Goal: Task Accomplishment & Management: Use online tool/utility

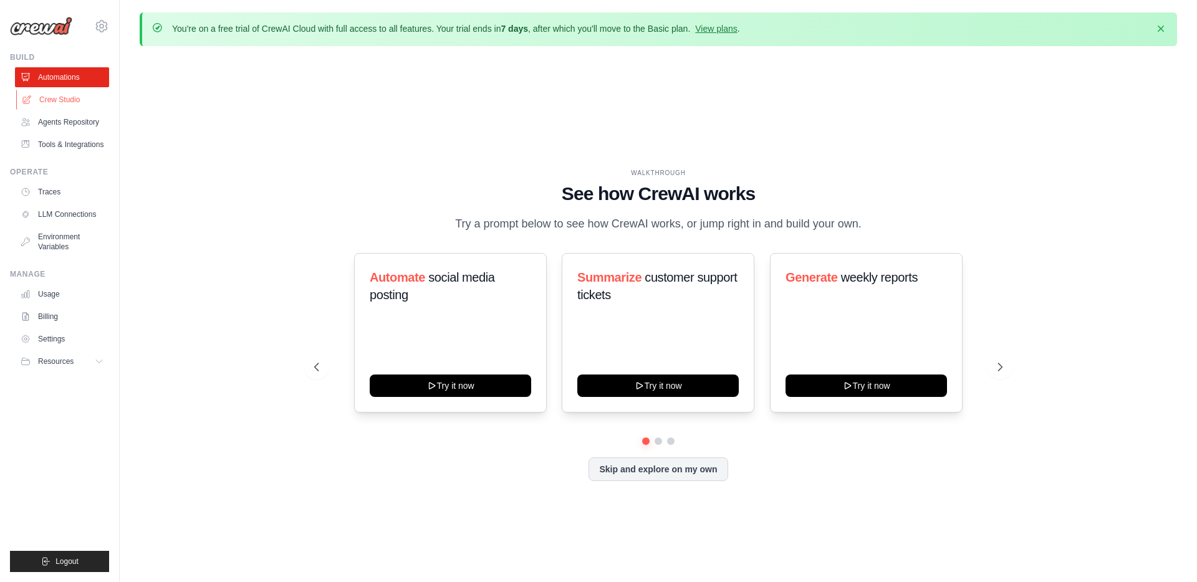
click at [58, 99] on link "Crew Studio" at bounding box center [63, 100] width 94 height 20
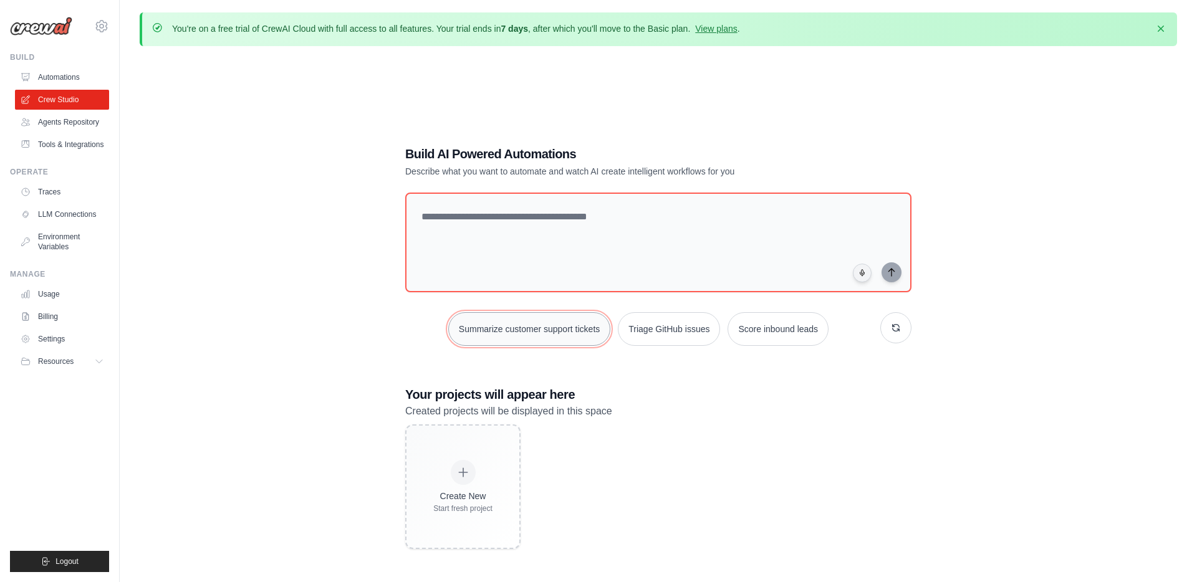
click at [531, 324] on button "Summarize customer support tickets" at bounding box center [529, 329] width 162 height 34
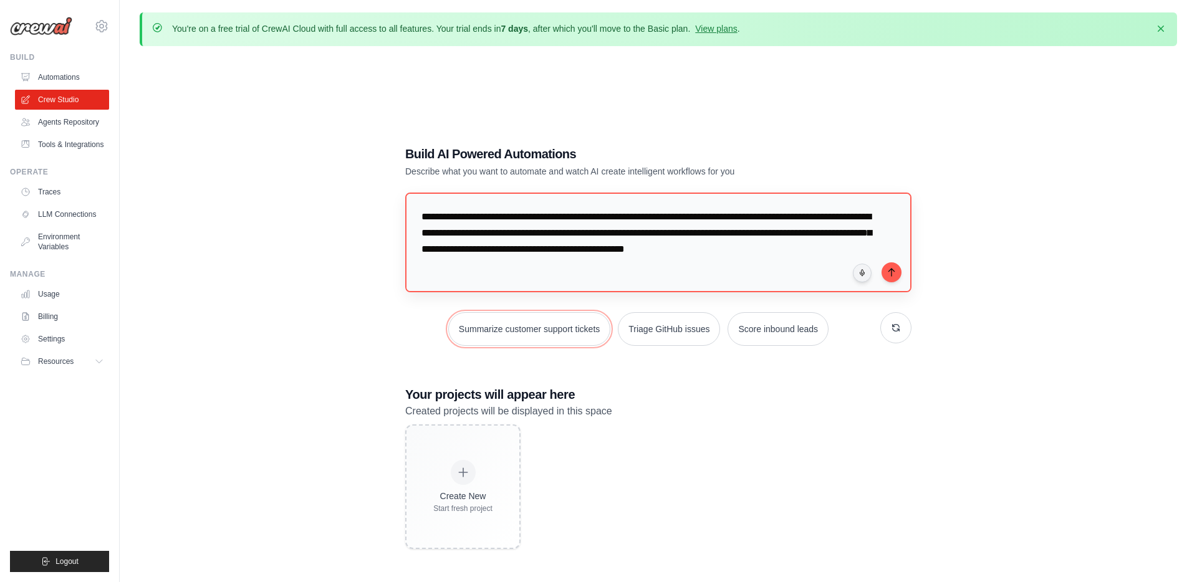
scroll to position [2, 0]
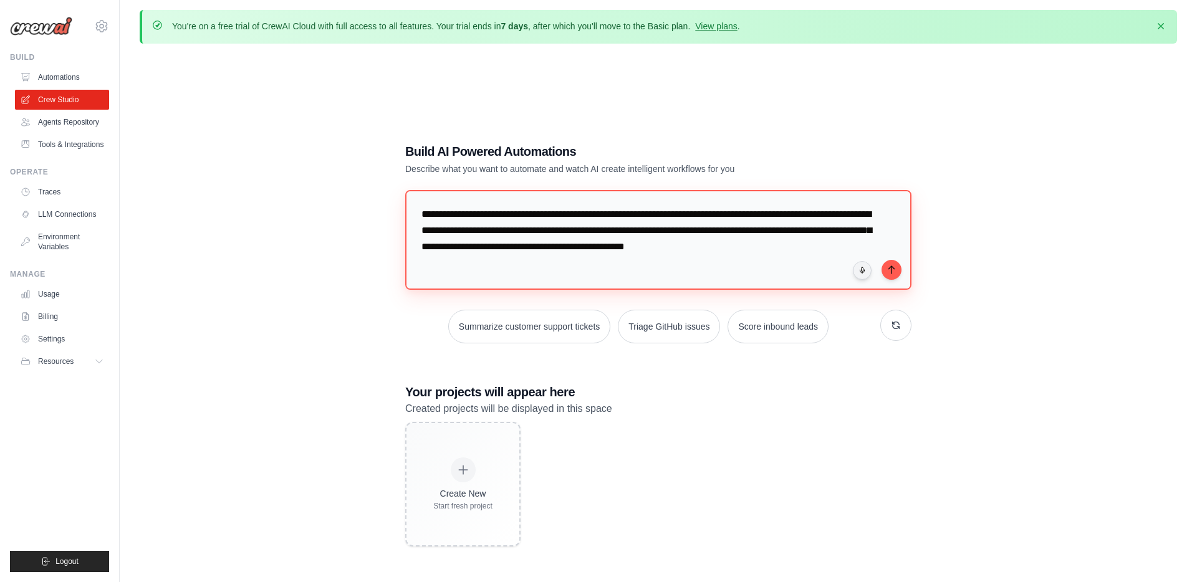
drag, startPoint x: 481, startPoint y: 266, endPoint x: 596, endPoint y: 213, distance: 126.1
click at [596, 213] on textarea "**********" at bounding box center [658, 240] width 506 height 100
click at [595, 209] on textarea "**********" at bounding box center [658, 240] width 506 height 100
click at [596, 209] on textarea "**********" at bounding box center [658, 240] width 506 height 100
type textarea "**********"
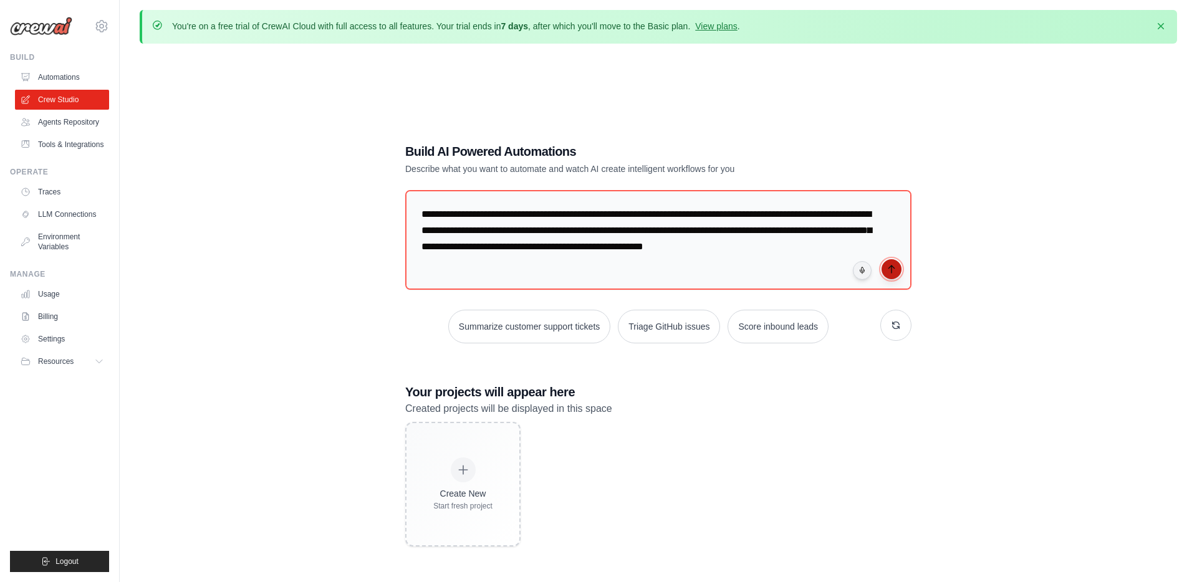
click at [893, 271] on icon "submit" at bounding box center [892, 269] width 10 height 10
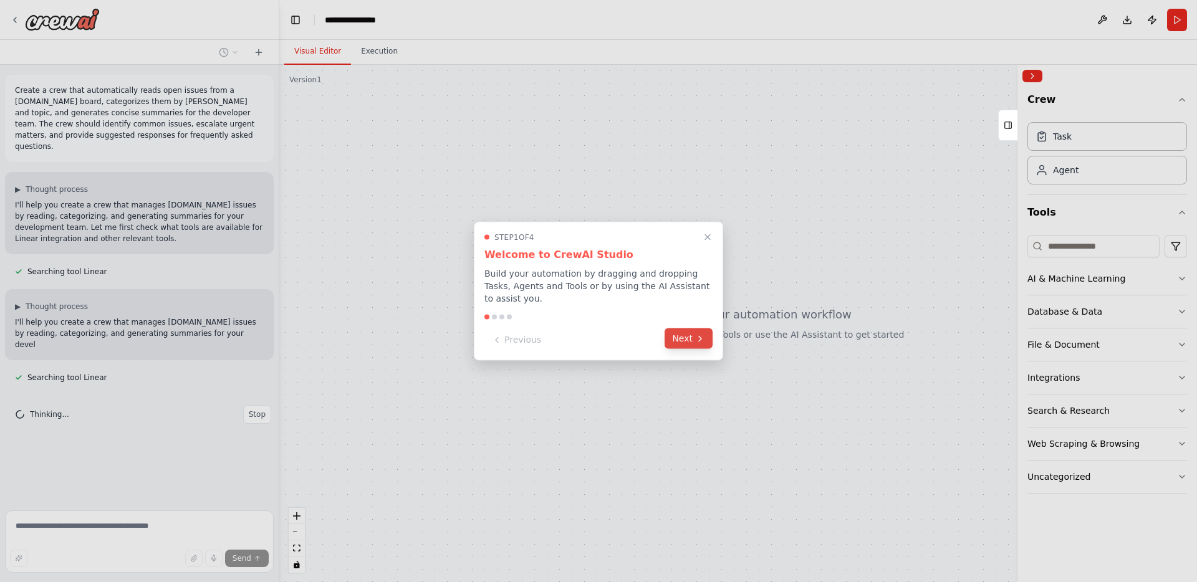
click at [686, 337] on button "Next" at bounding box center [689, 339] width 48 height 21
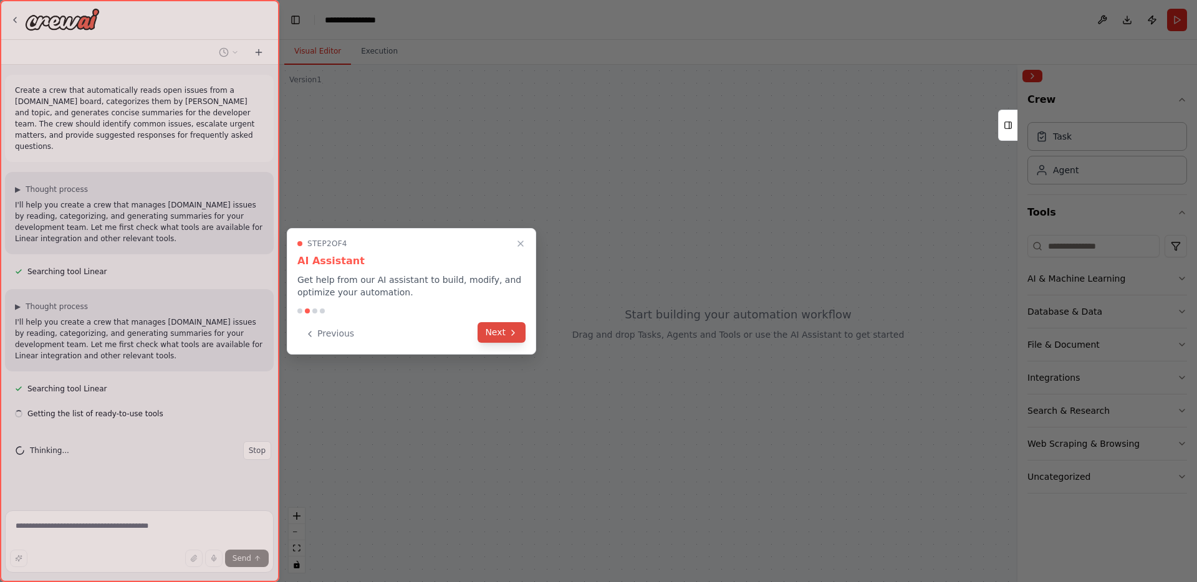
click at [497, 329] on button "Next" at bounding box center [502, 332] width 48 height 21
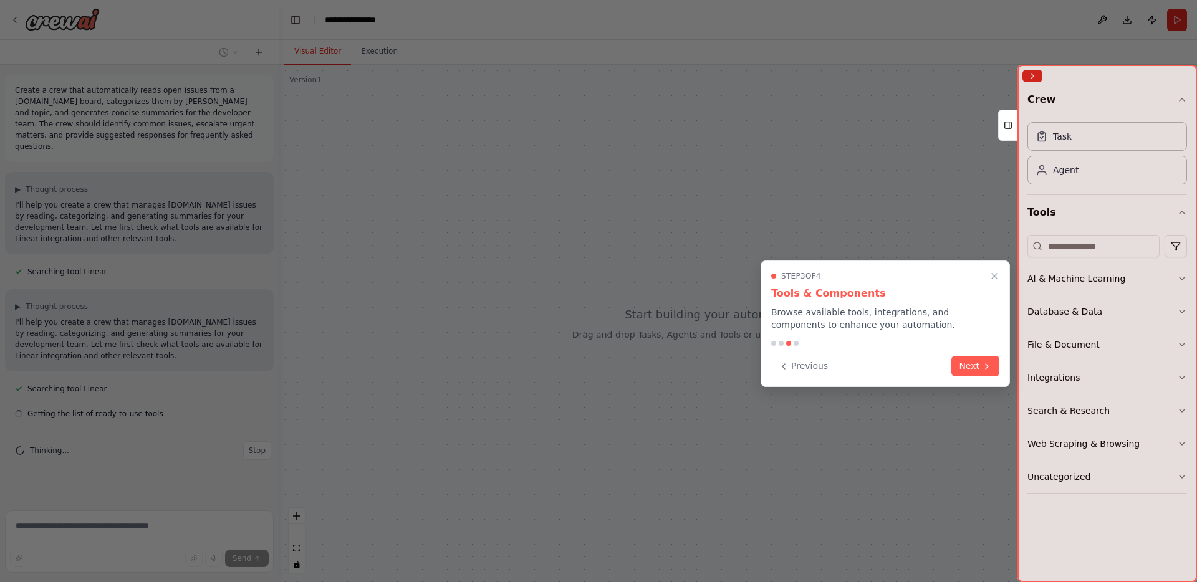
click at [964, 367] on button "Next" at bounding box center [975, 366] width 48 height 21
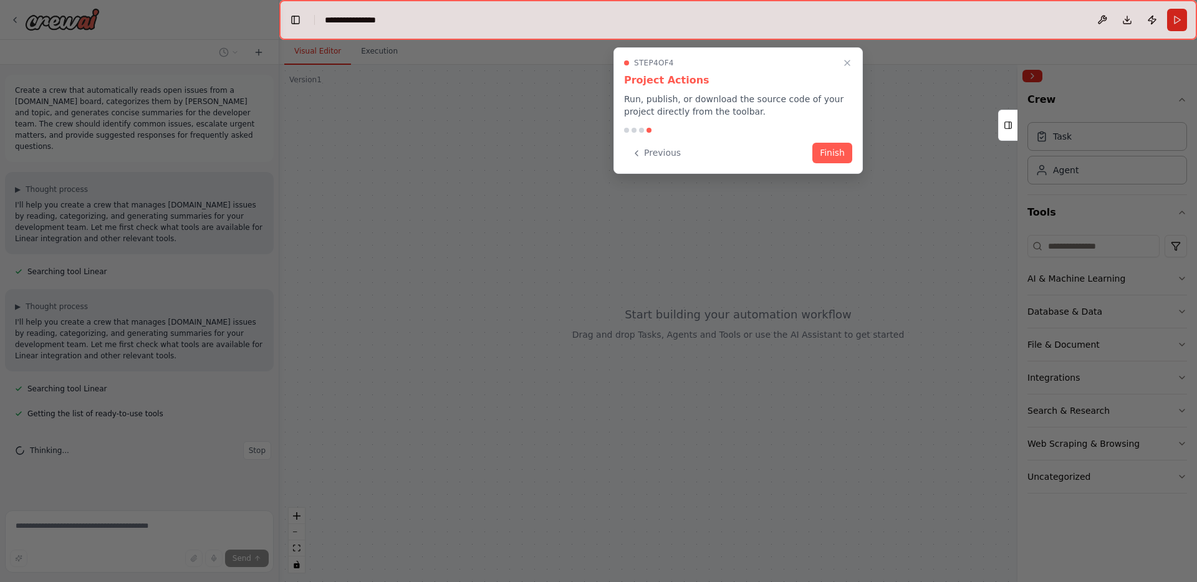
click at [834, 146] on button "Finish" at bounding box center [832, 153] width 40 height 21
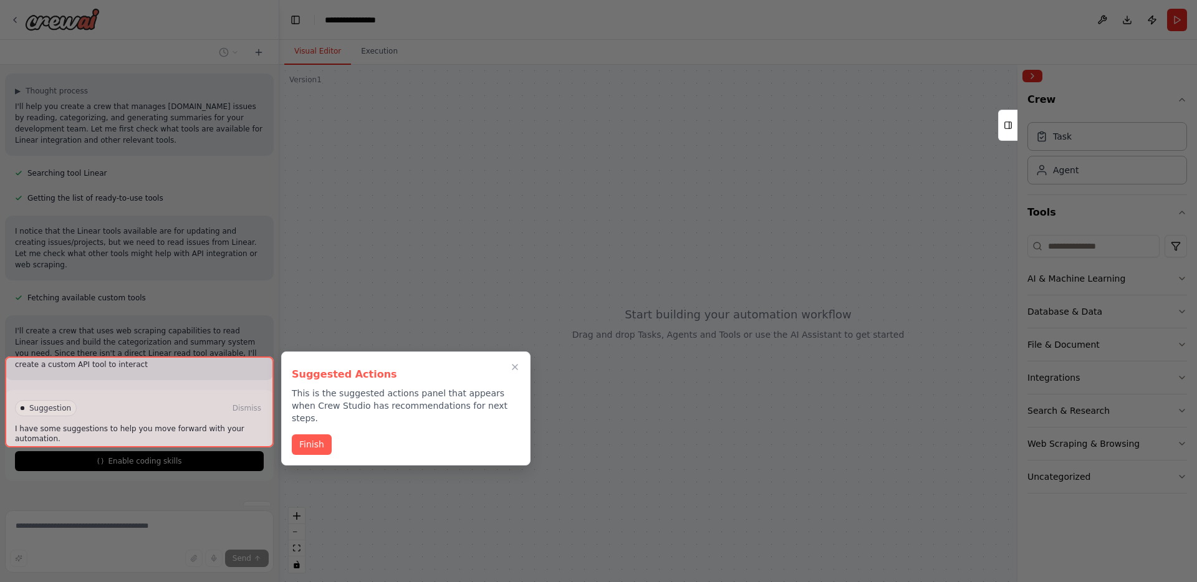
scroll to position [227, 0]
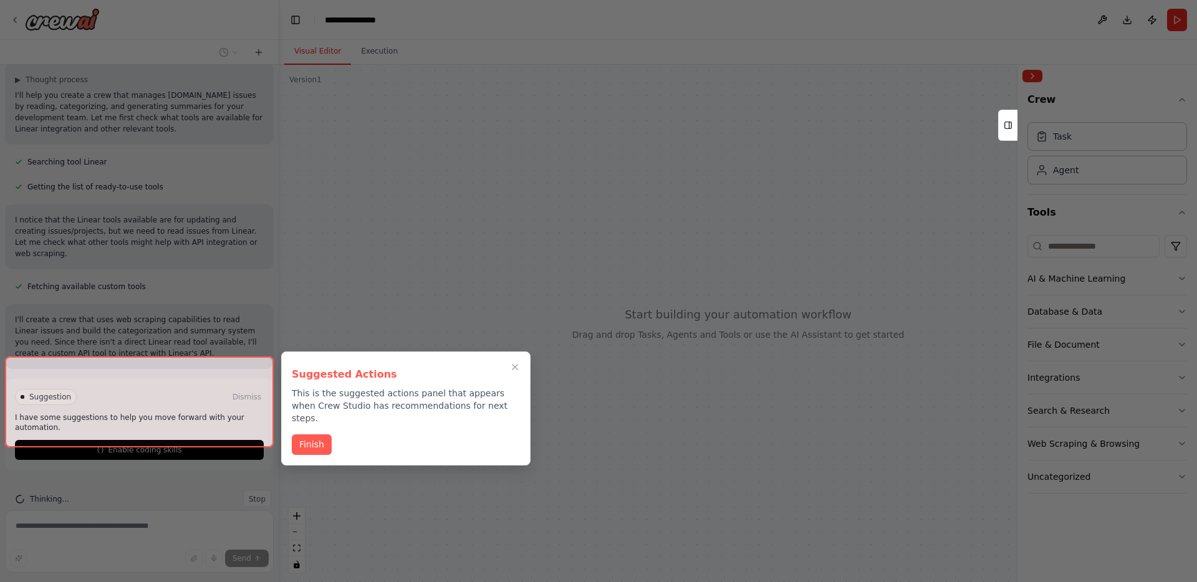
click at [309, 435] on button "Finish" at bounding box center [312, 445] width 40 height 21
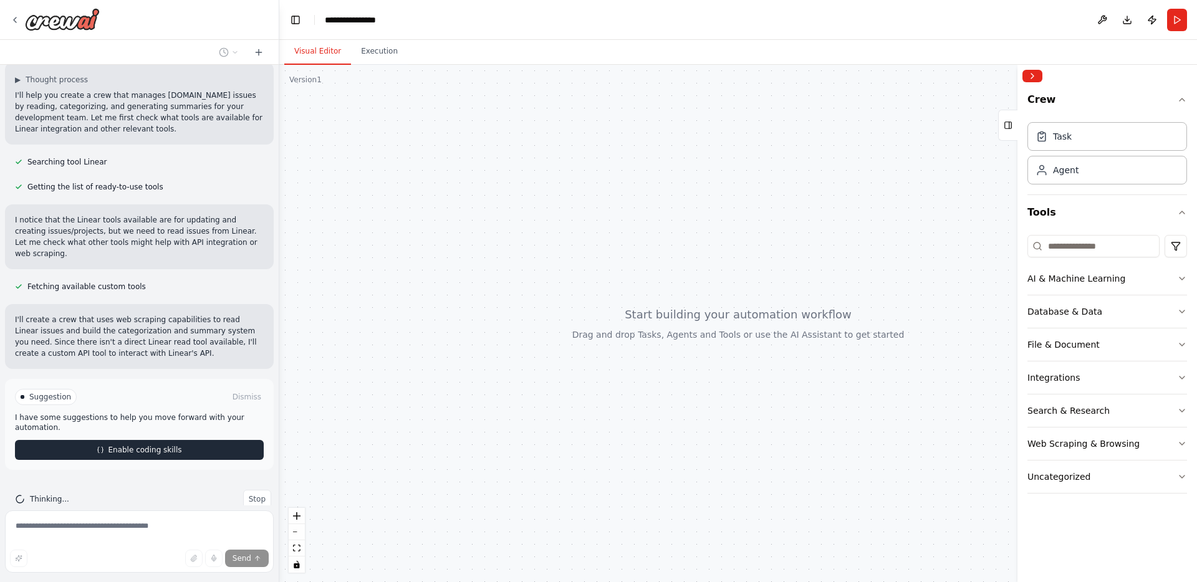
click at [175, 445] on span "Enable coding skills" at bounding box center [145, 450] width 74 height 10
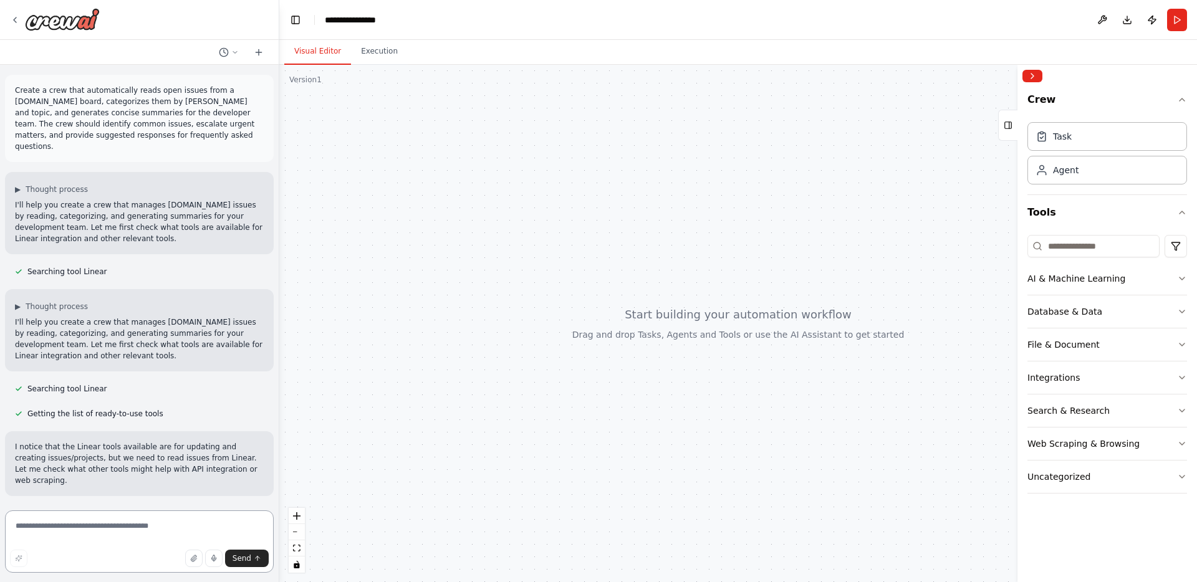
scroll to position [599, 0]
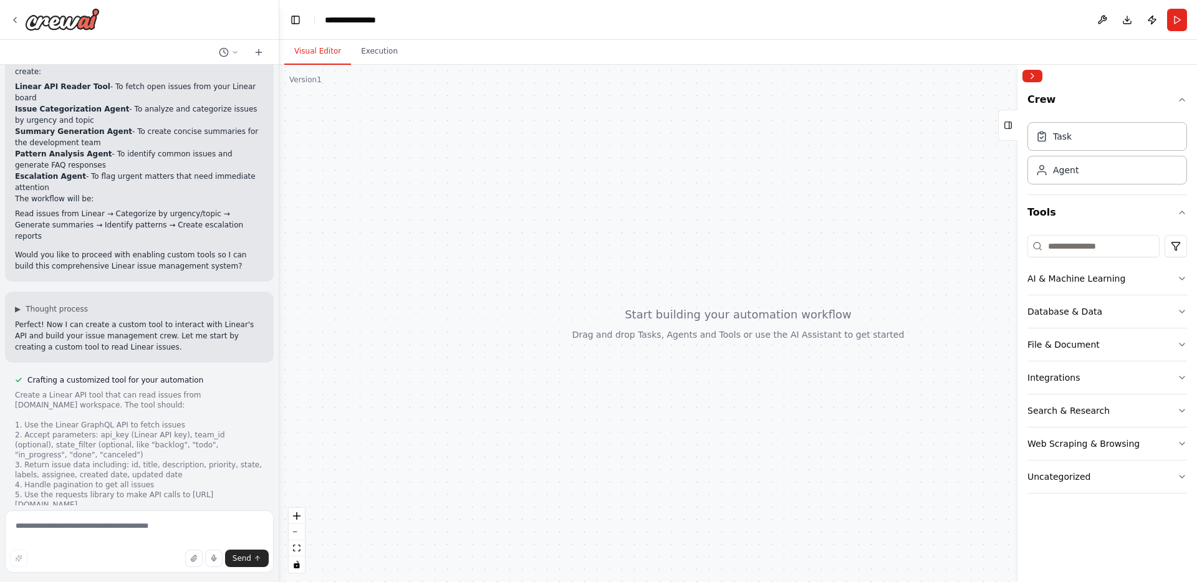
click at [708, 300] on div at bounding box center [738, 324] width 918 height 518
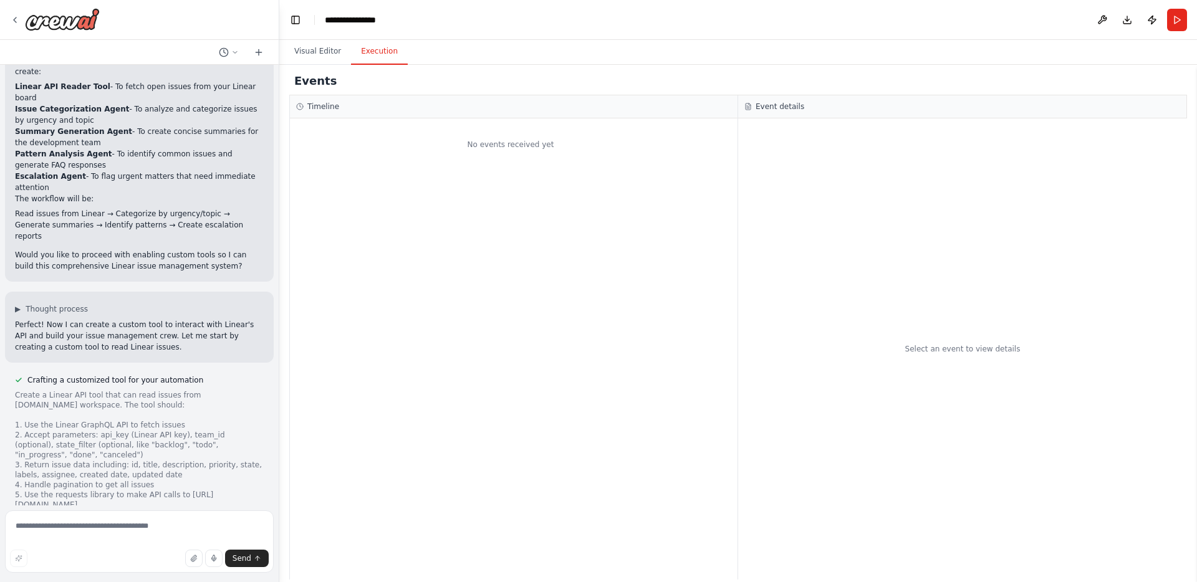
click at [372, 54] on button "Execution" at bounding box center [379, 52] width 57 height 26
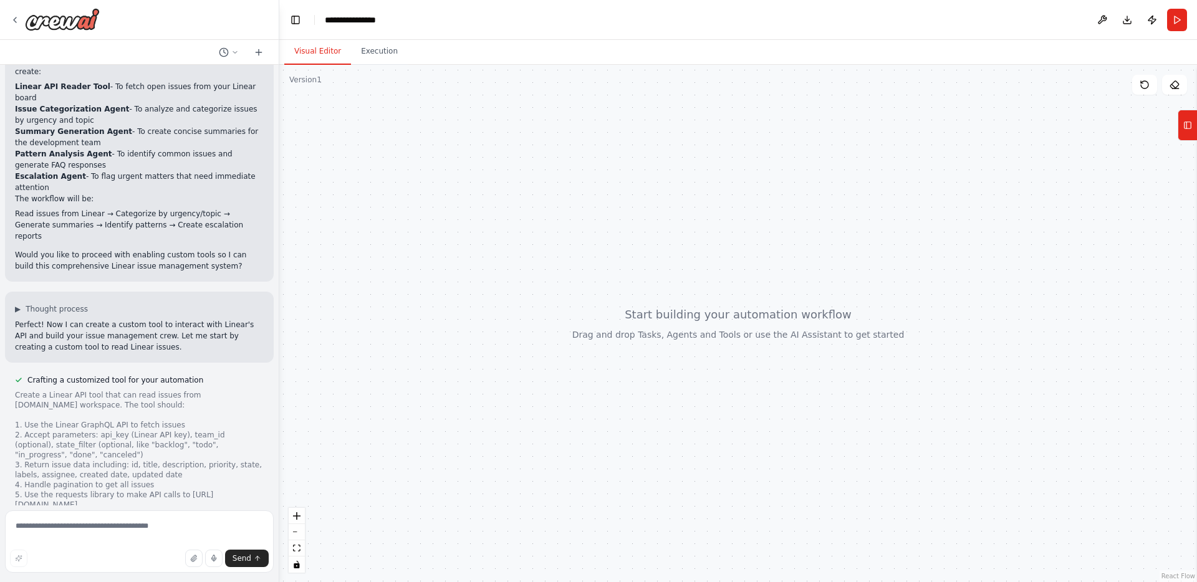
click at [302, 51] on button "Visual Editor" at bounding box center [317, 52] width 67 height 26
click at [90, 523] on textarea at bounding box center [139, 542] width 269 height 62
type textarea "***"
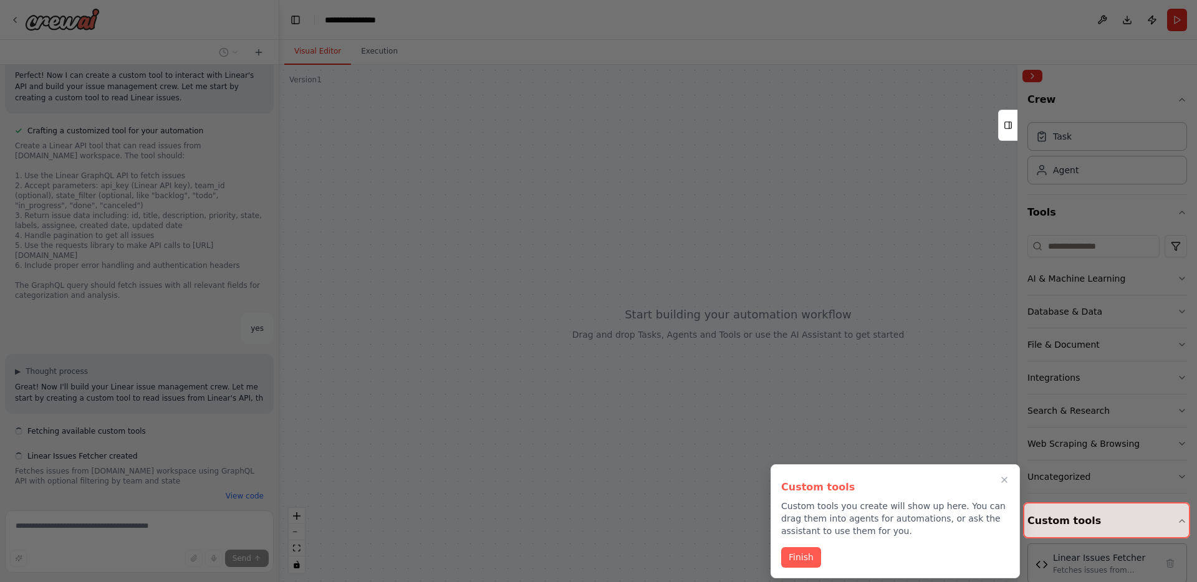
scroll to position [859, 0]
click at [804, 557] on button "Finish" at bounding box center [801, 556] width 40 height 21
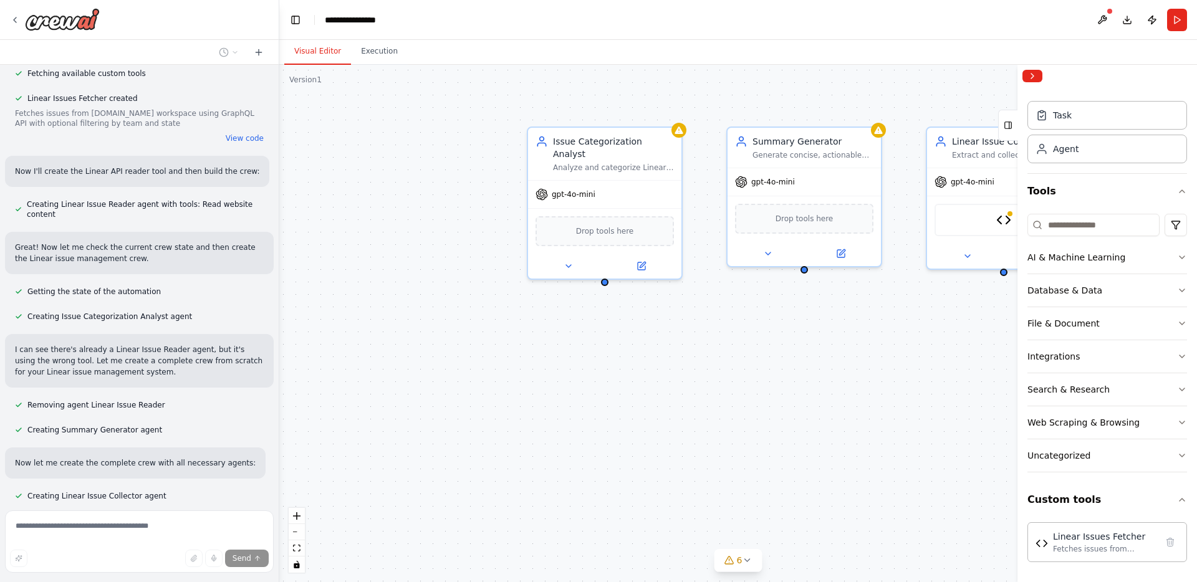
scroll to position [1242, 0]
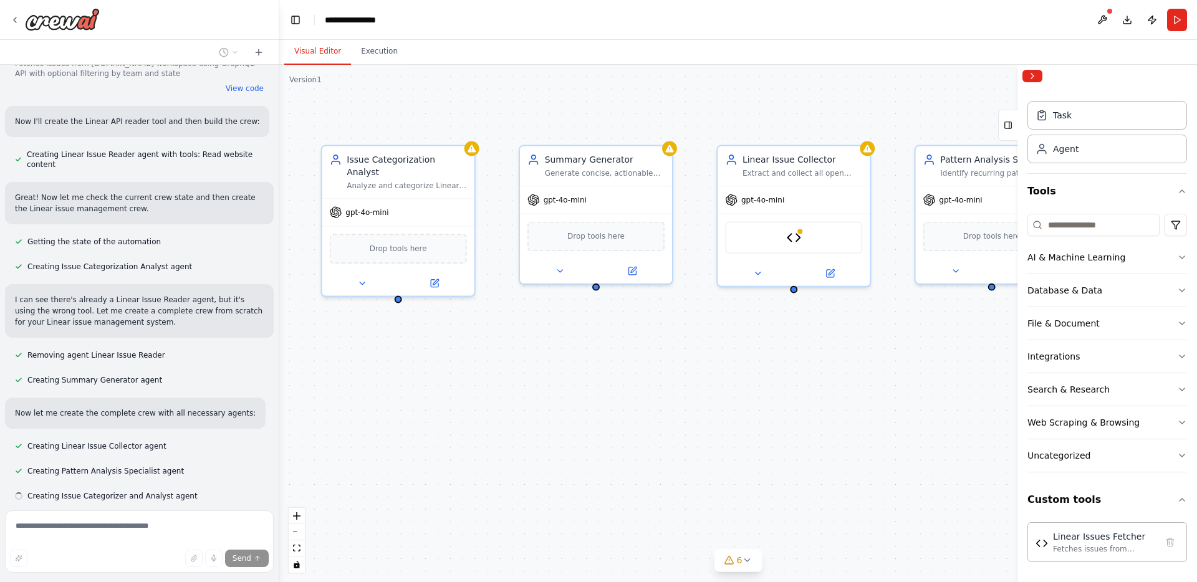
drag, startPoint x: 724, startPoint y: 388, endPoint x: 521, endPoint y: 402, distance: 203.8
click at [519, 402] on div "Issue Categorization Analyst Analyze and categorize Linear issues by urgency le…" at bounding box center [738, 324] width 918 height 518
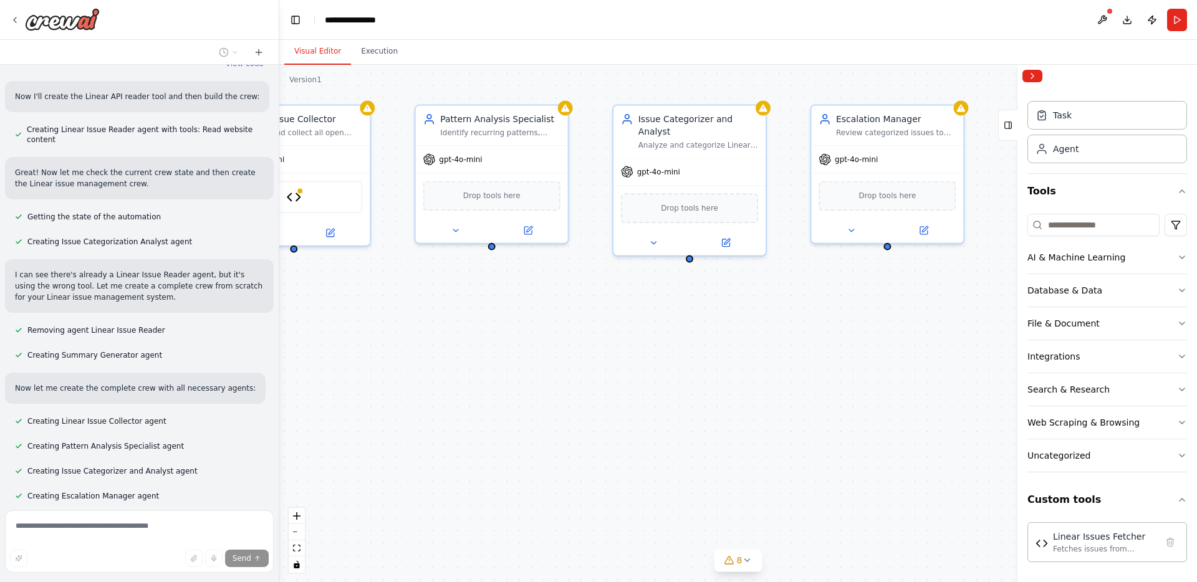
drag, startPoint x: 844, startPoint y: 370, endPoint x: 349, endPoint y: 332, distance: 496.5
click at [349, 332] on div "Issue Categorization Analyst Analyze and categorize Linear issues by urgency le…" at bounding box center [738, 324] width 918 height 518
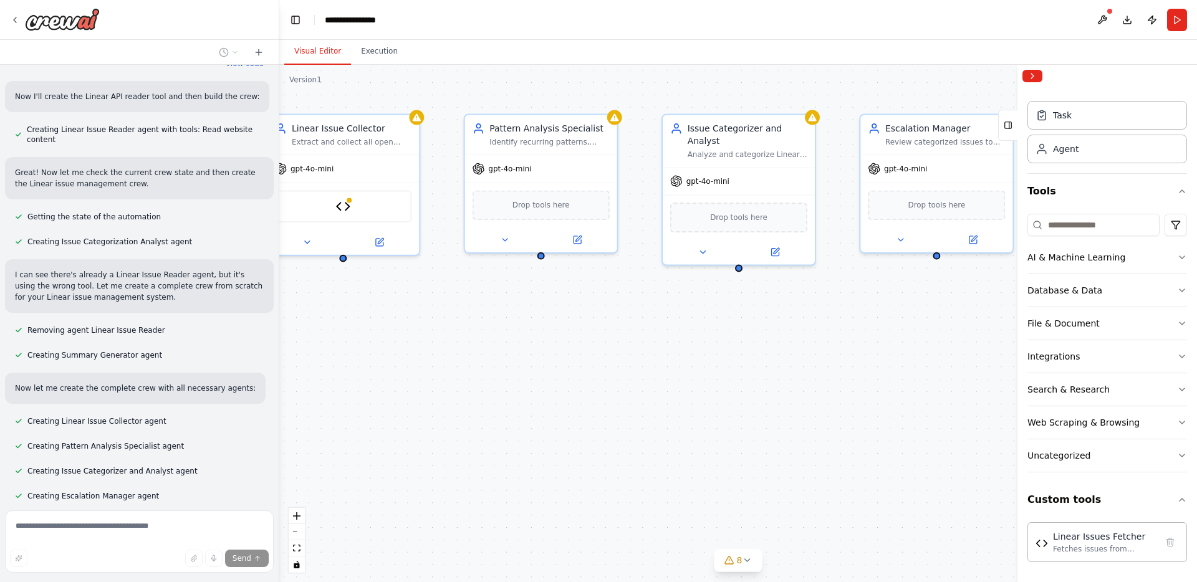
drag, startPoint x: 839, startPoint y: 348, endPoint x: 890, endPoint y: 357, distance: 51.9
click at [893, 357] on div "Issue Categorization Analyst Analyze and categorize Linear issues by urgency le…" at bounding box center [738, 324] width 918 height 518
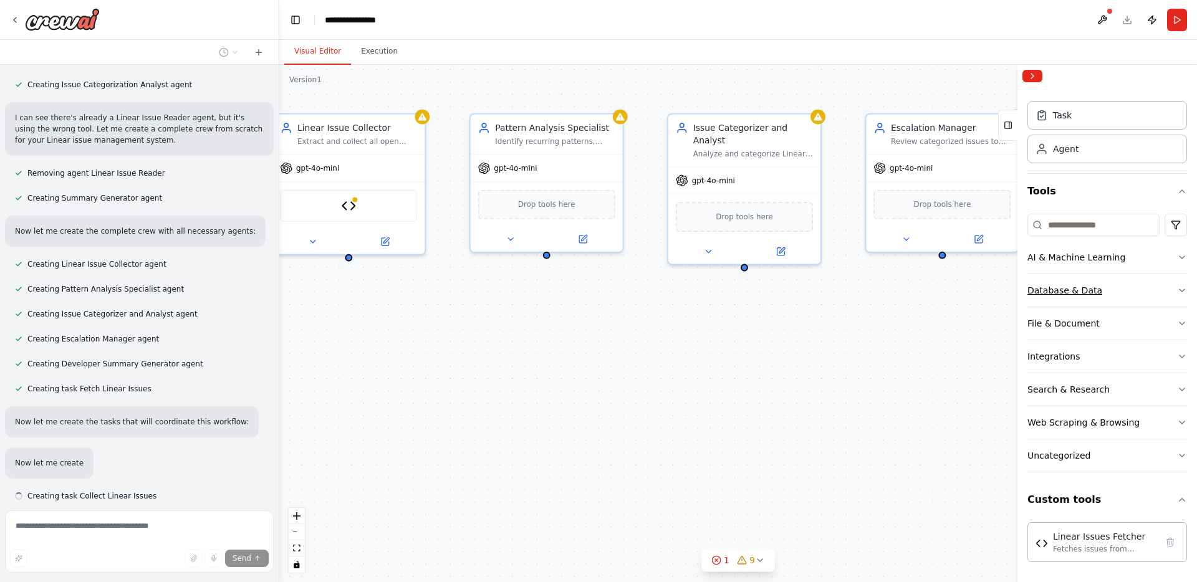
click at [1175, 290] on button "Database & Data" at bounding box center [1108, 290] width 160 height 32
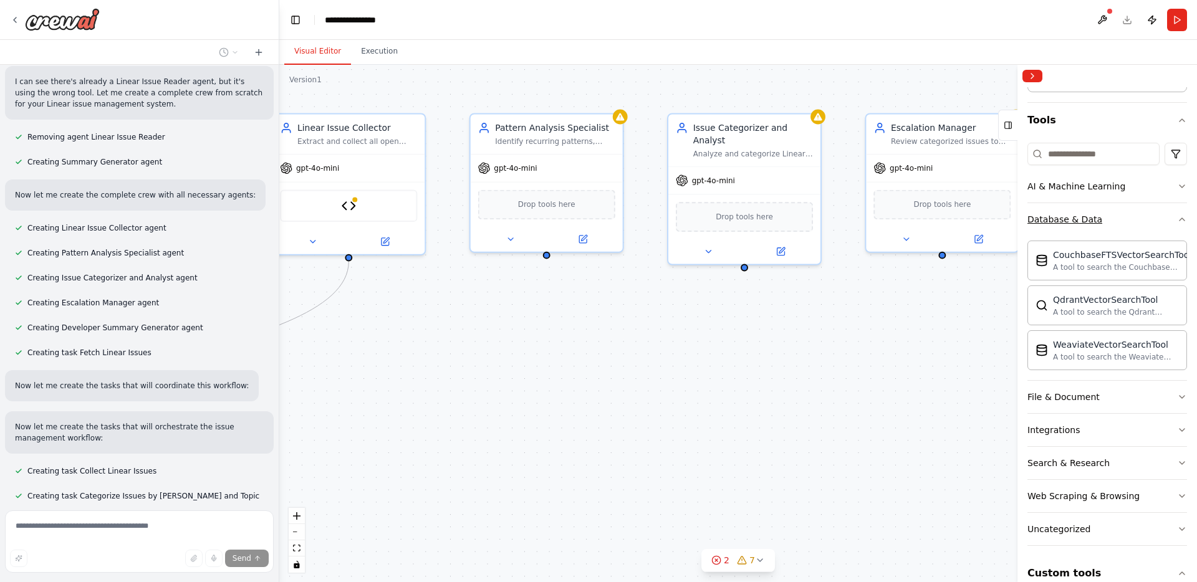
scroll to position [1510, 0]
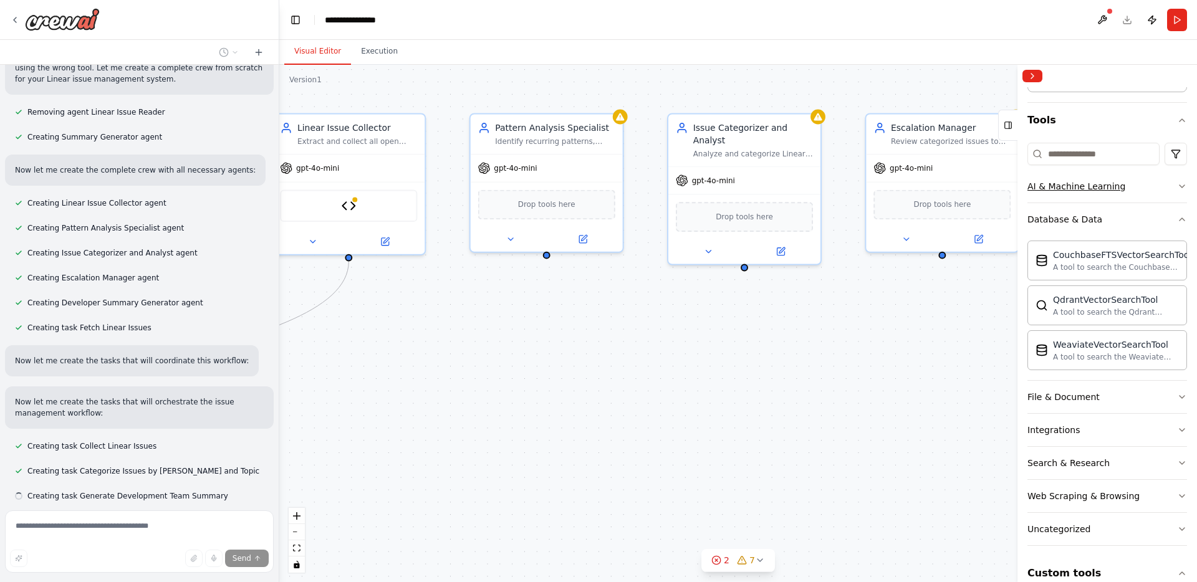
click at [1180, 218] on icon "button" at bounding box center [1182, 219] width 10 height 10
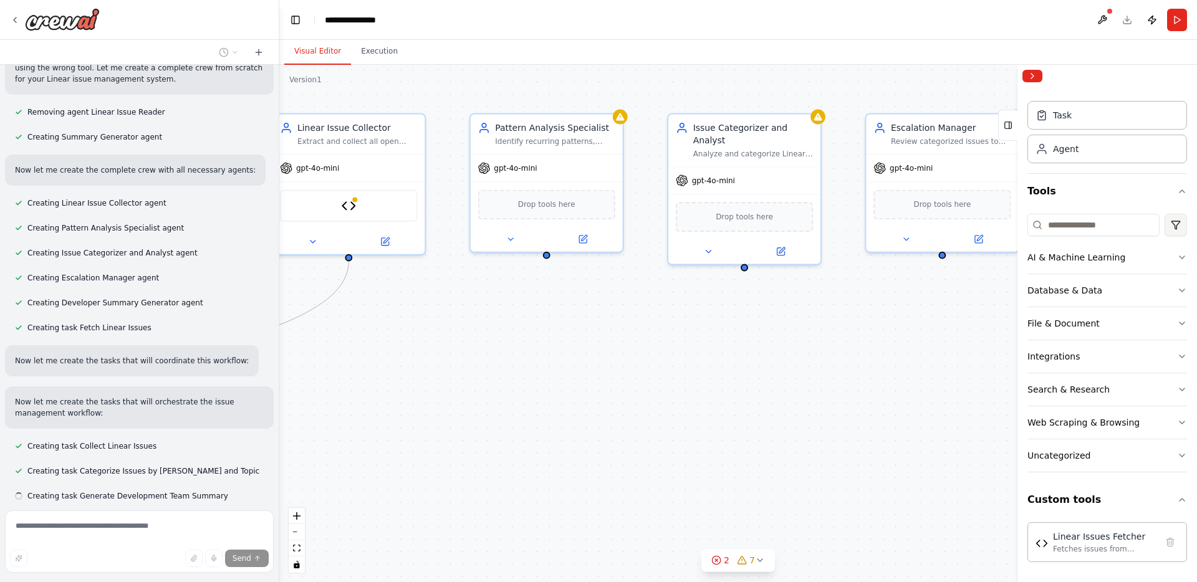
scroll to position [21, 0]
click at [1095, 223] on input at bounding box center [1094, 225] width 132 height 22
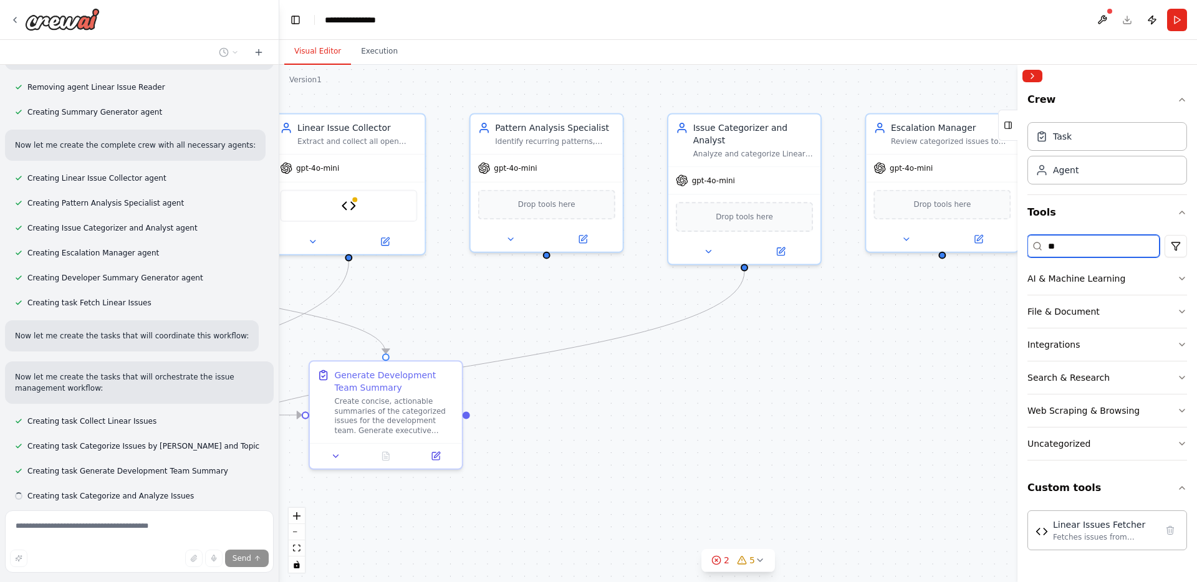
scroll to position [0, 0]
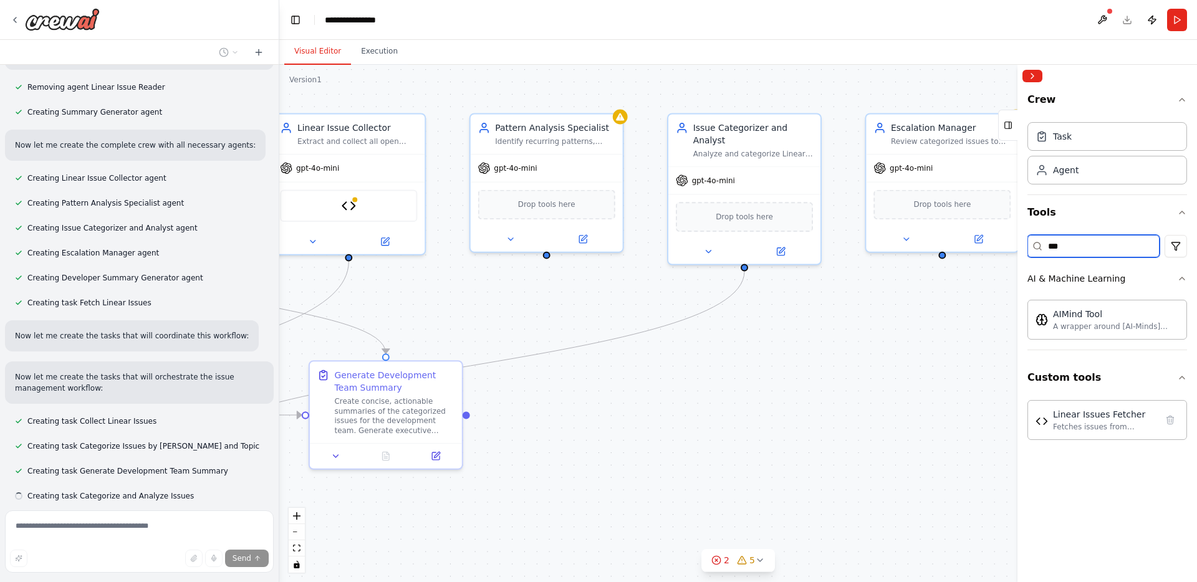
type input "****"
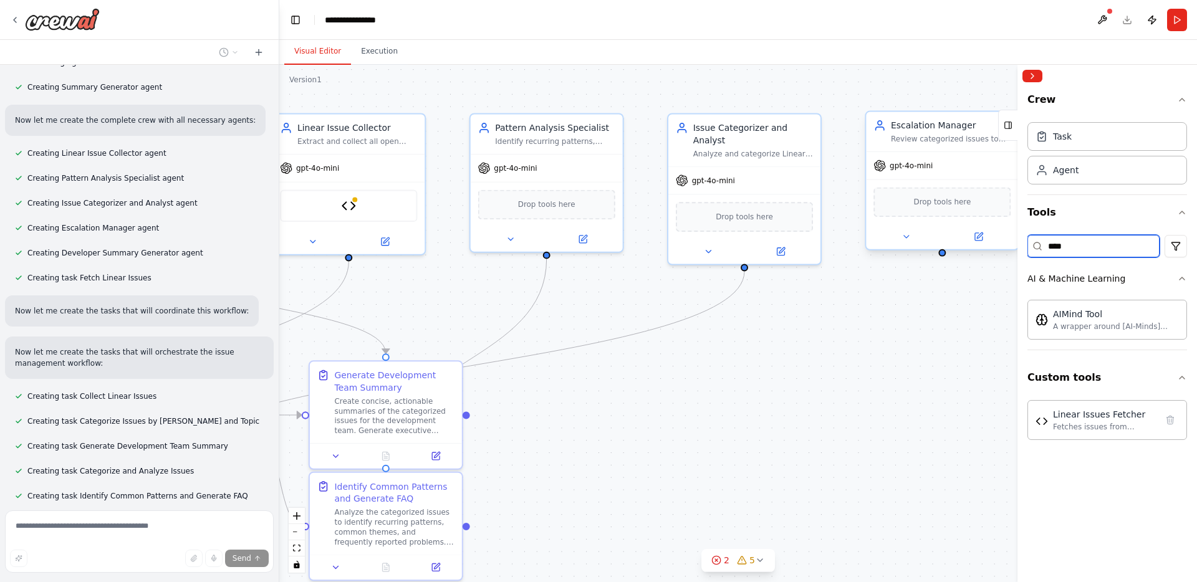
drag, startPoint x: 1087, startPoint y: 249, endPoint x: 998, endPoint y: 245, distance: 89.3
click at [998, 245] on div "Create a crew that automatically reads open issues from a linear.app board, cat…" at bounding box center [598, 291] width 1197 height 582
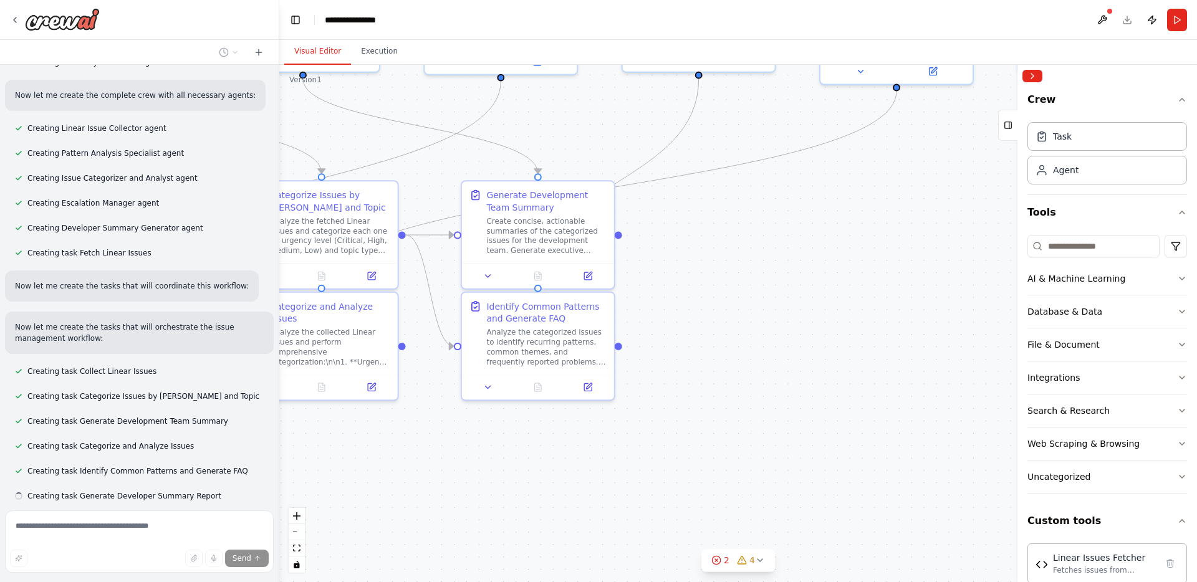
scroll to position [1610, 0]
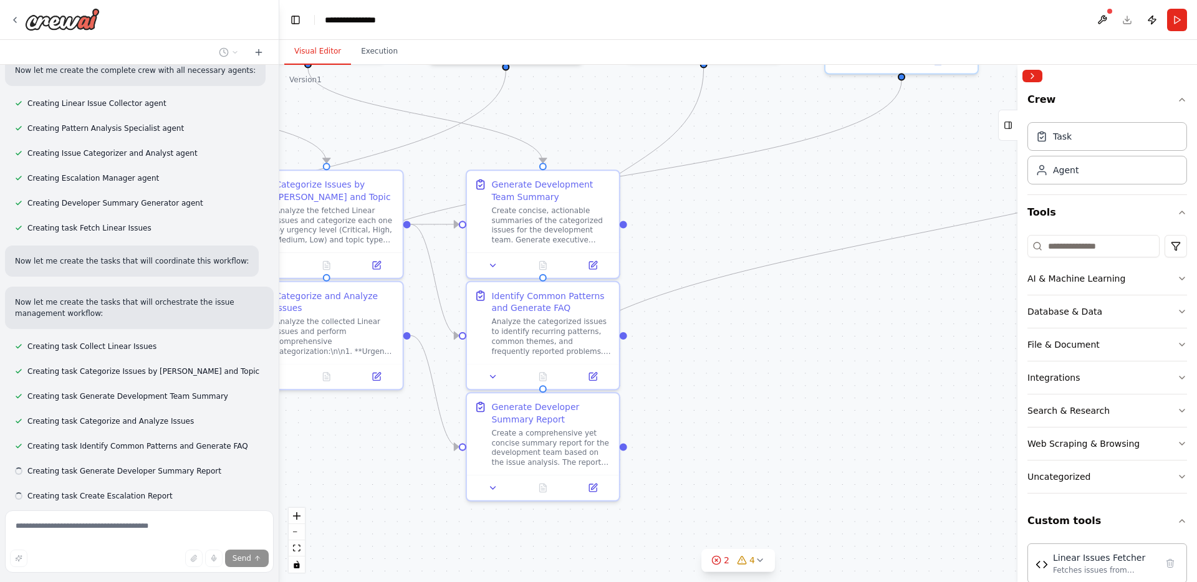
drag, startPoint x: 547, startPoint y: 455, endPoint x: 683, endPoint y: 307, distance: 200.8
click at [695, 277] on div ".deletable-edge-delete-btn { width: 20px; height: 20px; border: 0px solid #ffff…" at bounding box center [738, 324] width 918 height 518
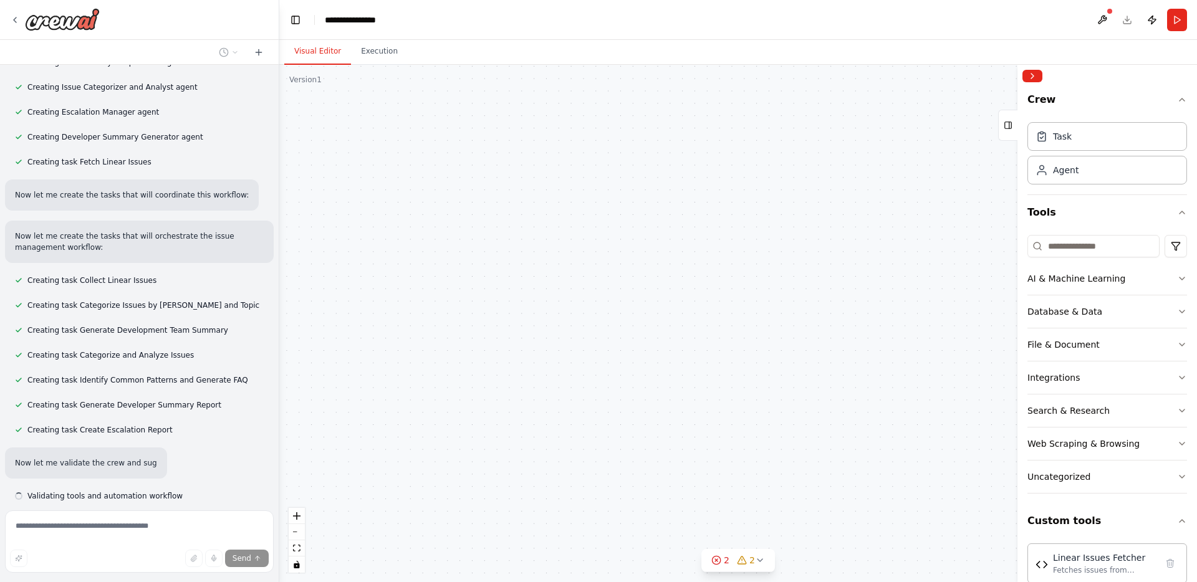
drag, startPoint x: 784, startPoint y: 376, endPoint x: 904, endPoint y: 440, distance: 136.4
click at [906, 441] on div "Triggers No triggers configured Event Schedule Manage Issue Categorization Anal…" at bounding box center [738, 324] width 918 height 518
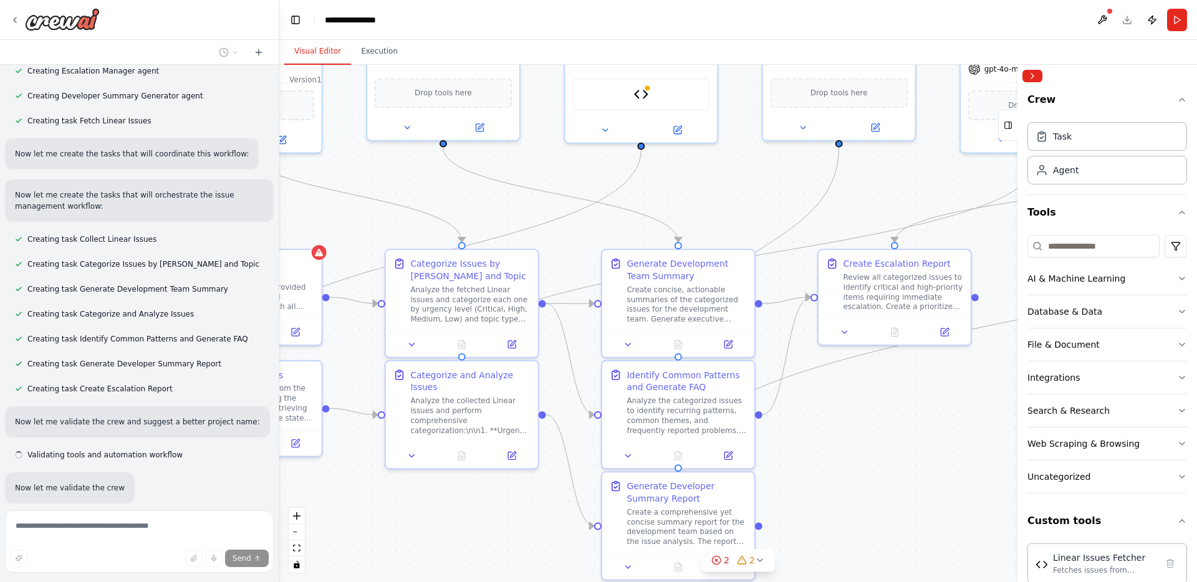
scroll to position [1742, 0]
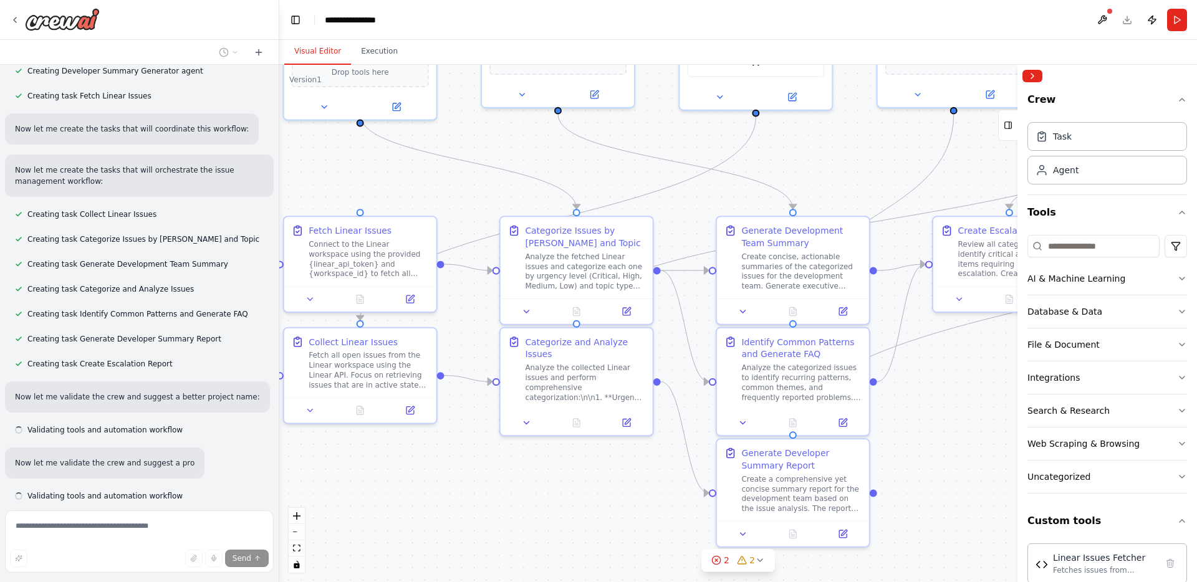
drag, startPoint x: 864, startPoint y: 412, endPoint x: 956, endPoint y: 380, distance: 97.6
click at [968, 378] on div ".deletable-edge-delete-btn { width: 20px; height: 20px; border: 0px solid #ffff…" at bounding box center [738, 324] width 918 height 518
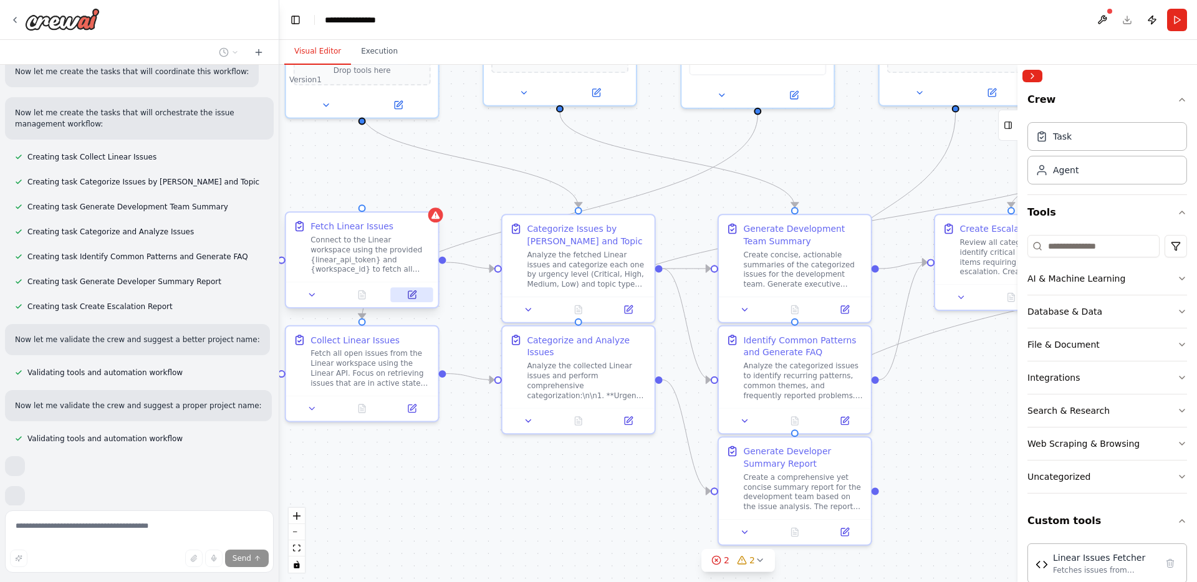
scroll to position [1849, 0]
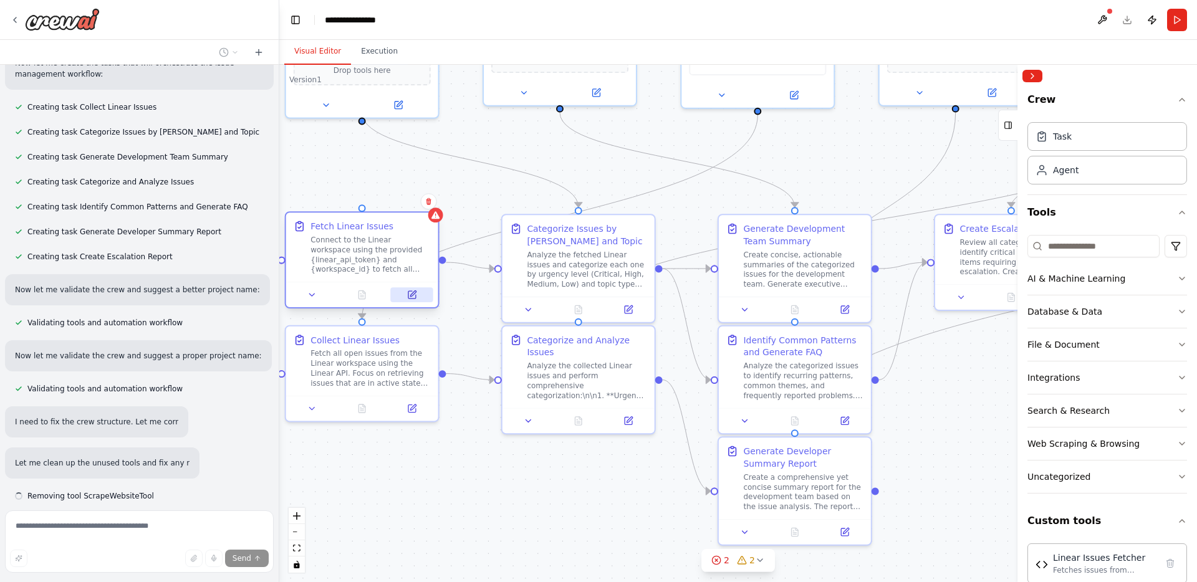
click at [413, 293] on icon at bounding box center [413, 294] width 6 height 6
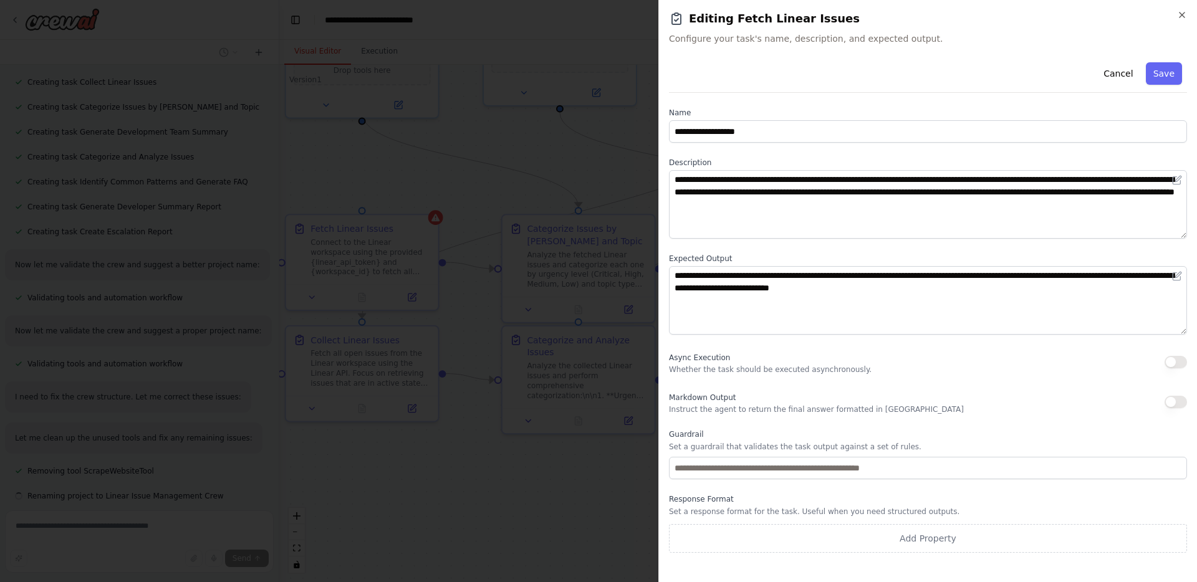
scroll to position [1899, 0]
click at [1185, 16] on icon "button" at bounding box center [1182, 15] width 10 height 10
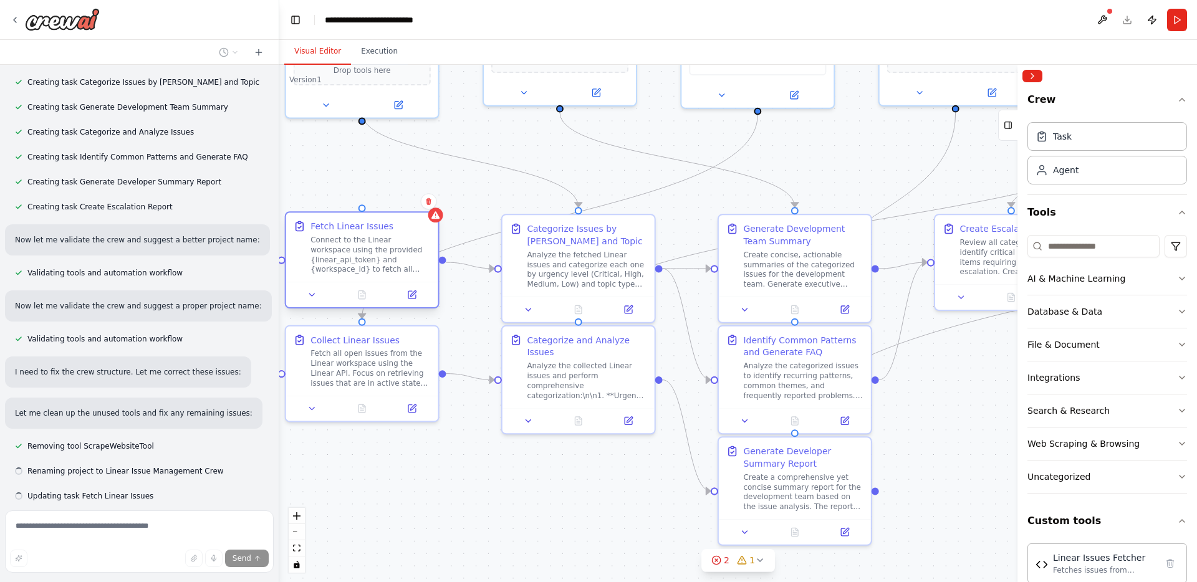
scroll to position [1924, 0]
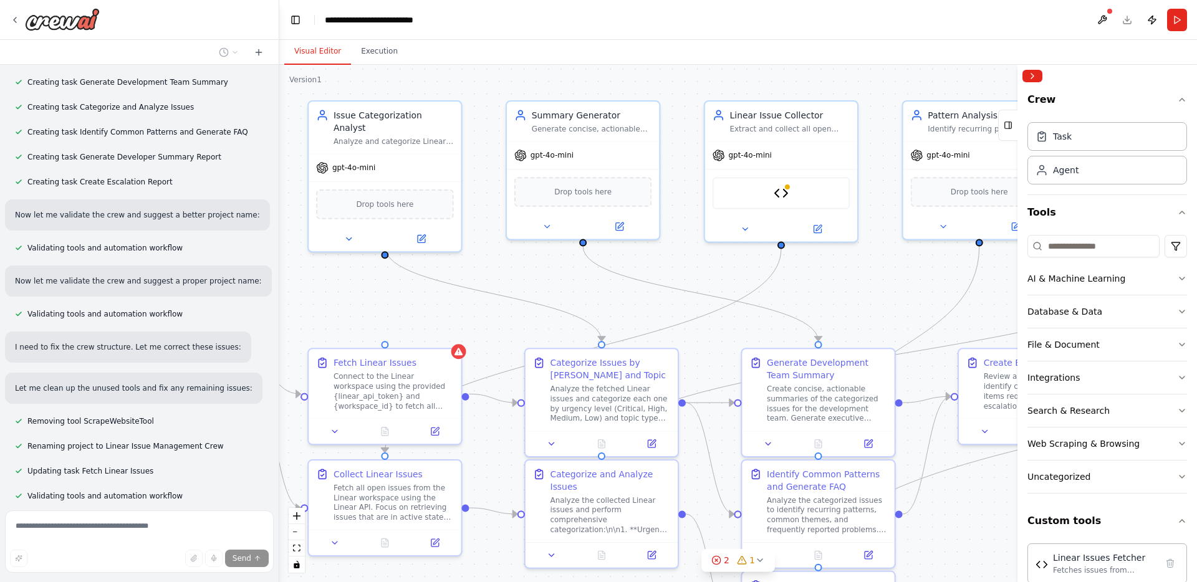
drag, startPoint x: 489, startPoint y: 239, endPoint x: 508, endPoint y: 320, distance: 83.2
click at [508, 320] on div ".deletable-edge-delete-btn { width: 20px; height: 20px; border: 0px solid #ffff…" at bounding box center [738, 324] width 918 height 518
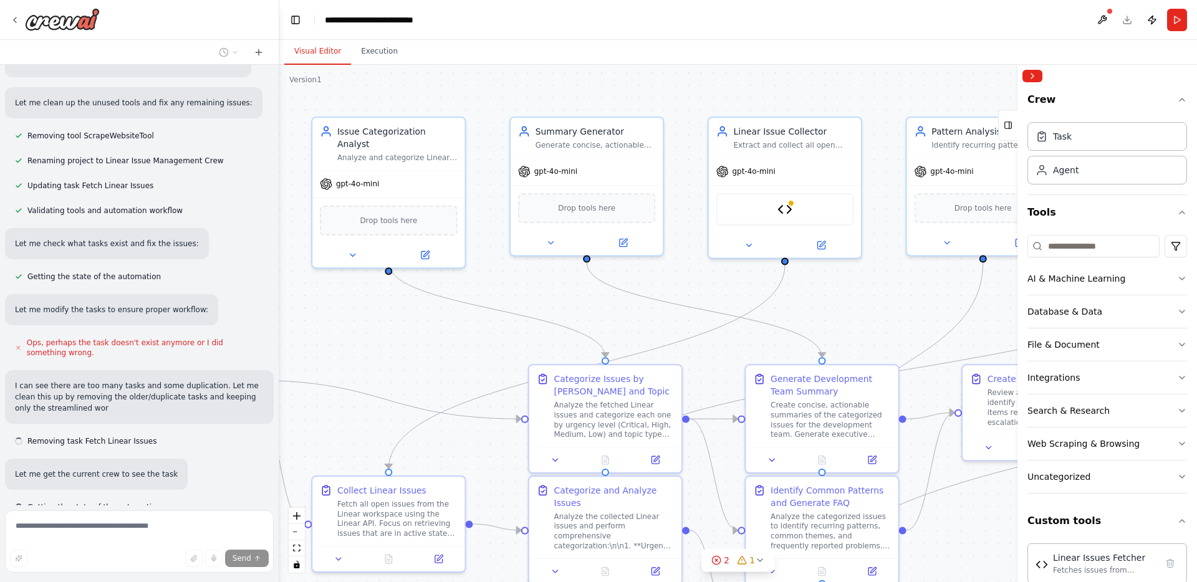
scroll to position [2221, 0]
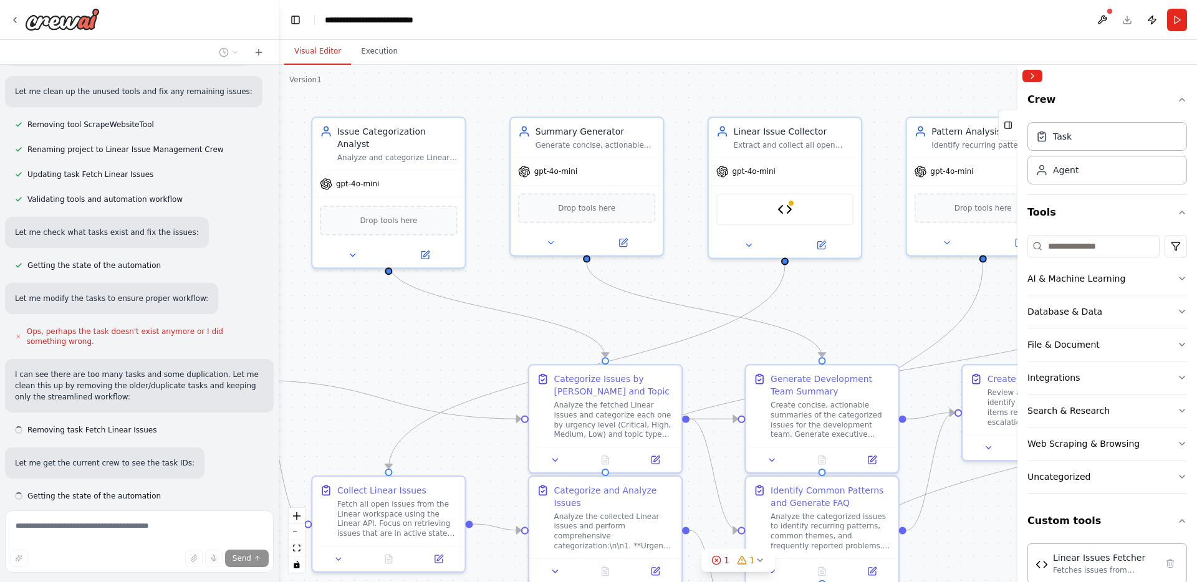
click at [258, 528] on span "Stop" at bounding box center [257, 533] width 17 height 10
type textarea "***"
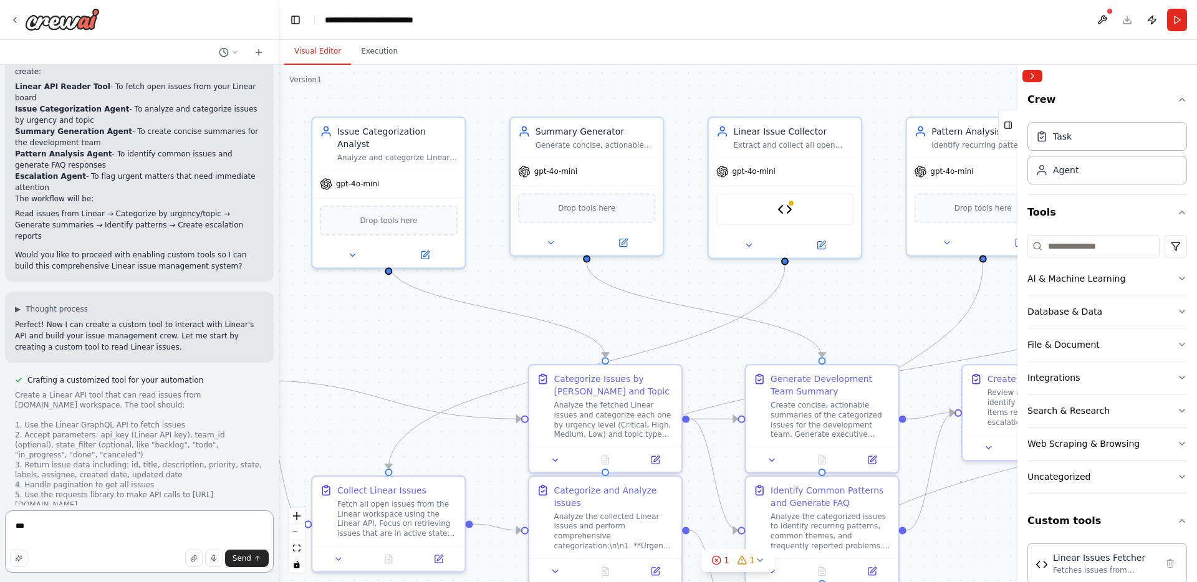
scroll to position [623, 0]
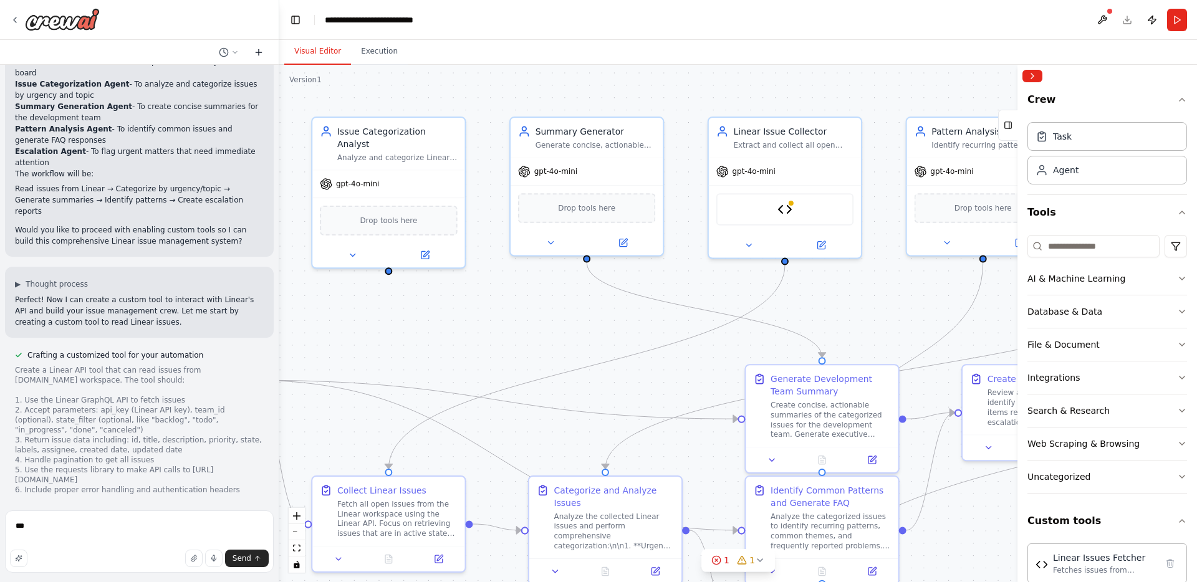
click at [258, 47] on icon at bounding box center [259, 52] width 10 height 10
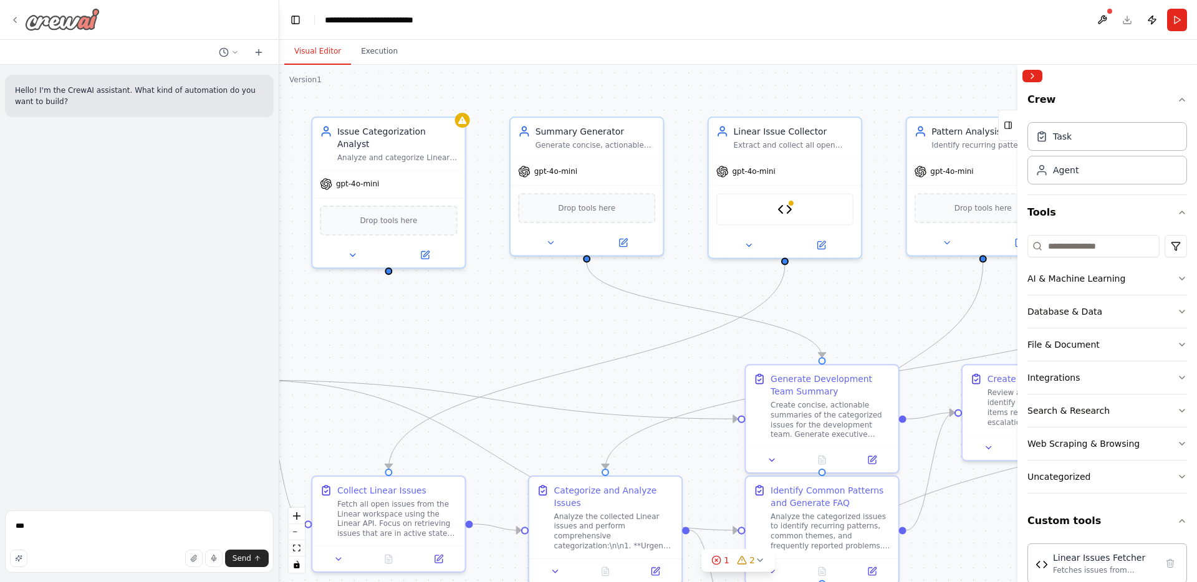
click at [11, 19] on icon at bounding box center [15, 20] width 10 height 10
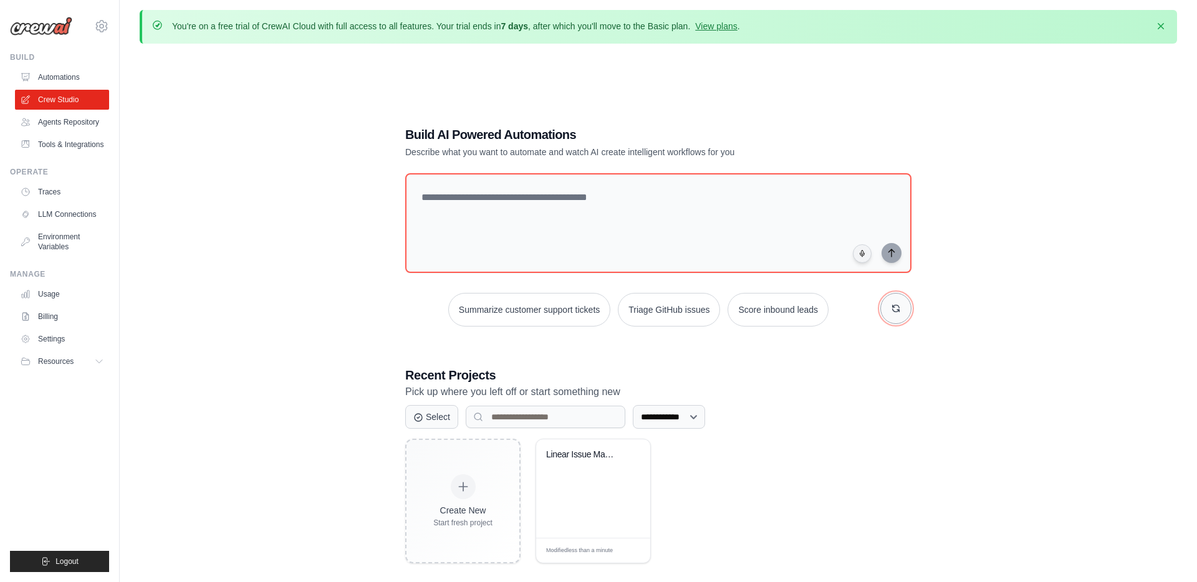
click at [900, 304] on icon "button" at bounding box center [896, 309] width 10 height 10
click at [499, 312] on button "Monitor website uptime" at bounding box center [483, 310] width 111 height 34
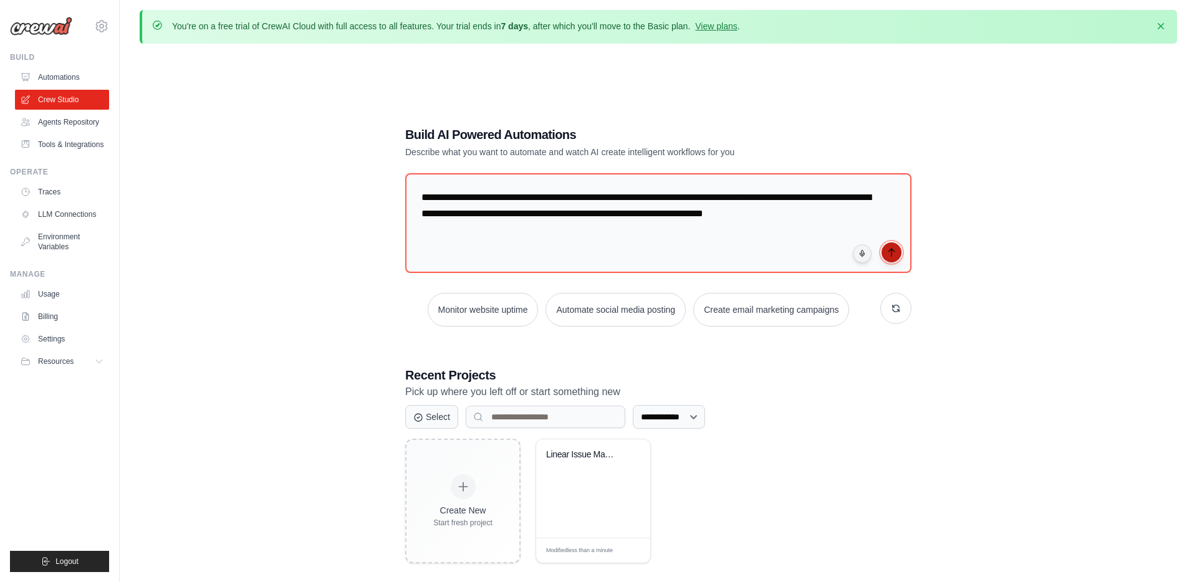
click at [893, 253] on icon "submit" at bounding box center [892, 253] width 10 height 10
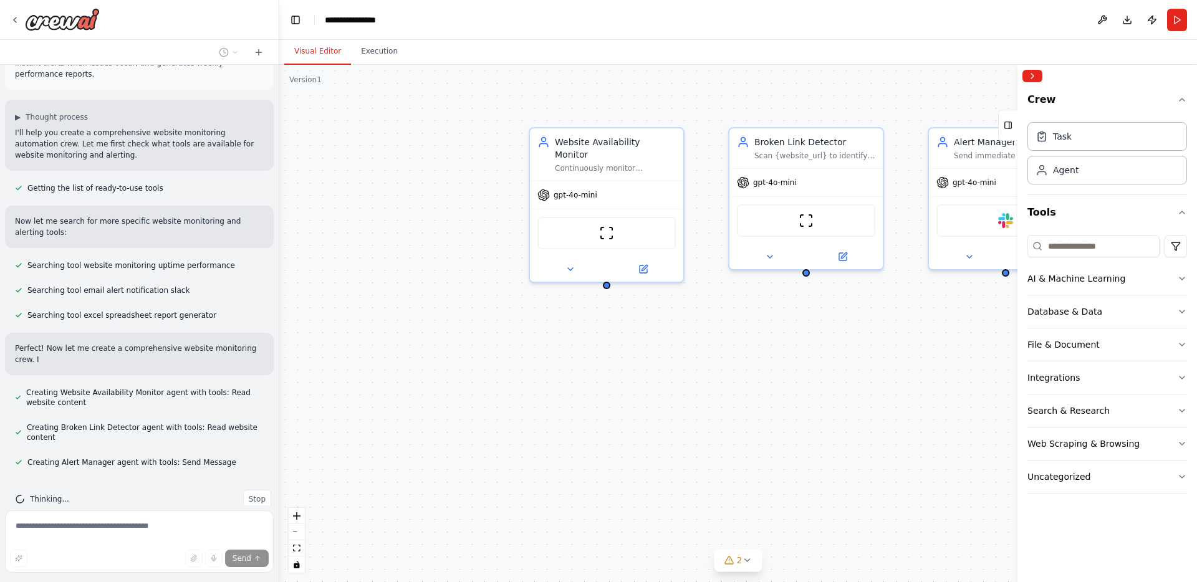
scroll to position [61, 0]
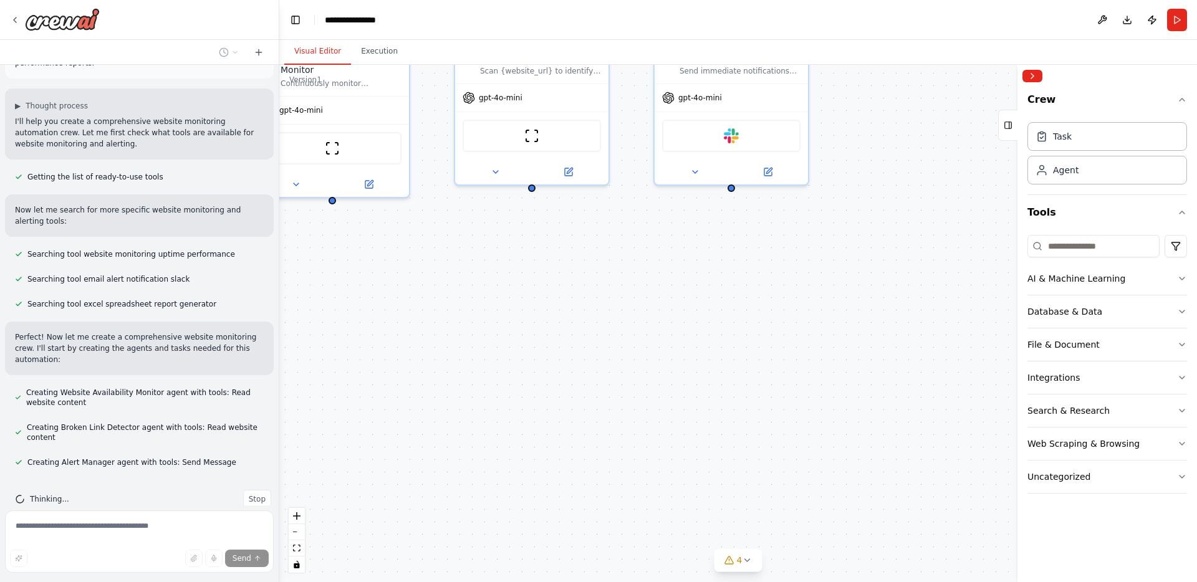
drag, startPoint x: 860, startPoint y: 326, endPoint x: 597, endPoint y: 243, distance: 275.9
click at [585, 241] on div "Website Availability Monitor Continuously monitor {website_url} availability by…" at bounding box center [738, 324] width 918 height 518
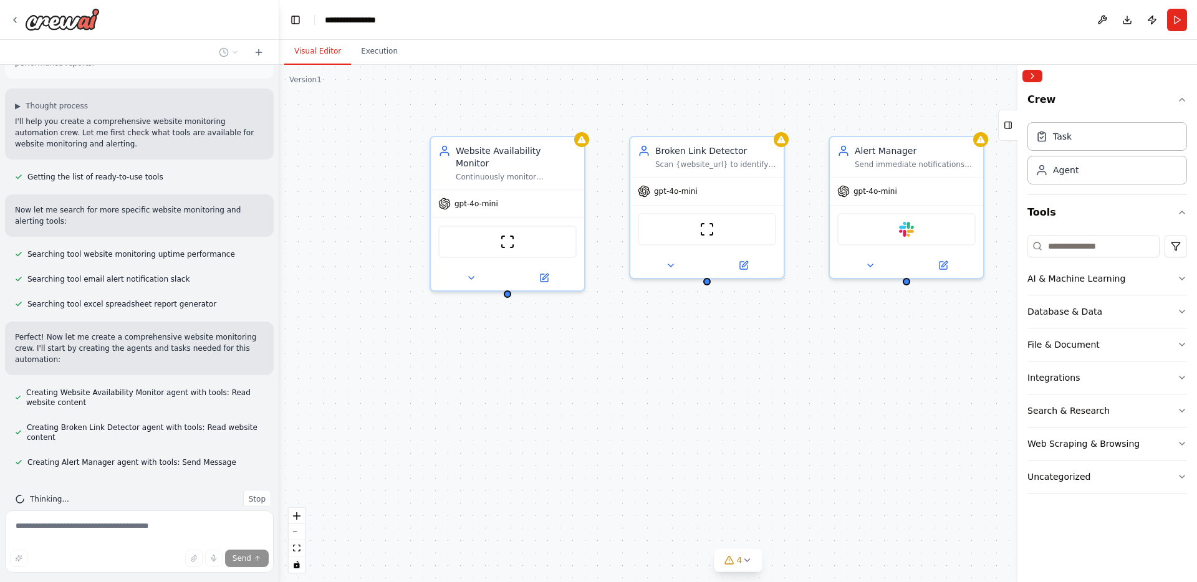
drag, startPoint x: 723, startPoint y: 249, endPoint x: 893, endPoint y: 335, distance: 191.0
click at [898, 337] on div "Website Availability Monitor Continuously monitor {website_url} availability by…" at bounding box center [738, 324] width 918 height 518
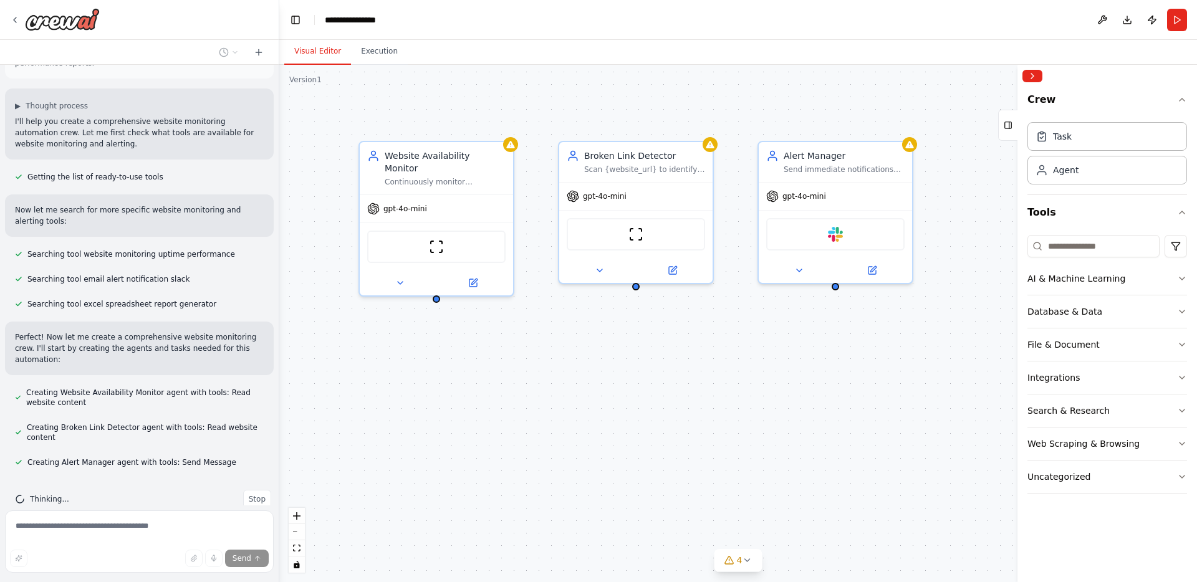
drag, startPoint x: 877, startPoint y: 347, endPoint x: 804, endPoint y: 348, distance: 73.0
click at [804, 348] on div "Website Availability Monitor Continuously monitor {website_url} availability by…" at bounding box center [738, 324] width 918 height 518
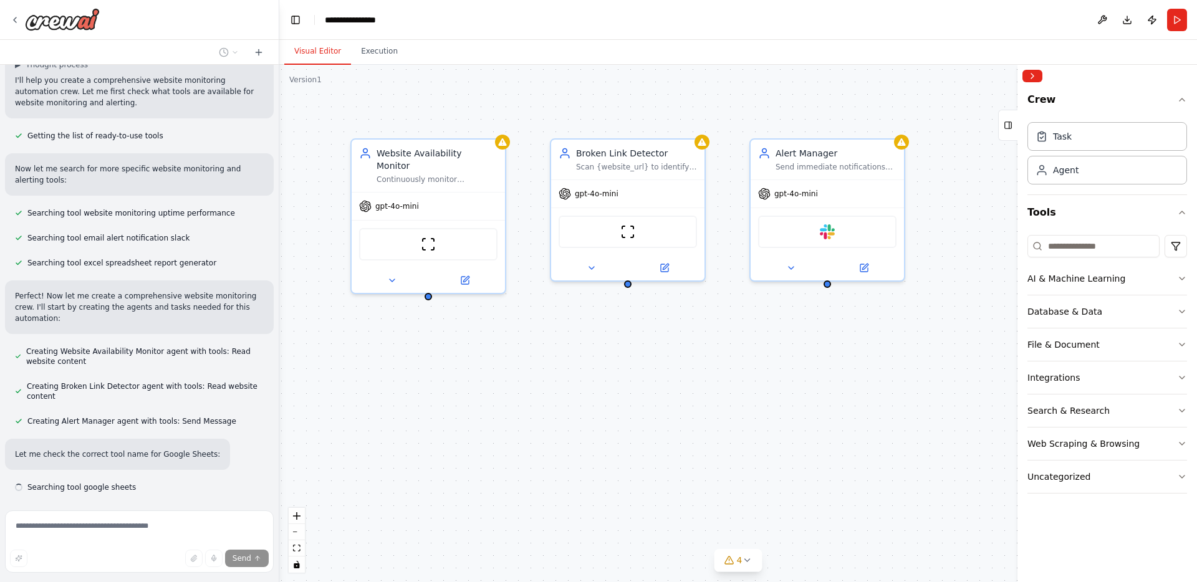
scroll to position [127, 0]
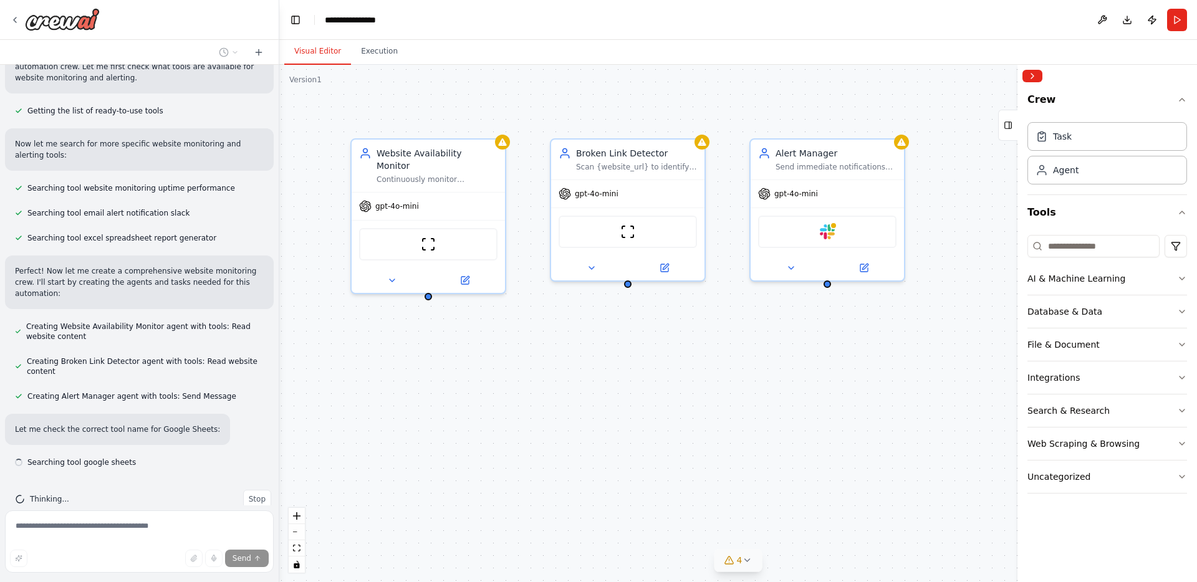
click at [748, 564] on icon at bounding box center [747, 561] width 10 height 10
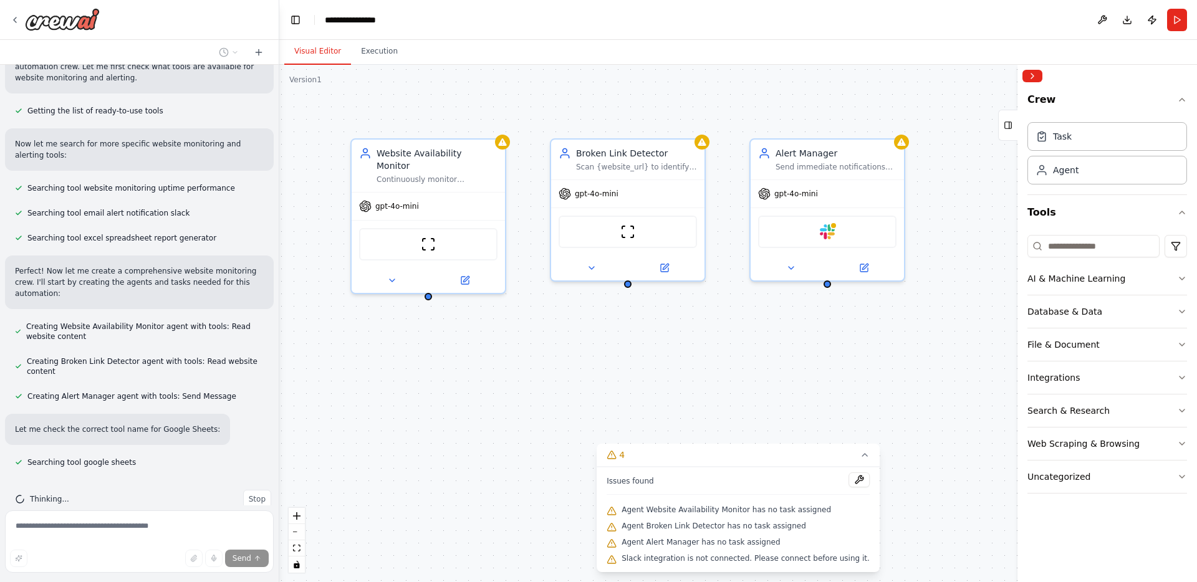
click at [862, 455] on icon at bounding box center [864, 455] width 5 height 2
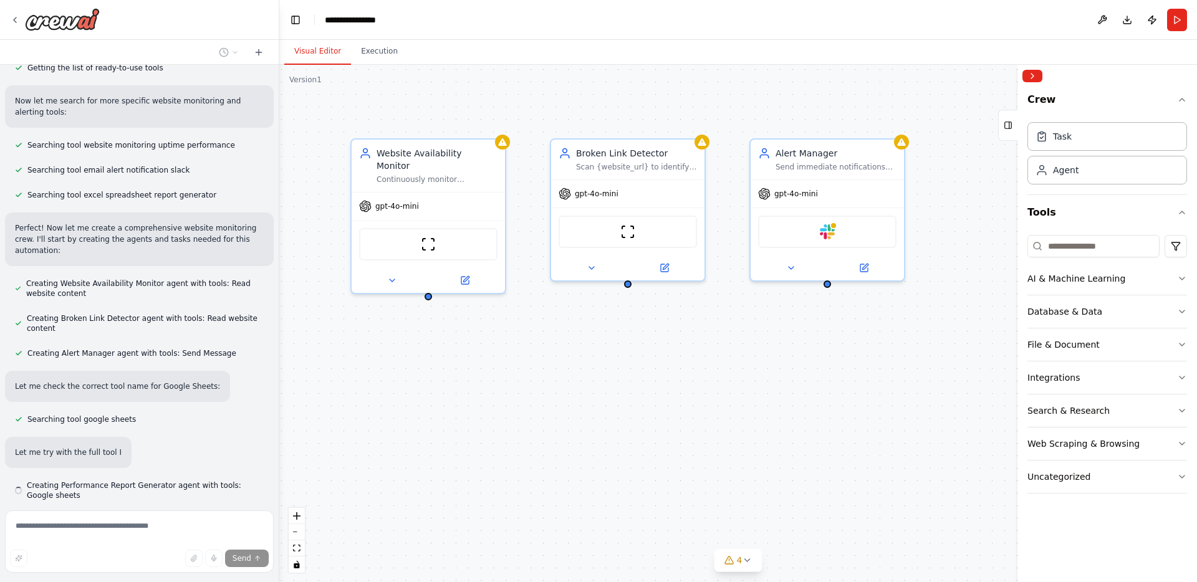
scroll to position [203, 0]
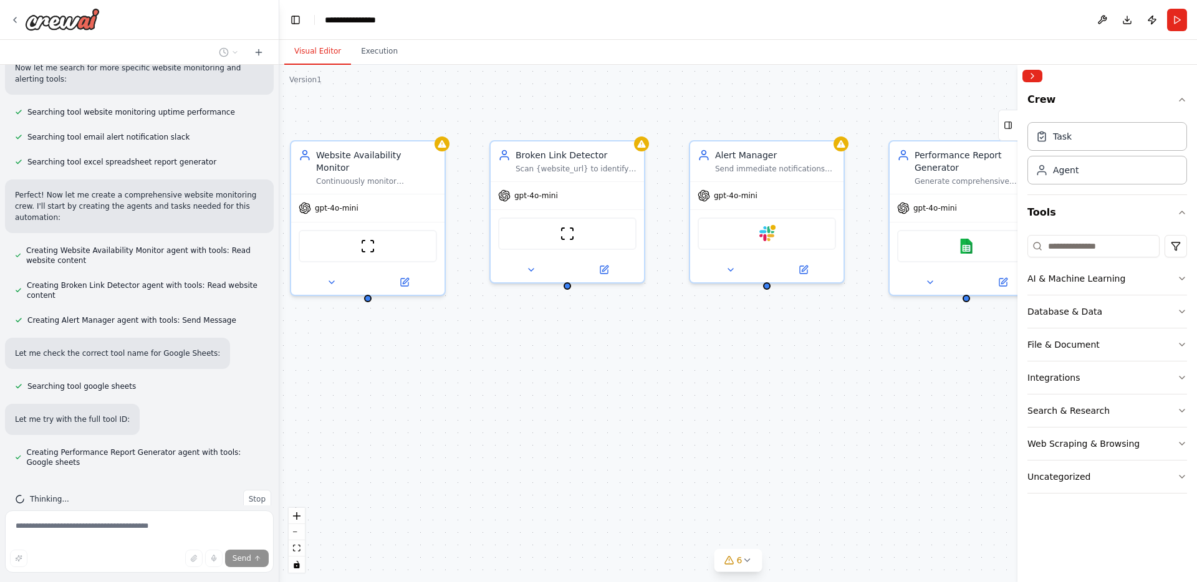
drag, startPoint x: 645, startPoint y: 362, endPoint x: 735, endPoint y: 390, distance: 93.9
click at [734, 390] on div "Website Availability Monitor Continuously monitor {website_url} availability by…" at bounding box center [738, 324] width 918 height 518
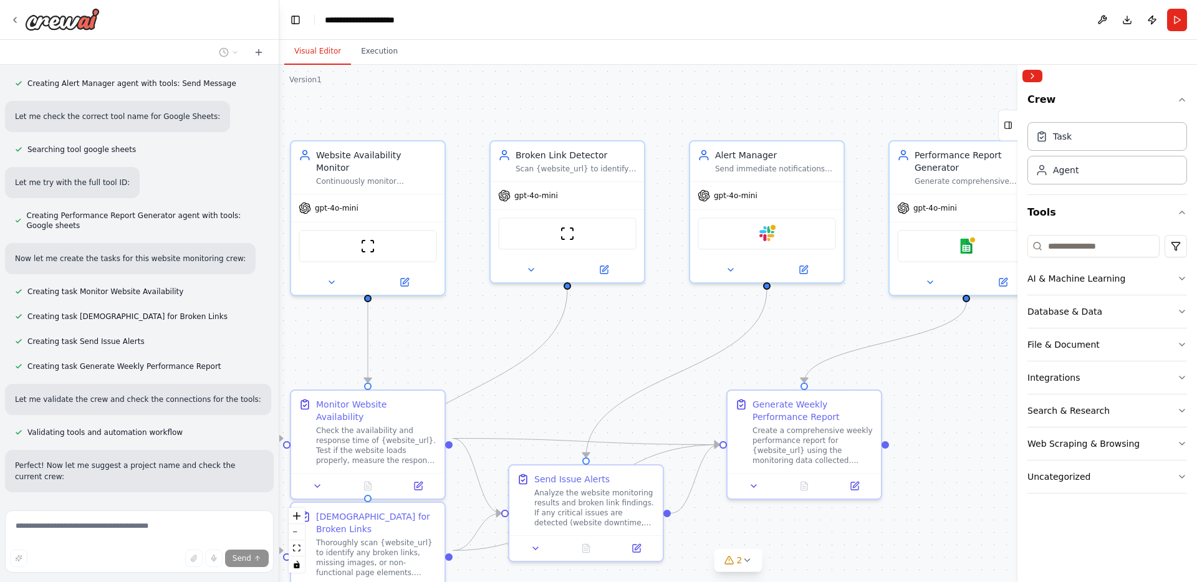
scroll to position [513, 0]
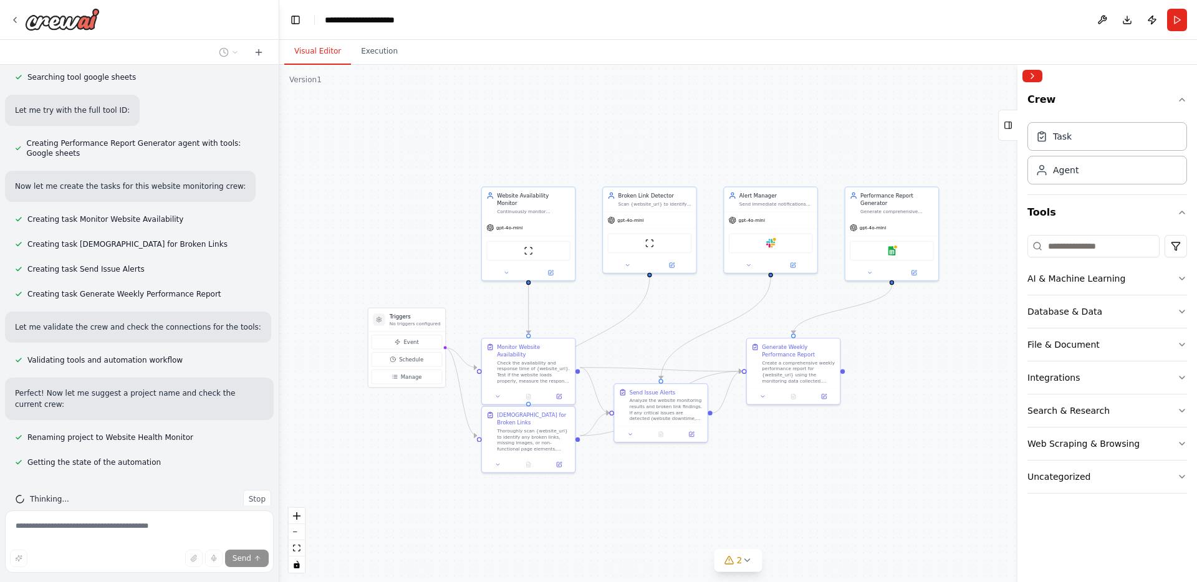
drag, startPoint x: 604, startPoint y: 368, endPoint x: 644, endPoint y: 329, distance: 56.4
click at [641, 324] on div ".deletable-edge-delete-btn { width: 20px; height: 20px; border: 0px solid #ffff…" at bounding box center [738, 324] width 918 height 518
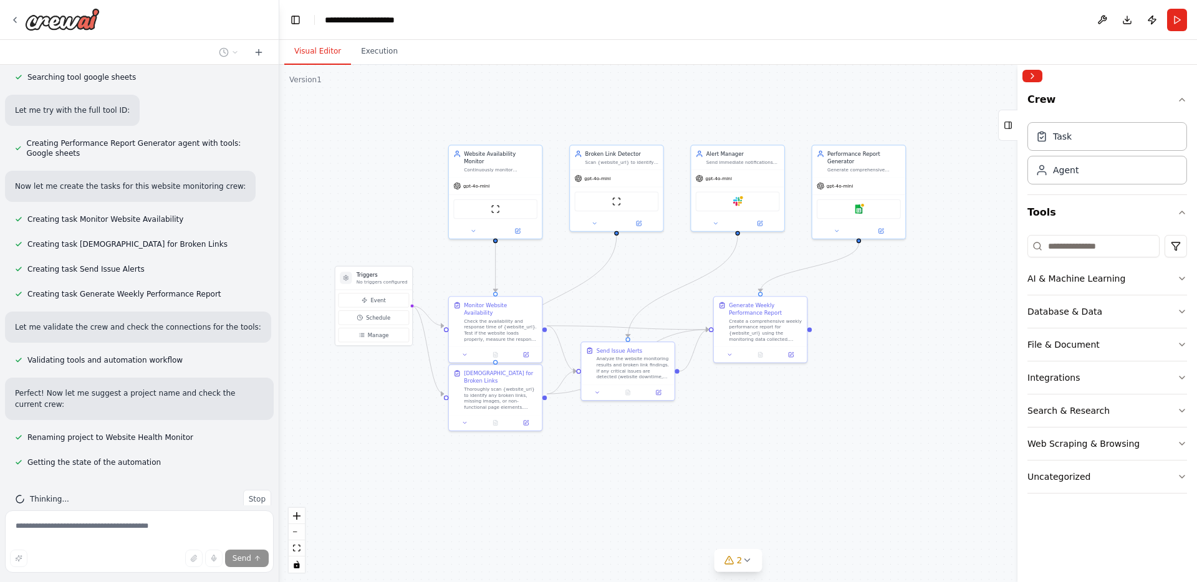
drag, startPoint x: 683, startPoint y: 350, endPoint x: 638, endPoint y: 317, distance: 56.1
click at [650, 309] on div ".deletable-edge-delete-btn { width: 20px; height: 20px; border: 0px solid #ffff…" at bounding box center [738, 324] width 918 height 518
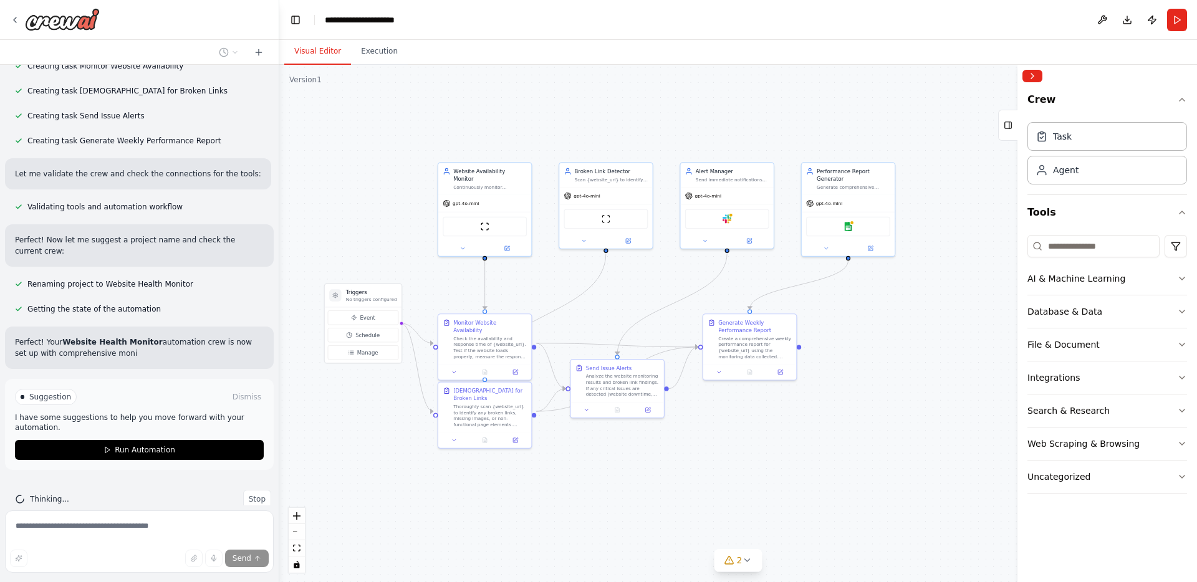
drag, startPoint x: 930, startPoint y: 358, endPoint x: 910, endPoint y: 372, distance: 24.7
click at [919, 376] on div ".deletable-edge-delete-btn { width: 20px; height: 20px; border: 0px solid #ffff…" at bounding box center [738, 324] width 918 height 518
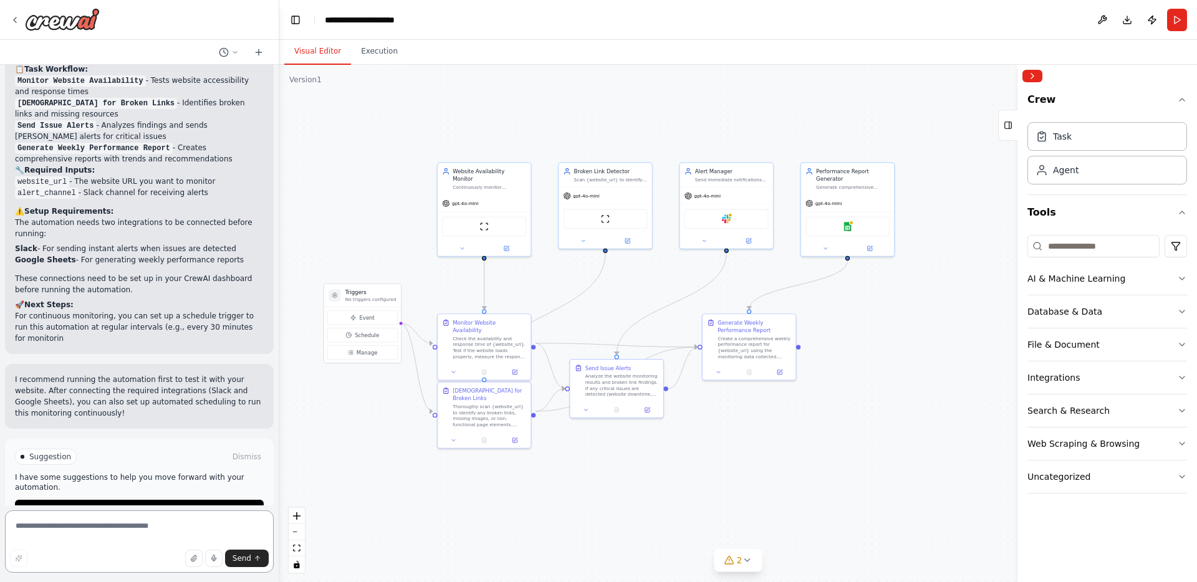
scroll to position [1089, 0]
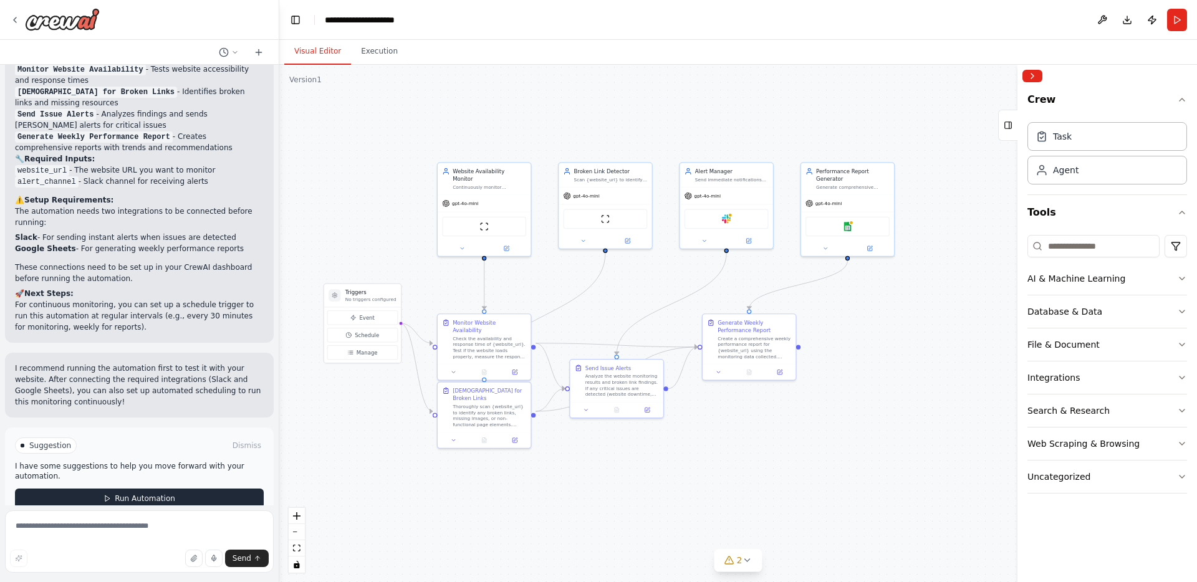
click at [164, 494] on span "Run Automation" at bounding box center [145, 499] width 60 height 10
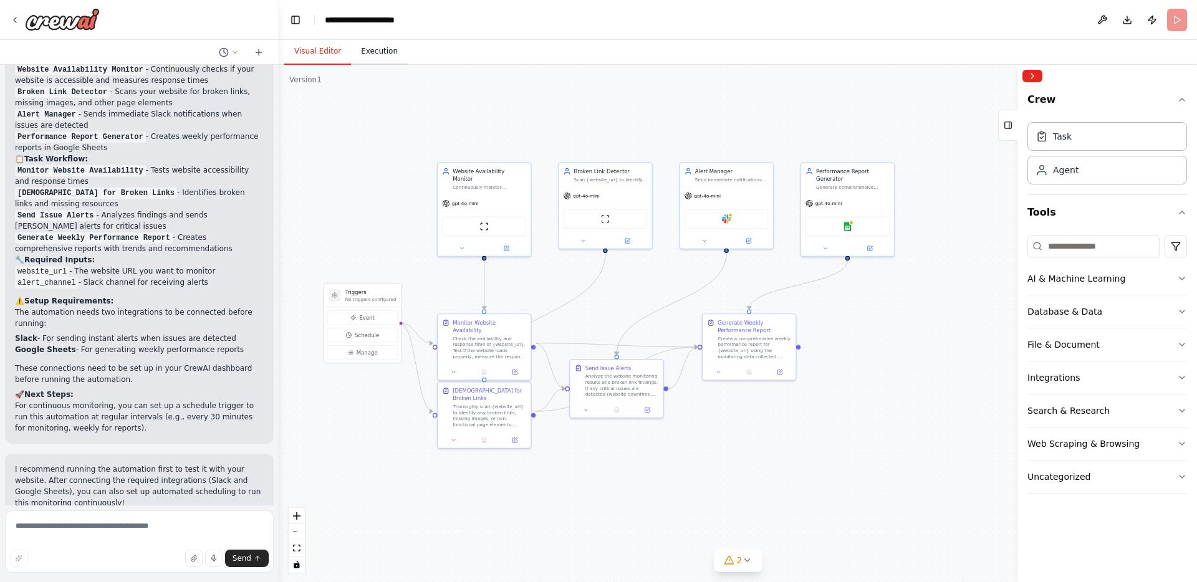
click at [372, 59] on button "Execution" at bounding box center [379, 52] width 57 height 26
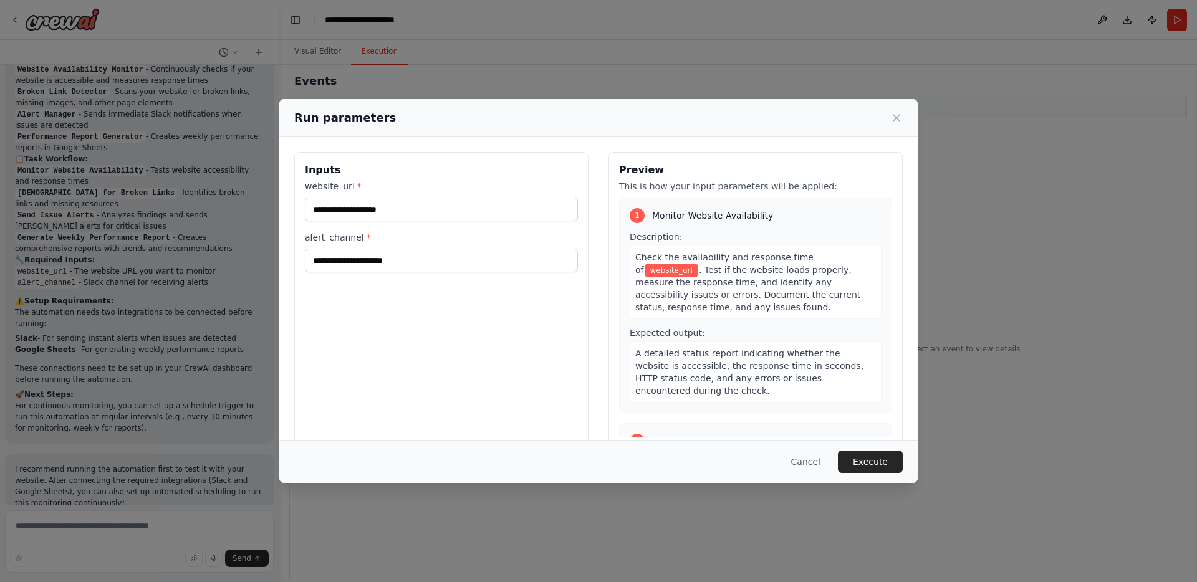
drag, startPoint x: 900, startPoint y: 115, endPoint x: 886, endPoint y: 158, distance: 45.9
click at [900, 115] on icon at bounding box center [896, 118] width 12 height 12
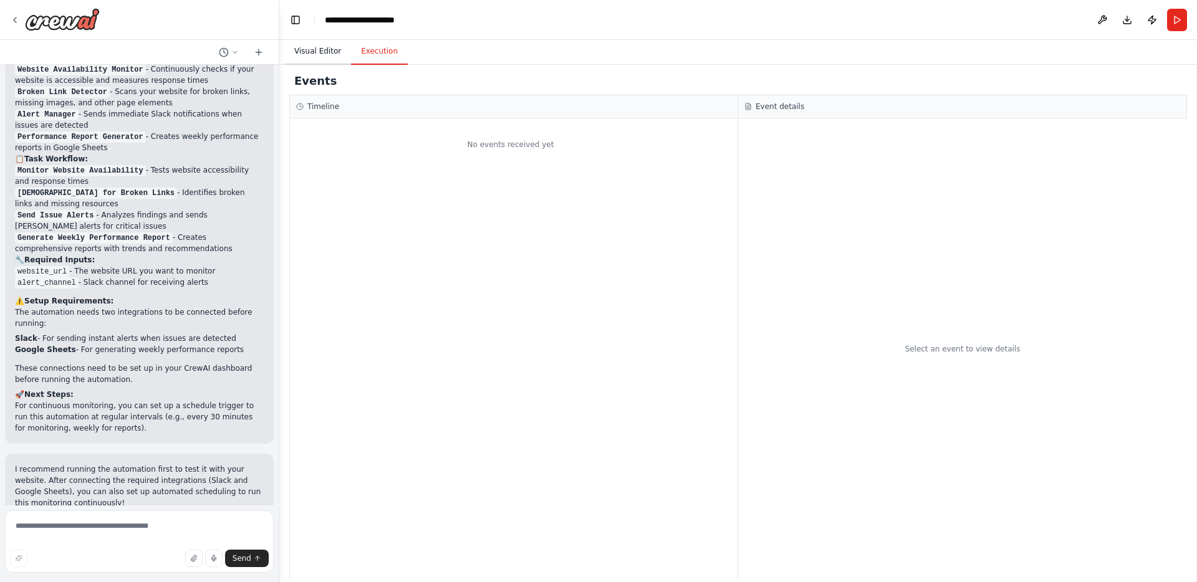
click at [318, 55] on button "Visual Editor" at bounding box center [317, 52] width 67 height 26
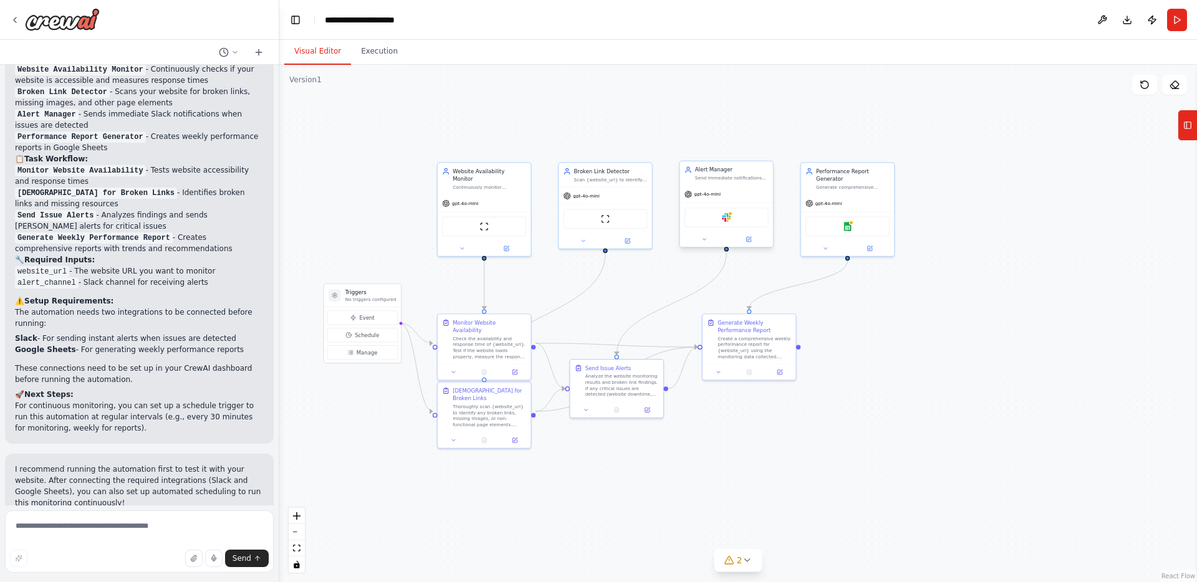
click at [713, 221] on div "Slack" at bounding box center [727, 218] width 84 height 20
click at [712, 218] on div "Slack" at bounding box center [727, 218] width 84 height 20
click at [704, 239] on icon at bounding box center [704, 239] width 3 height 1
click at [799, 372] on icon at bounding box center [796, 369] width 9 height 9
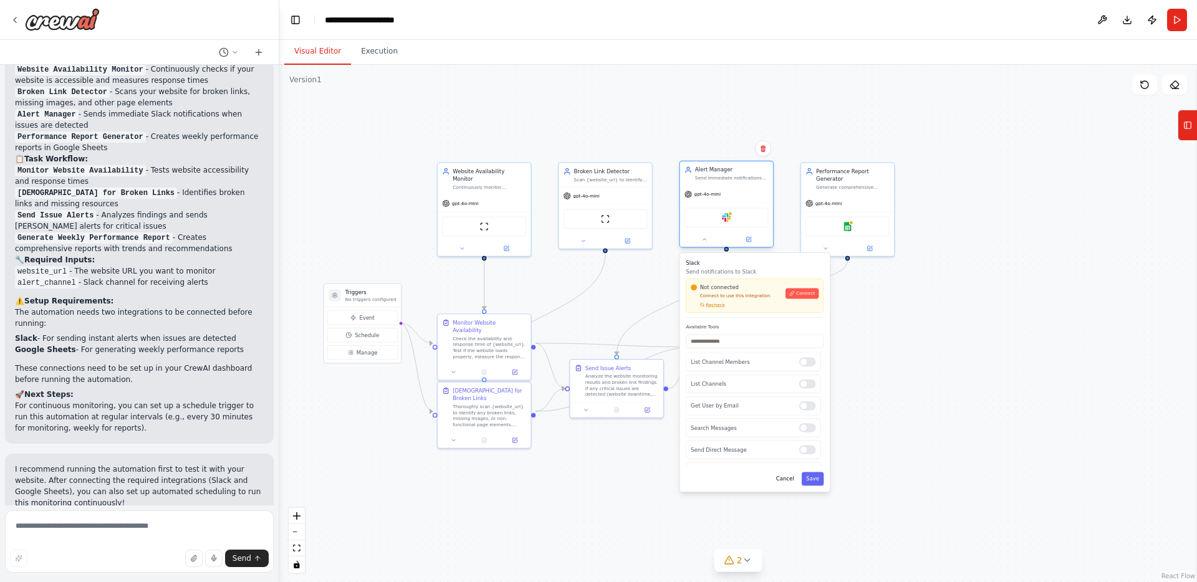
click at [721, 185] on div "Alert Manager Send immediate notifications via Slack when website issues are de…" at bounding box center [726, 173] width 93 height 24
click at [743, 223] on div "Slack" at bounding box center [727, 218] width 84 height 20
click at [787, 479] on button "Cancel" at bounding box center [785, 480] width 27 height 14
click at [783, 476] on button "Cancel" at bounding box center [785, 480] width 27 height 14
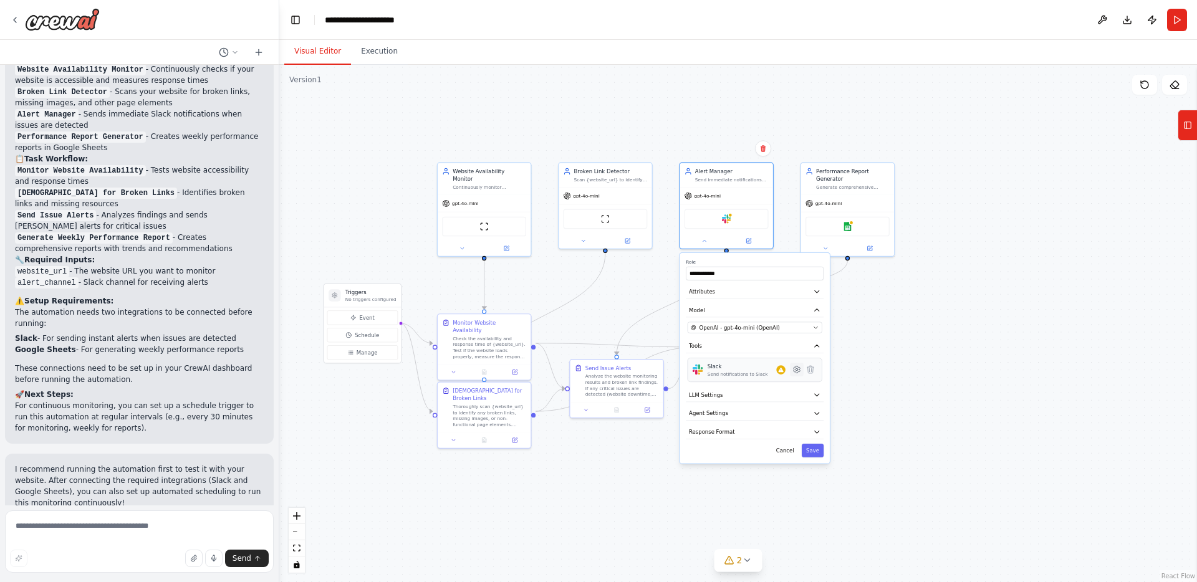
click at [796, 370] on icon at bounding box center [797, 369] width 2 height 2
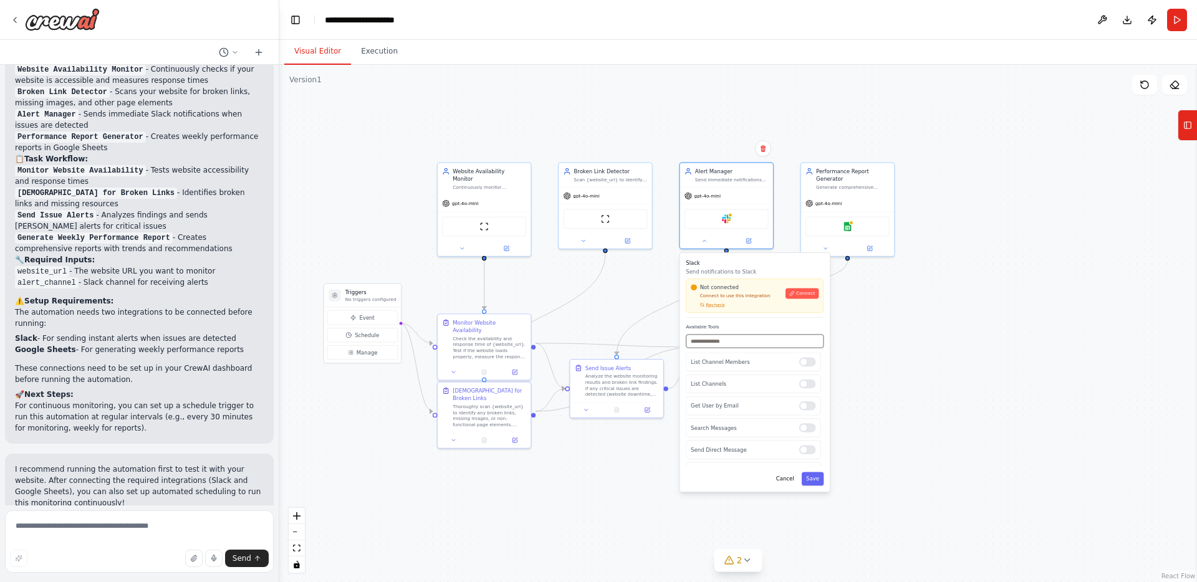
click at [724, 337] on input "text" at bounding box center [755, 342] width 138 height 14
type input "****"
drag, startPoint x: 722, startPoint y: 343, endPoint x: 647, endPoint y: 335, distance: 75.2
click at [647, 335] on div ".deletable-edge-delete-btn { width: 20px; height: 20px; border: 0px solid #ffff…" at bounding box center [738, 324] width 918 height 518
click at [789, 478] on button "Cancel" at bounding box center [785, 480] width 27 height 14
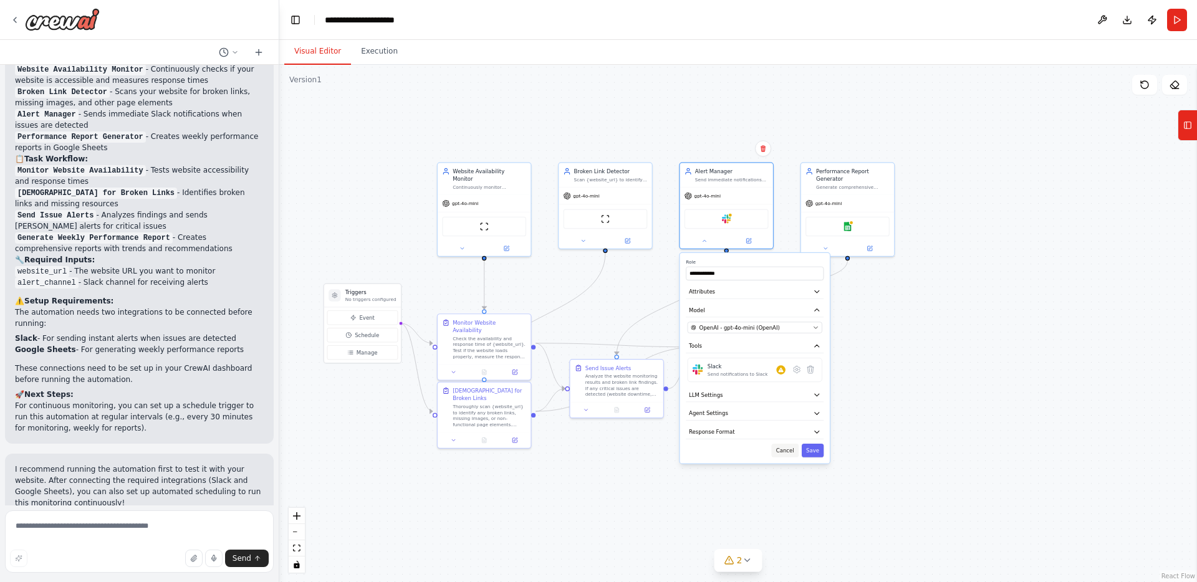
click at [789, 450] on button "Cancel" at bounding box center [785, 451] width 27 height 14
click at [1188, 122] on icon at bounding box center [1187, 125] width 9 height 20
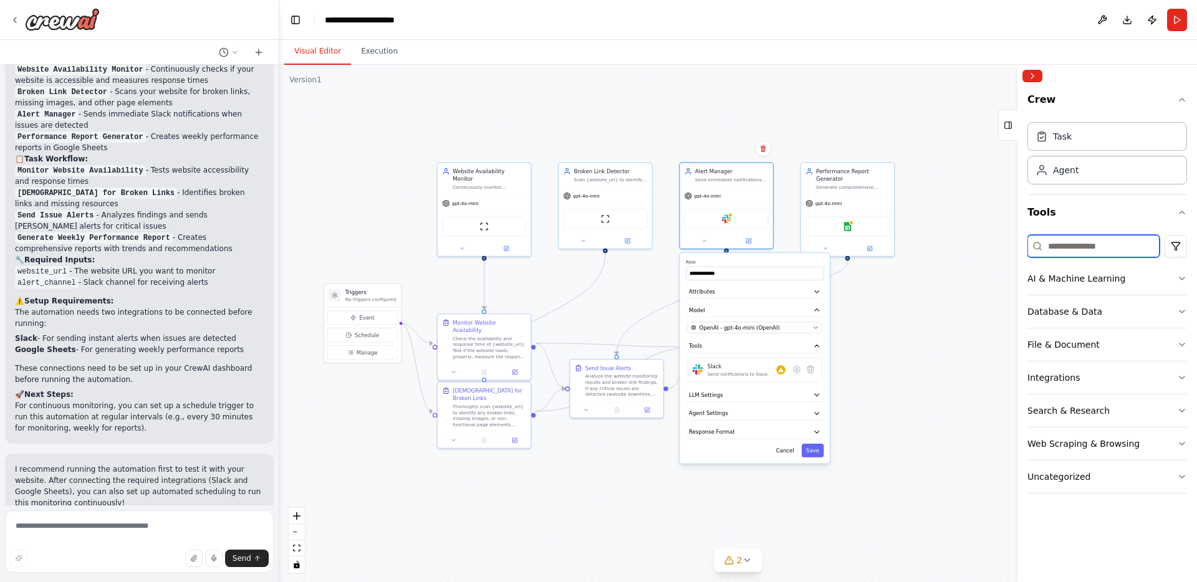
click at [1045, 246] on input at bounding box center [1094, 246] width 132 height 22
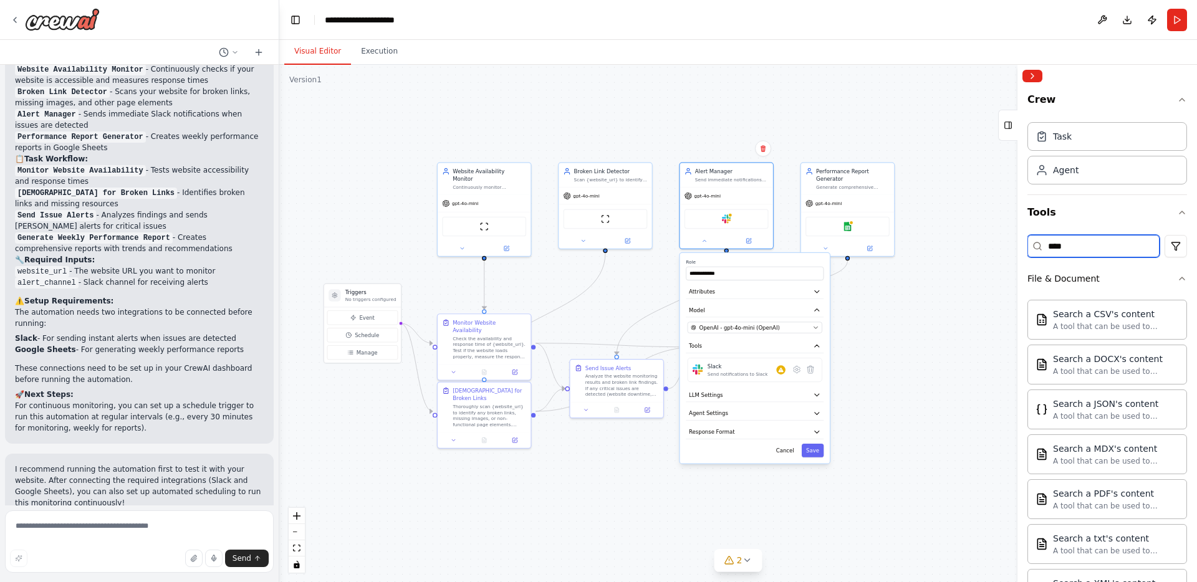
type input "*****"
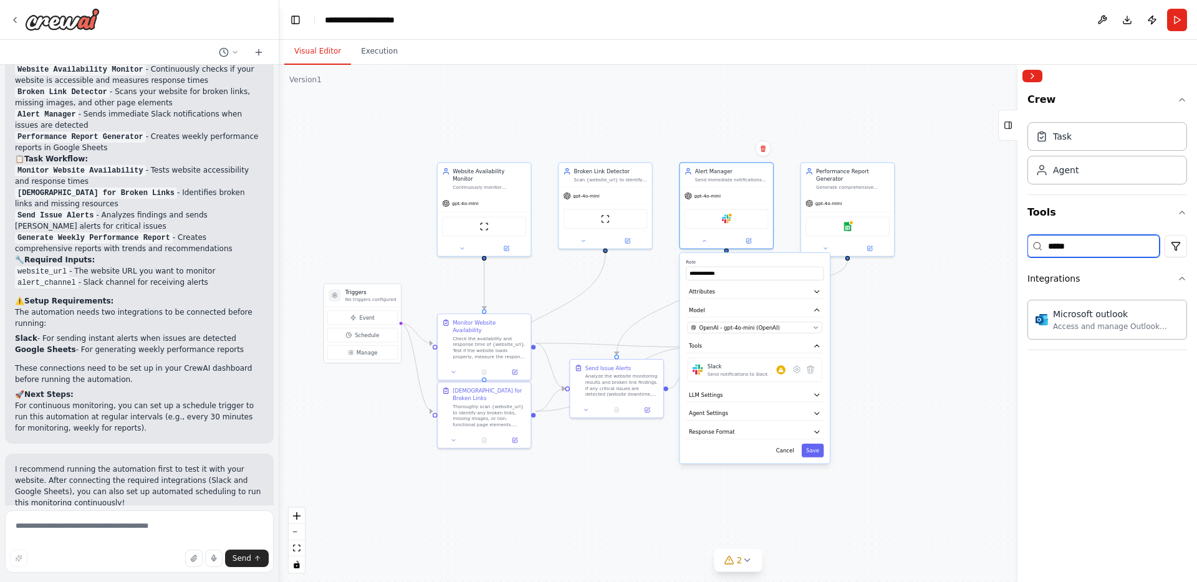
drag, startPoint x: 1088, startPoint y: 246, endPoint x: 994, endPoint y: 244, distance: 94.2
click at [994, 244] on div "Set up a crew that continuously monitors your website availability, checks page…" at bounding box center [598, 291] width 1197 height 582
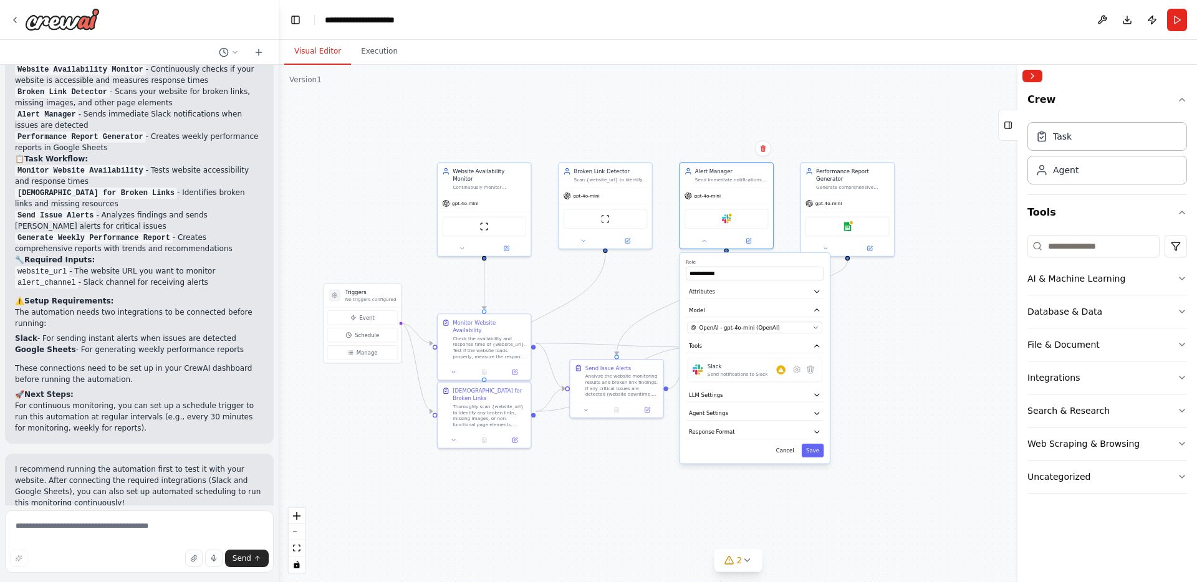
click at [871, 392] on div ".deletable-edge-delete-btn { width: 20px; height: 20px; border: 0px solid #ffff…" at bounding box center [738, 324] width 918 height 518
click at [789, 451] on button "Cancel" at bounding box center [785, 451] width 27 height 14
click at [892, 383] on div ".deletable-edge-delete-btn { width: 20px; height: 20px; border: 0px solid #ffff…" at bounding box center [738, 324] width 918 height 518
click at [373, 53] on button "Execution" at bounding box center [379, 52] width 57 height 26
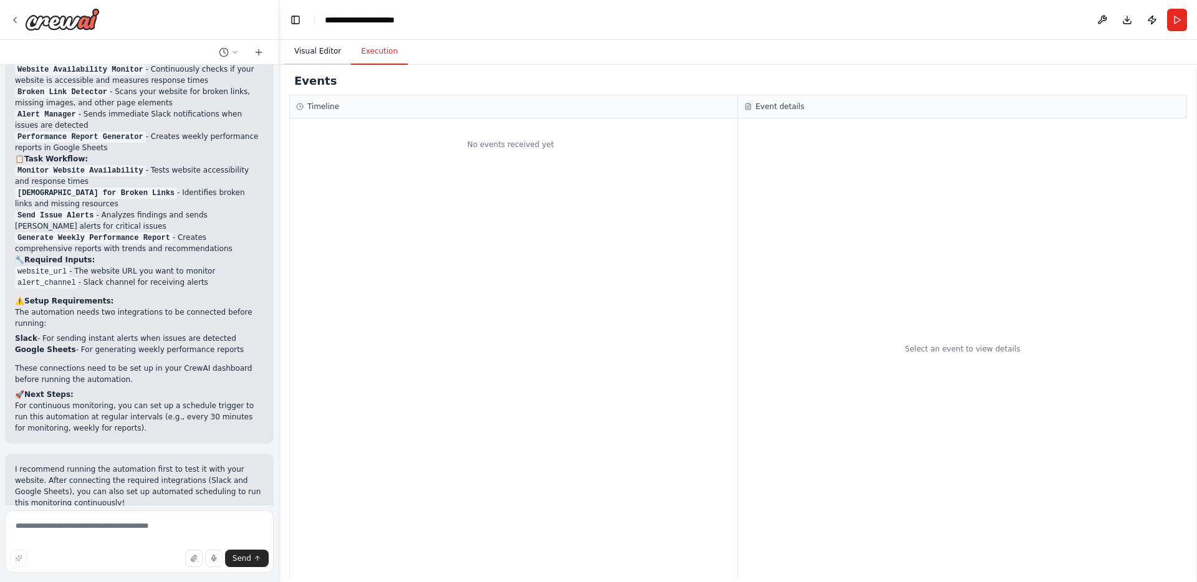
click at [315, 54] on button "Visual Editor" at bounding box center [317, 52] width 67 height 26
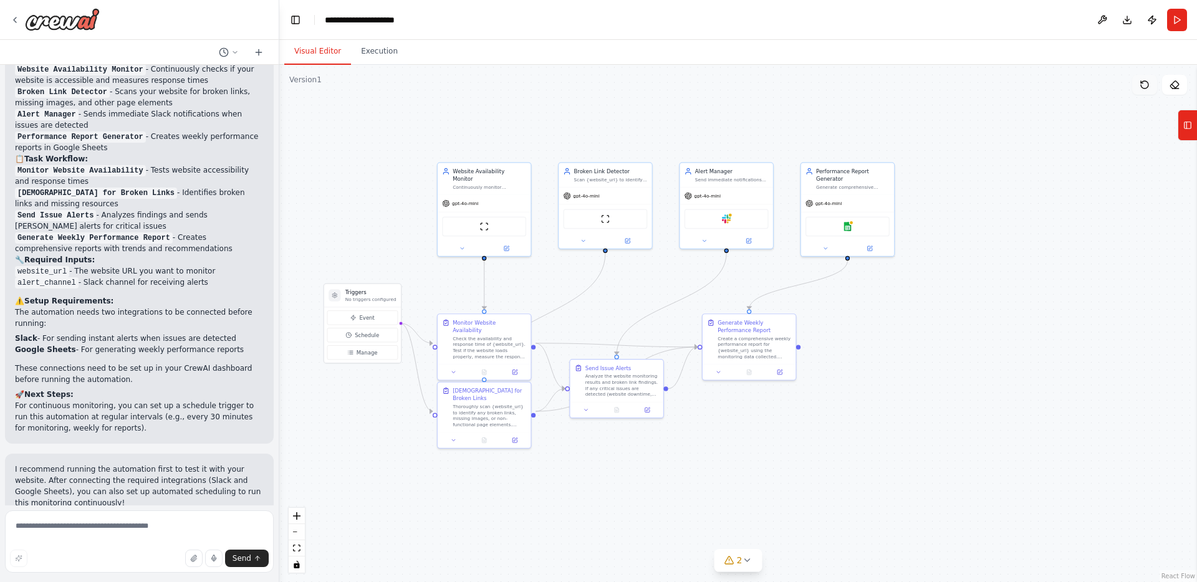
click at [1145, 89] on icon at bounding box center [1145, 85] width 10 height 10
click at [1191, 131] on icon at bounding box center [1187, 125] width 9 height 20
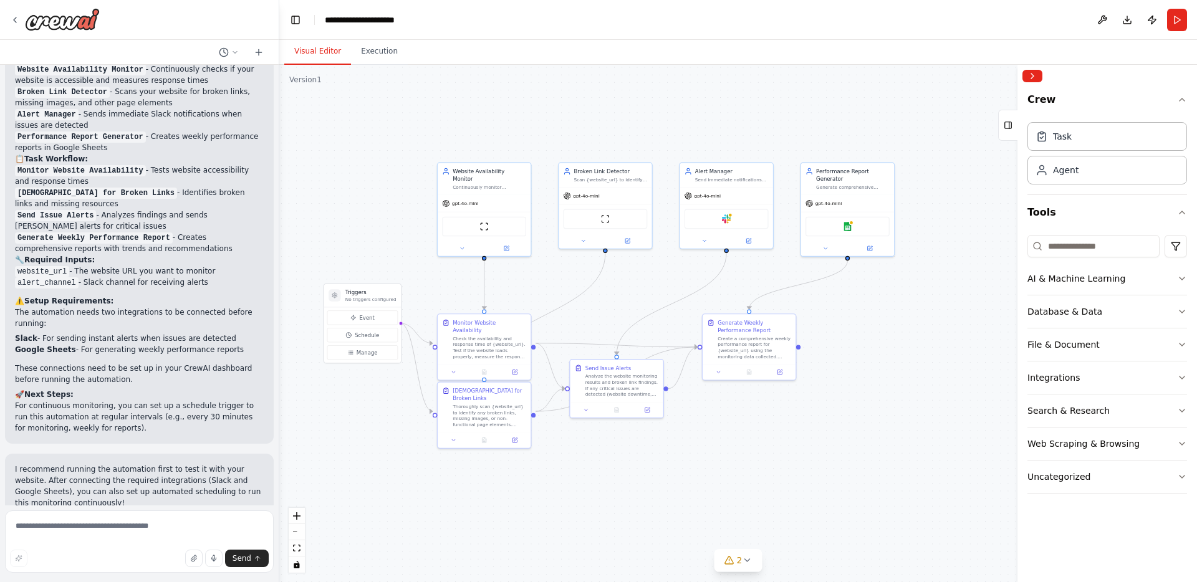
drag, startPoint x: 1174, startPoint y: 18, endPoint x: 1155, endPoint y: 84, distance: 68.3
click at [1173, 18] on button "Run" at bounding box center [1177, 20] width 20 height 22
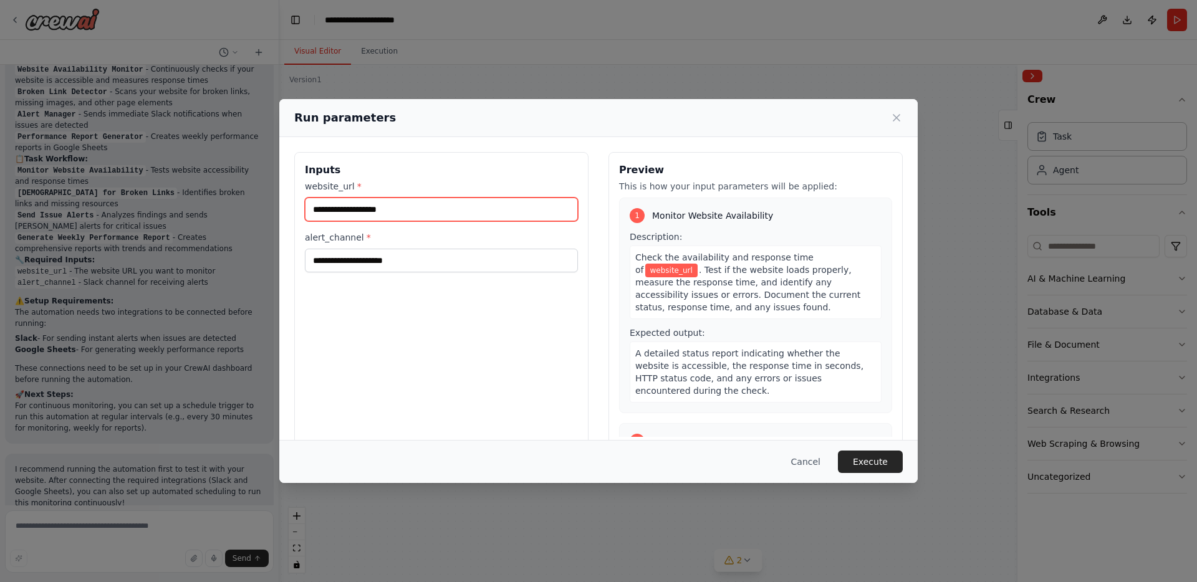
click at [418, 208] on input "website_url *" at bounding box center [441, 210] width 273 height 24
type input "**********"
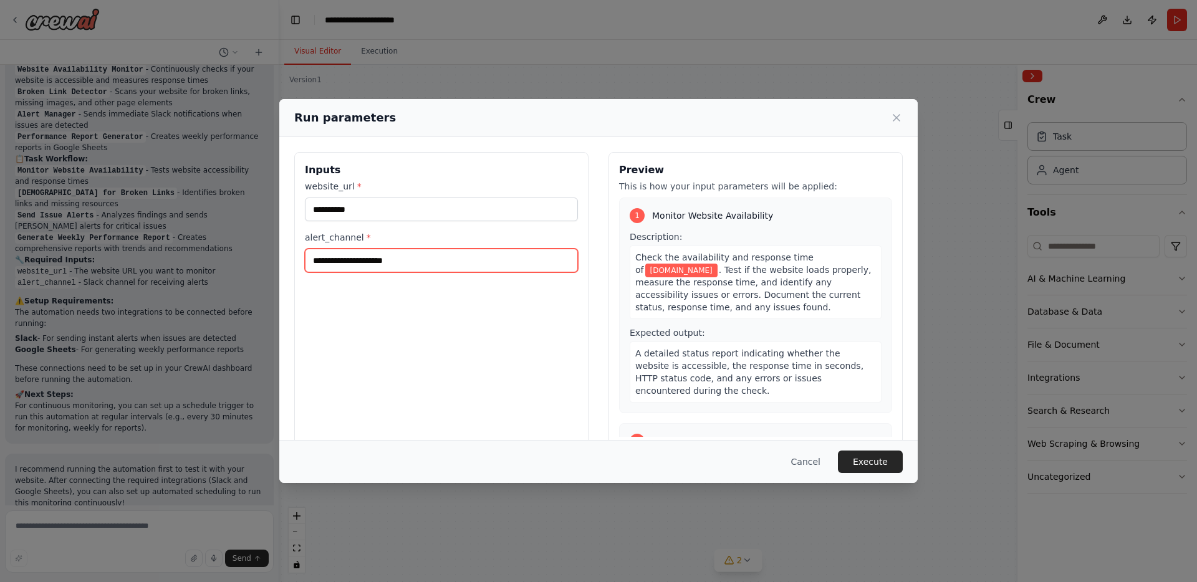
click at [416, 261] on input "alert_channel *" at bounding box center [441, 261] width 273 height 24
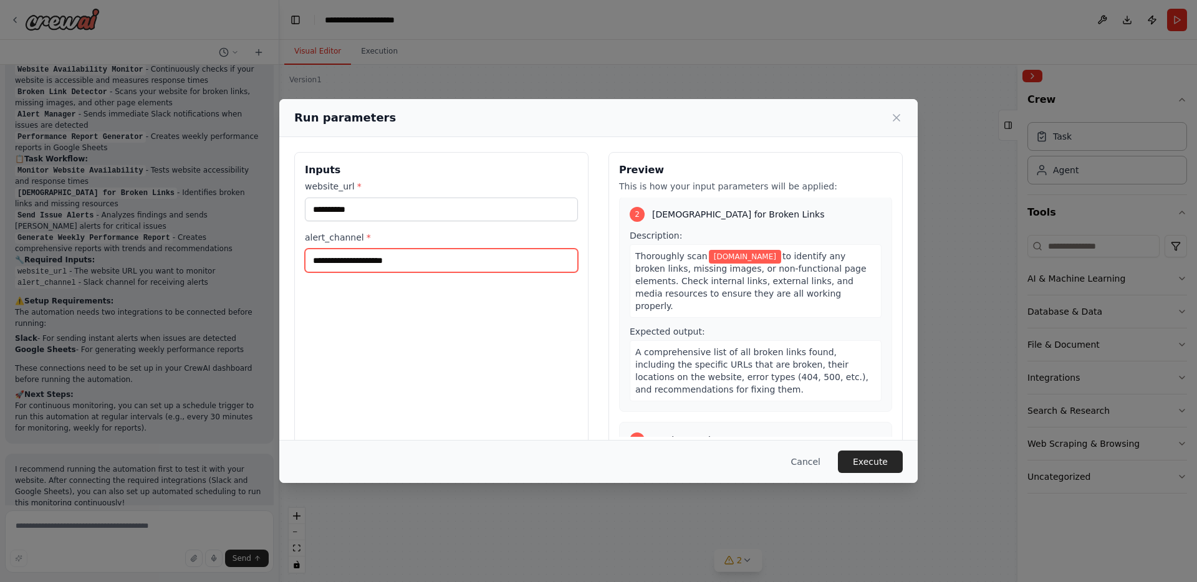
scroll to position [666, 0]
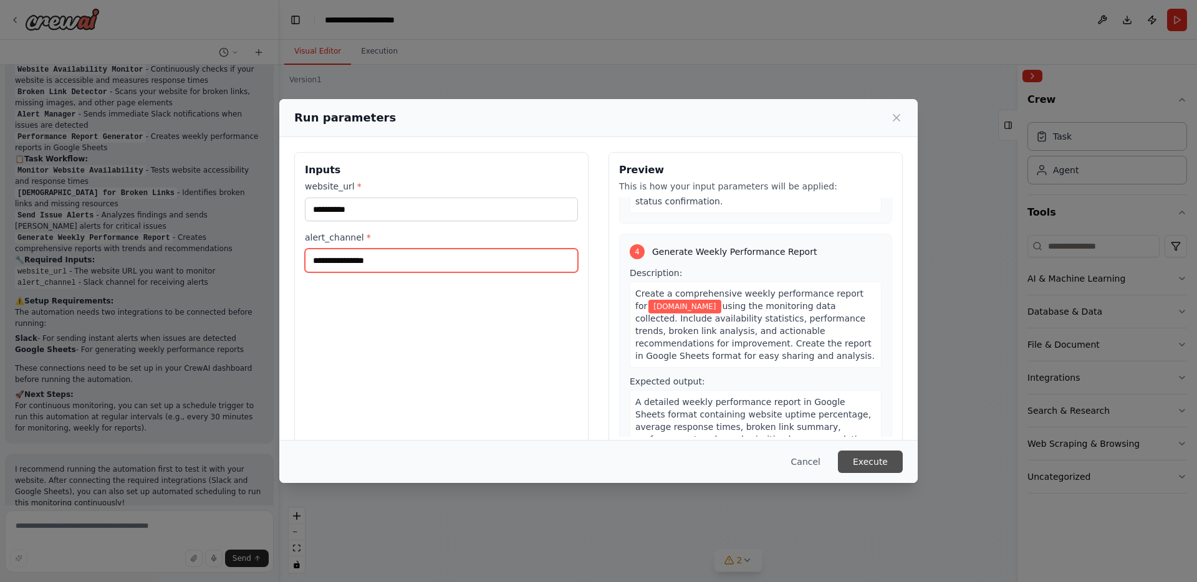
type input "**********"
click at [890, 461] on button "Execute" at bounding box center [870, 462] width 65 height 22
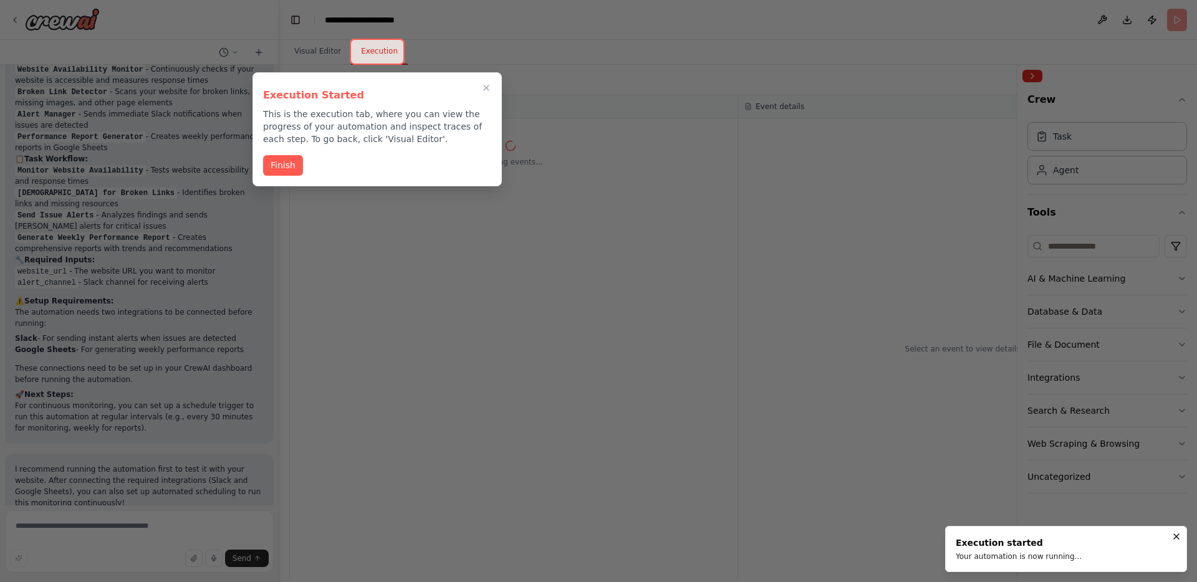
click at [287, 167] on button "Finish" at bounding box center [283, 165] width 40 height 21
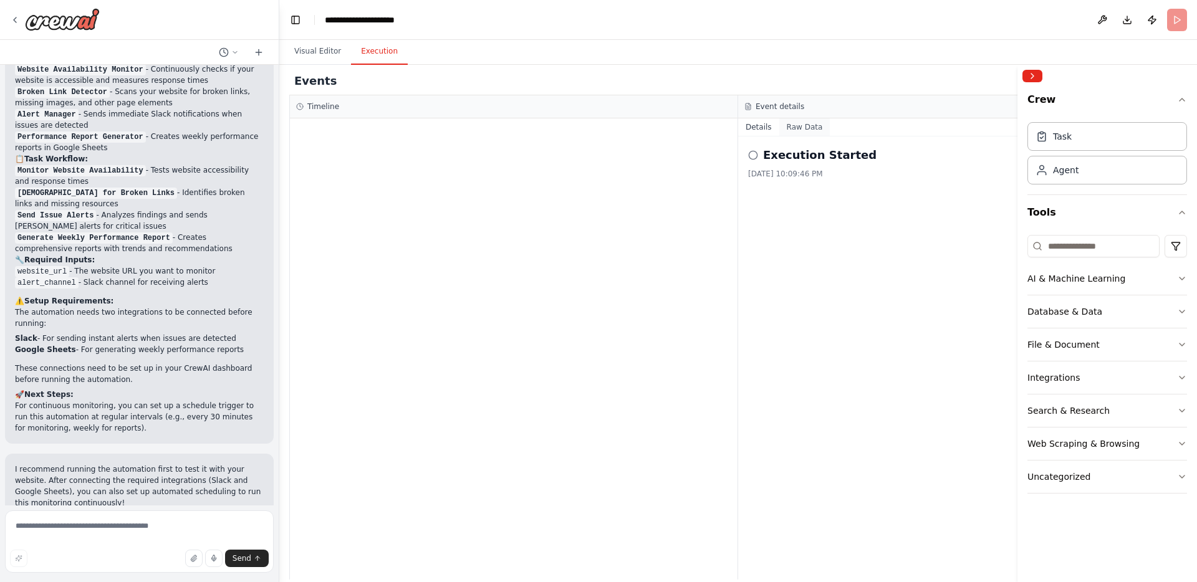
click at [806, 125] on button "Raw Data" at bounding box center [804, 126] width 51 height 17
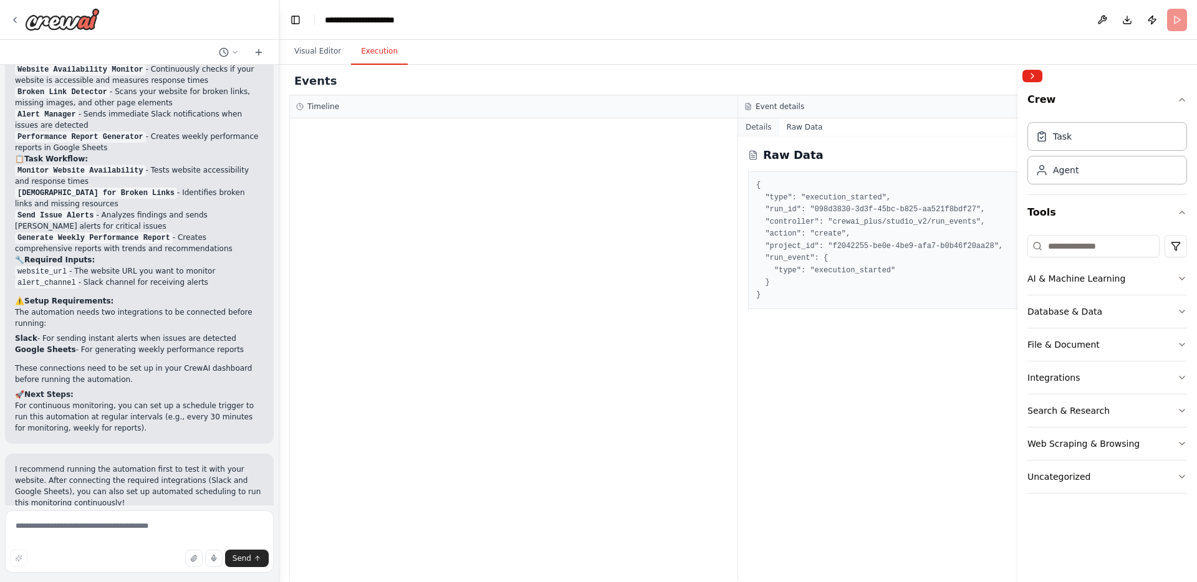
click at [767, 127] on button "Details" at bounding box center [758, 126] width 41 height 17
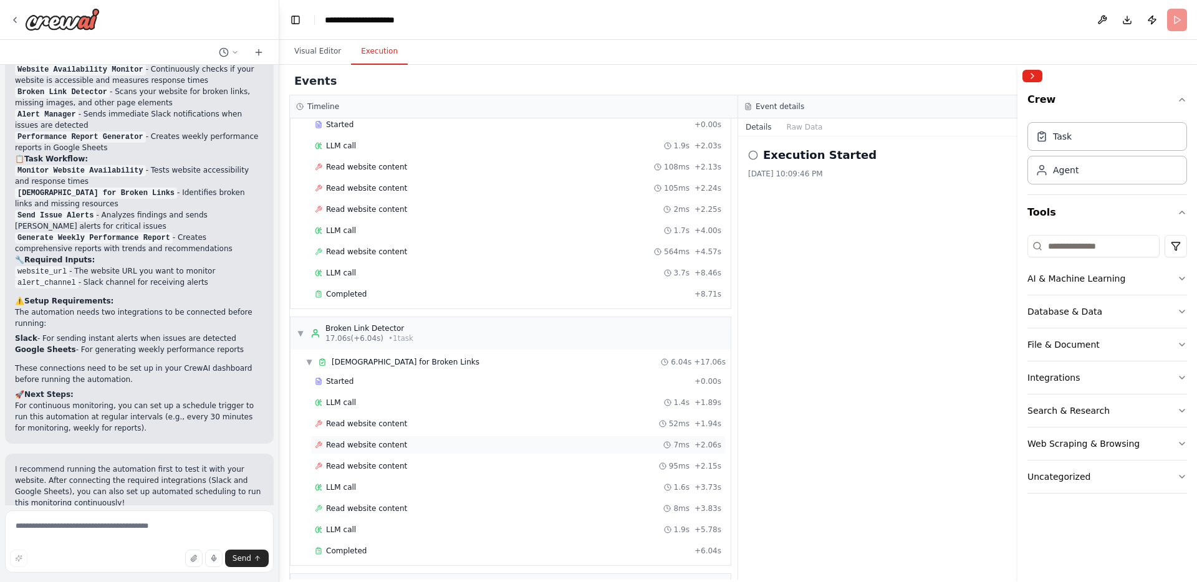
scroll to position [106, 0]
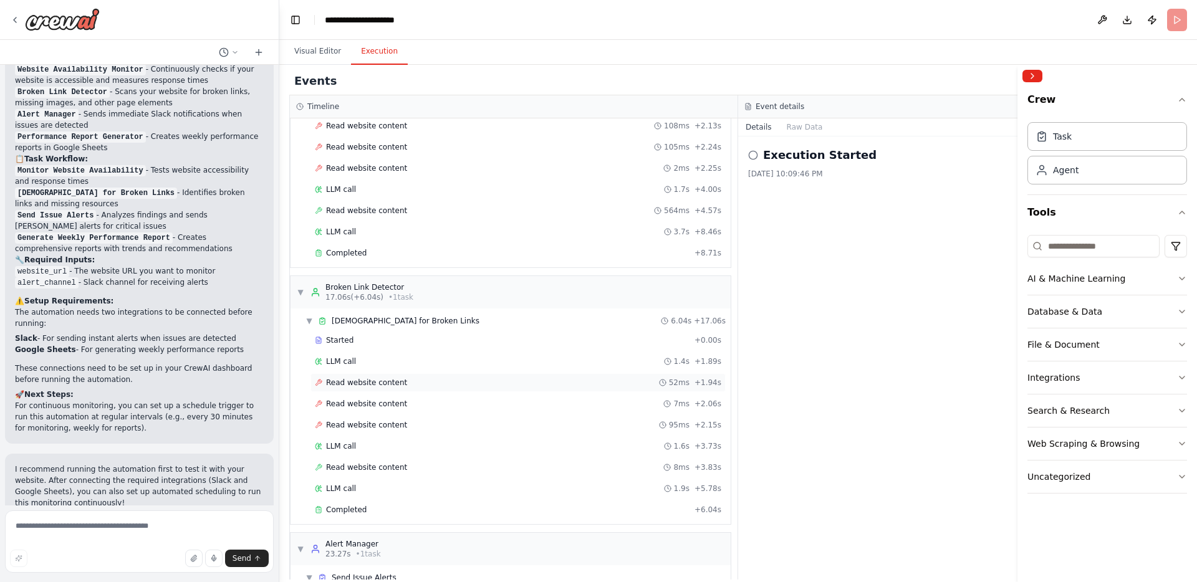
click at [463, 387] on div "Read website content 52ms + 1.94s" at bounding box center [518, 383] width 407 height 10
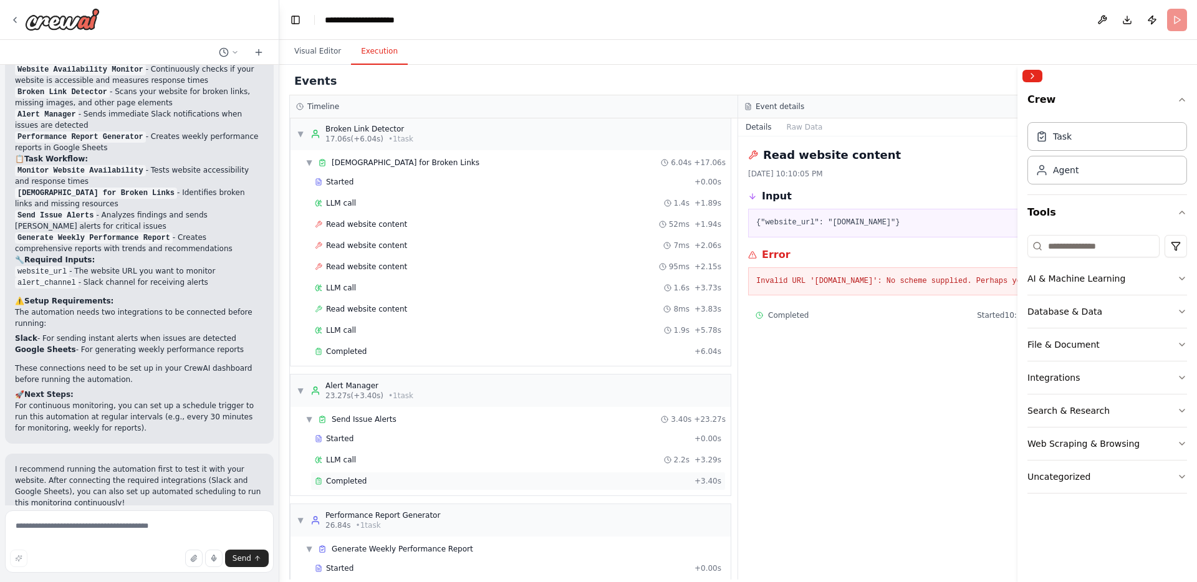
scroll to position [303, 0]
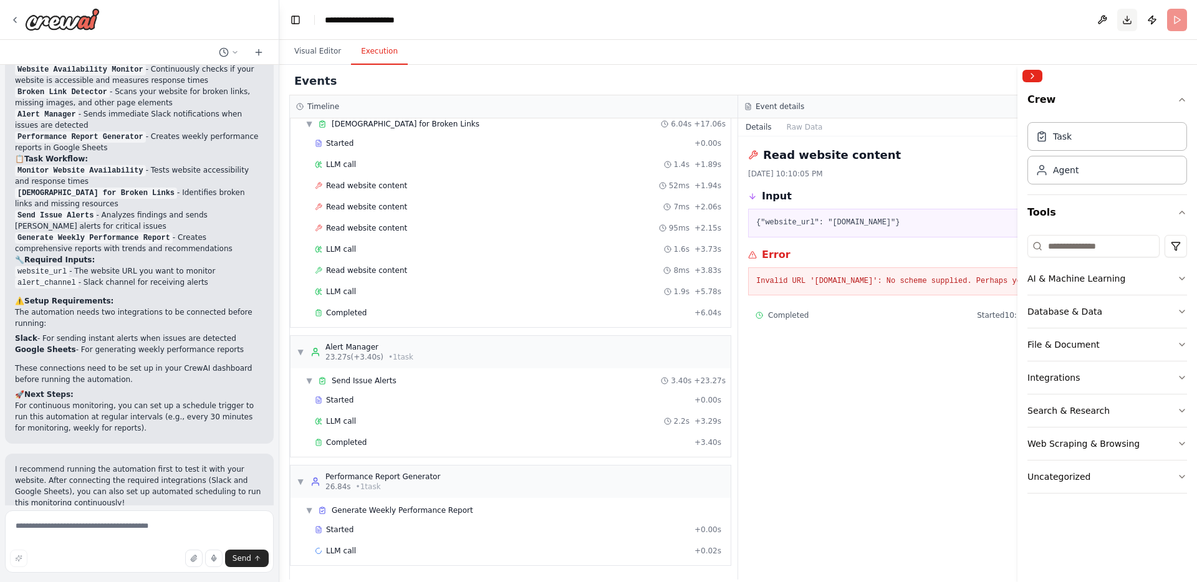
click at [1129, 20] on button "Download" at bounding box center [1127, 20] width 20 height 22
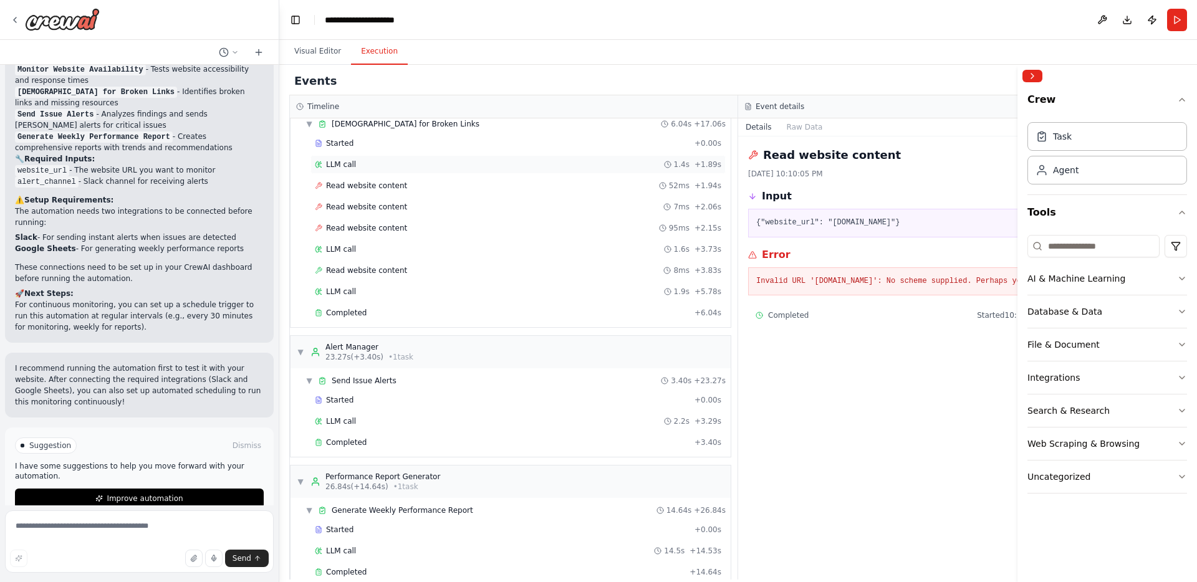
scroll to position [324, 0]
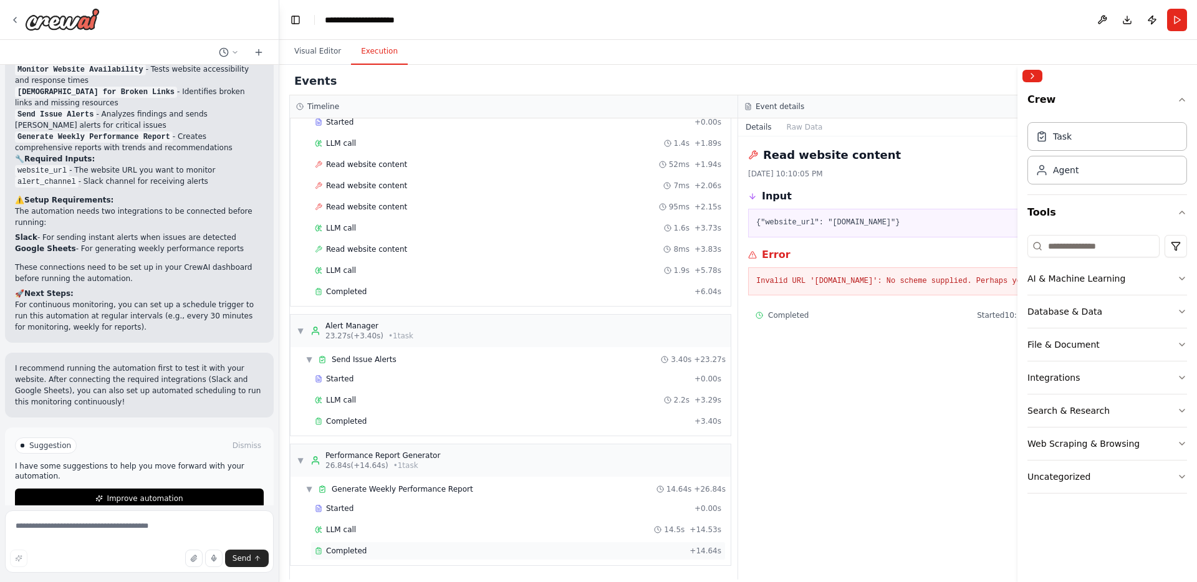
click at [431, 553] on div "Completed" at bounding box center [500, 551] width 370 height 10
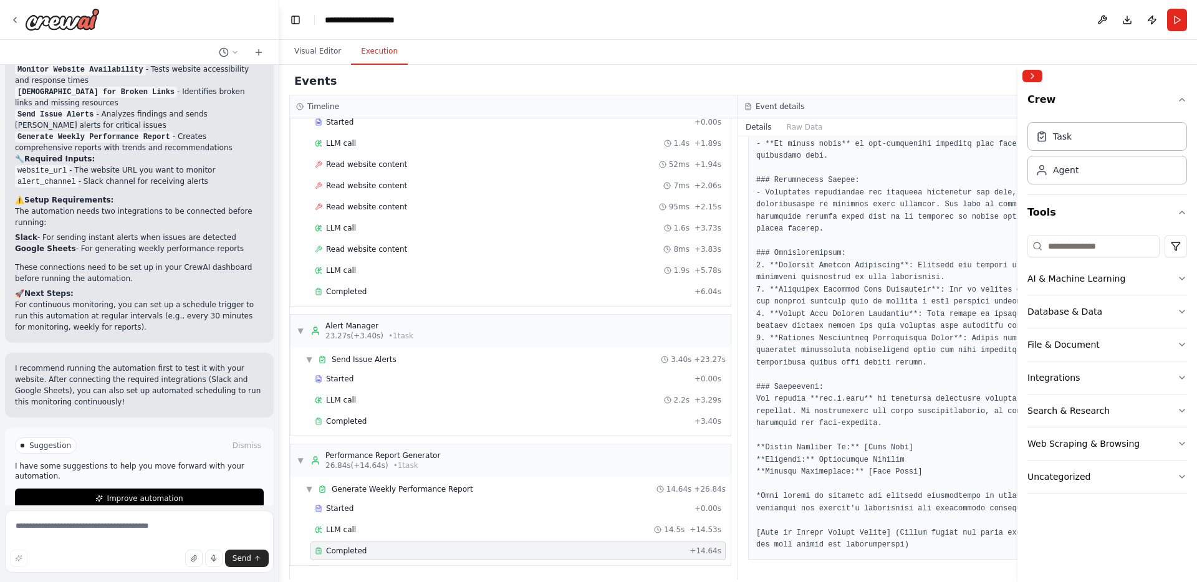
scroll to position [0, 0]
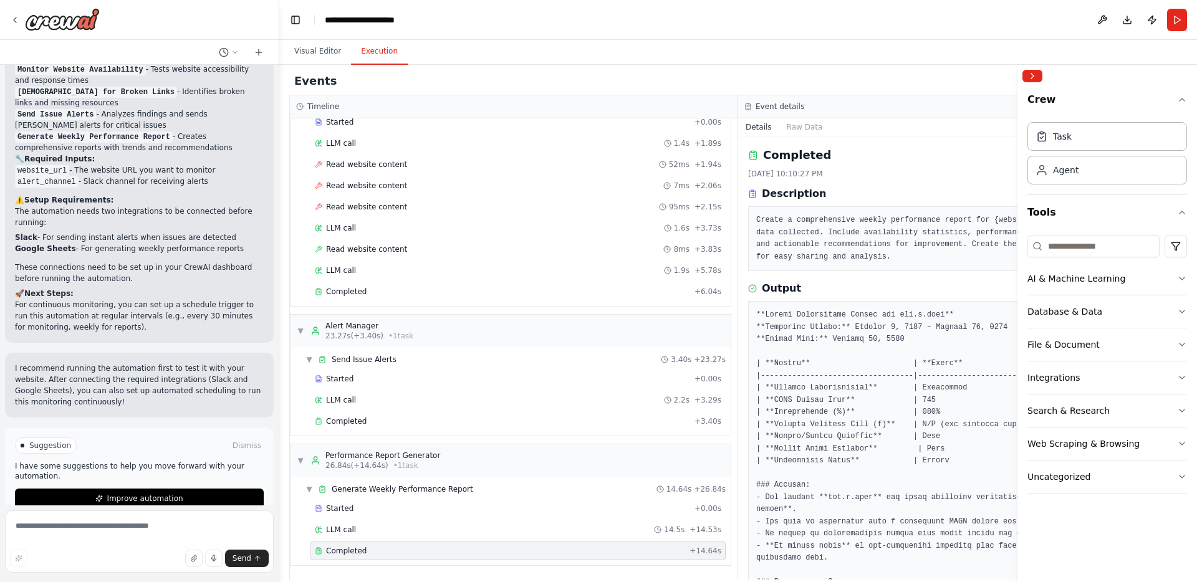
click at [1150, 20] on button "Publish" at bounding box center [1152, 20] width 20 height 22
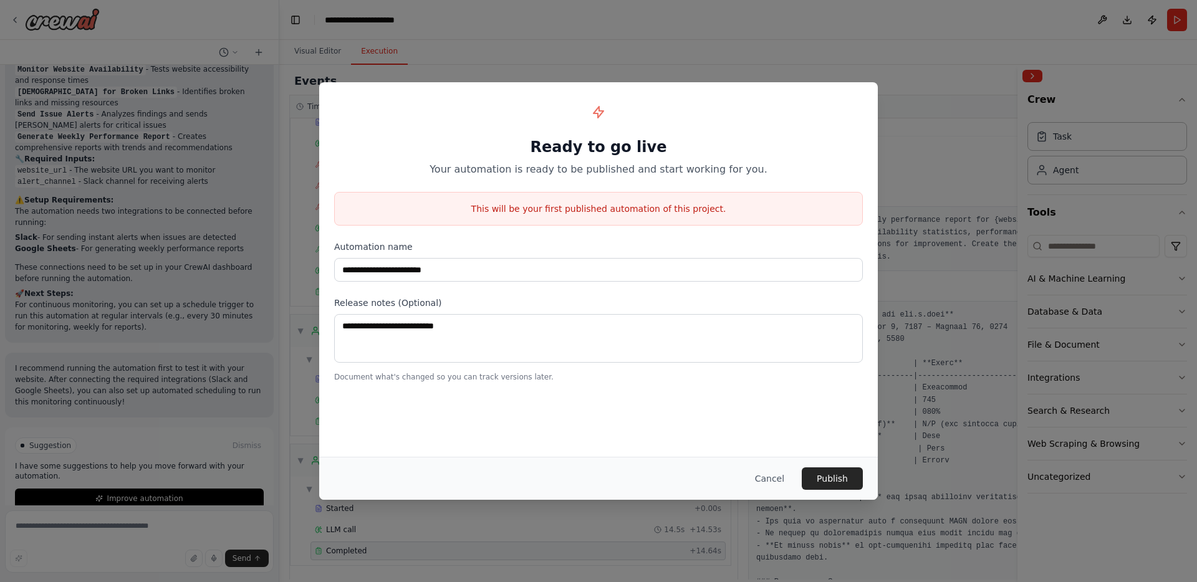
click at [773, 483] on button "Cancel" at bounding box center [769, 479] width 49 height 22
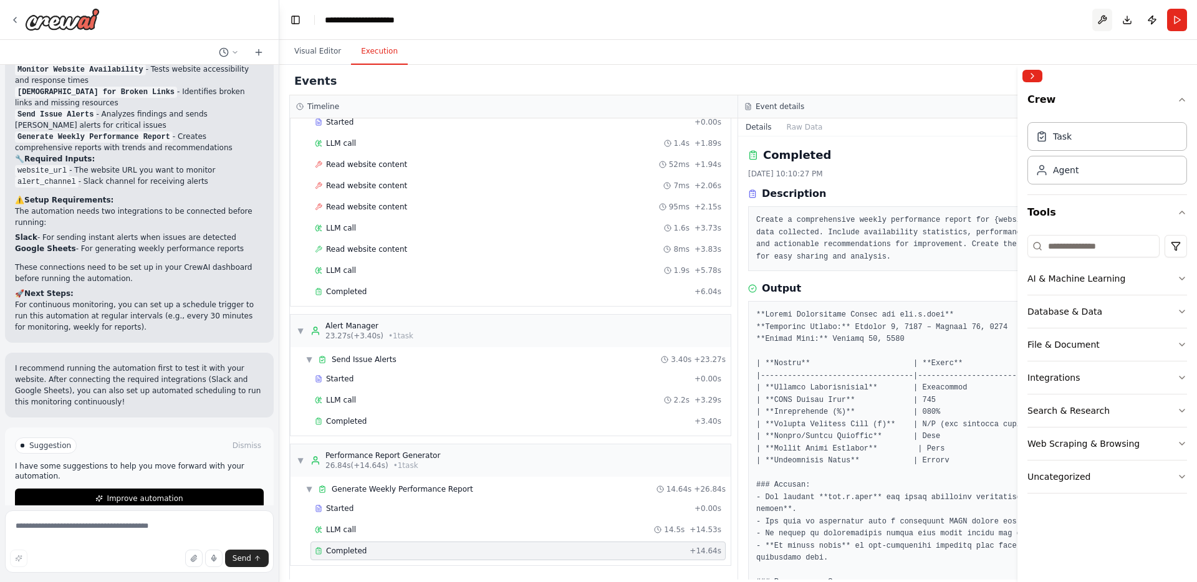
click at [1098, 16] on button at bounding box center [1102, 20] width 20 height 22
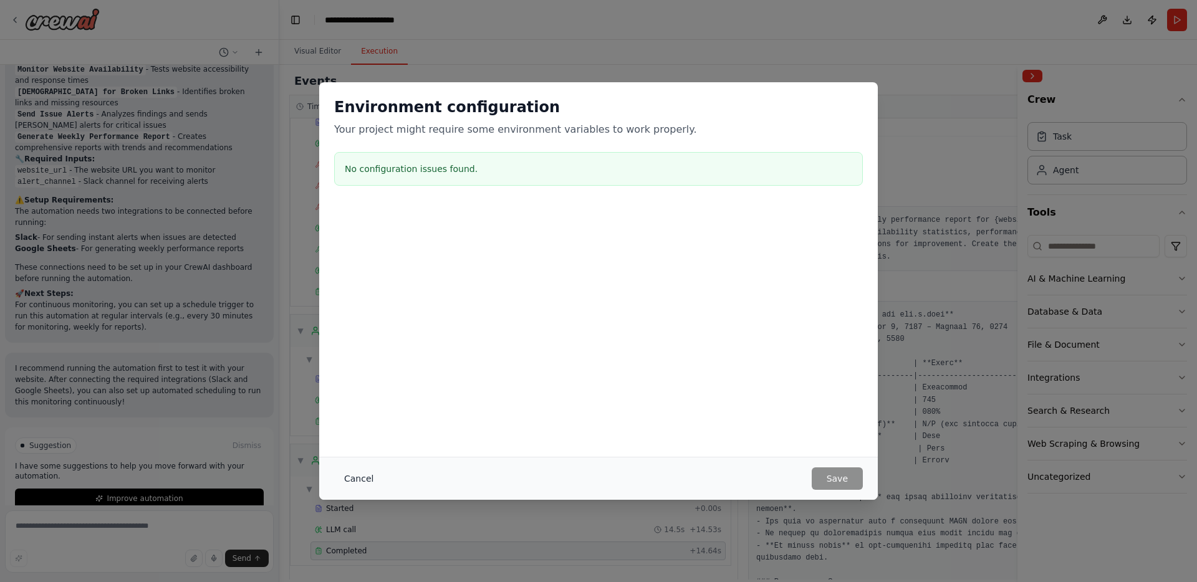
click at [357, 476] on button "Cancel" at bounding box center [358, 479] width 49 height 22
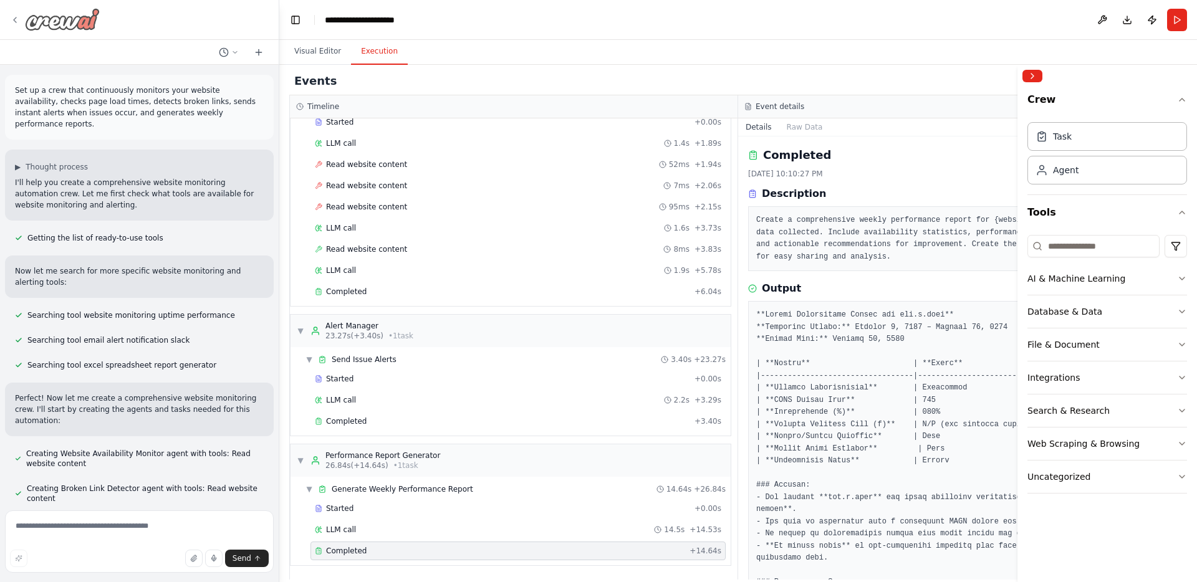
click at [13, 16] on icon at bounding box center [15, 20] width 10 height 10
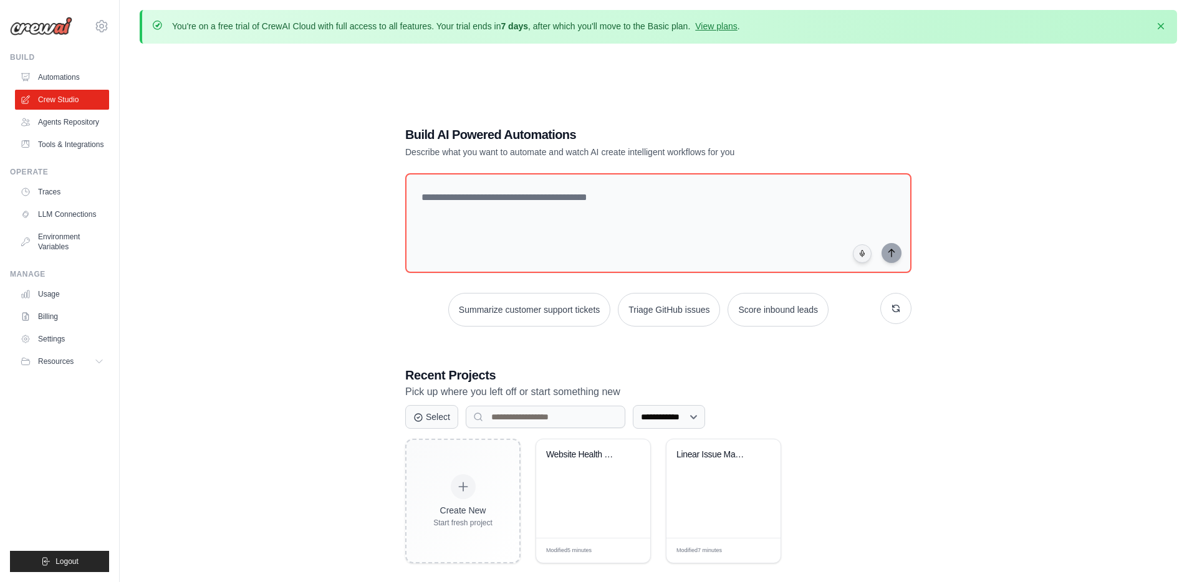
scroll to position [68, 0]
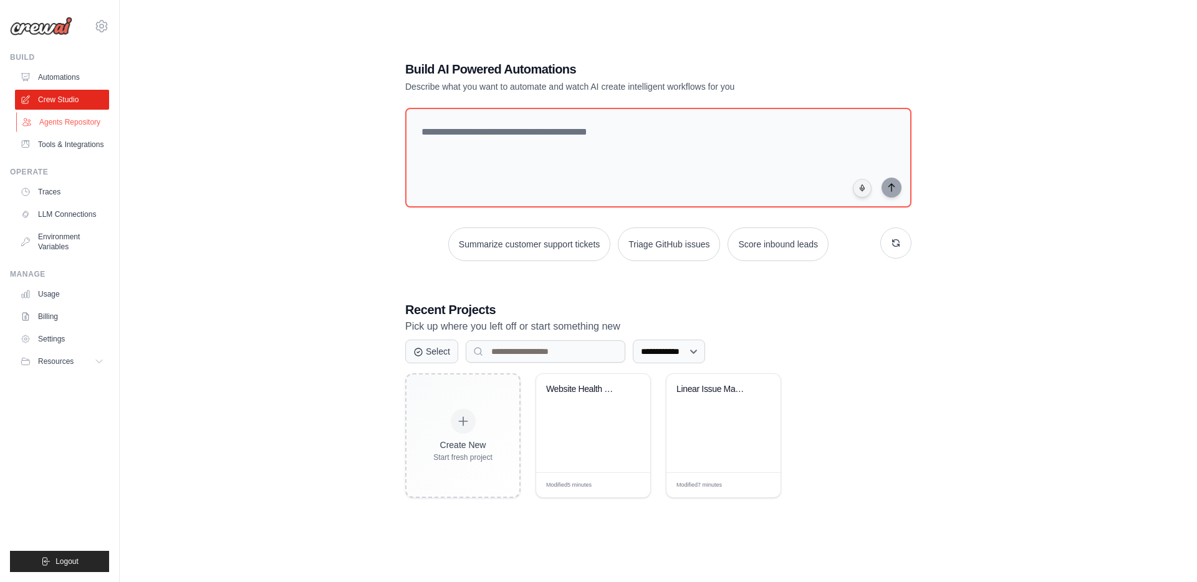
click at [85, 121] on link "Agents Repository" at bounding box center [63, 122] width 94 height 20
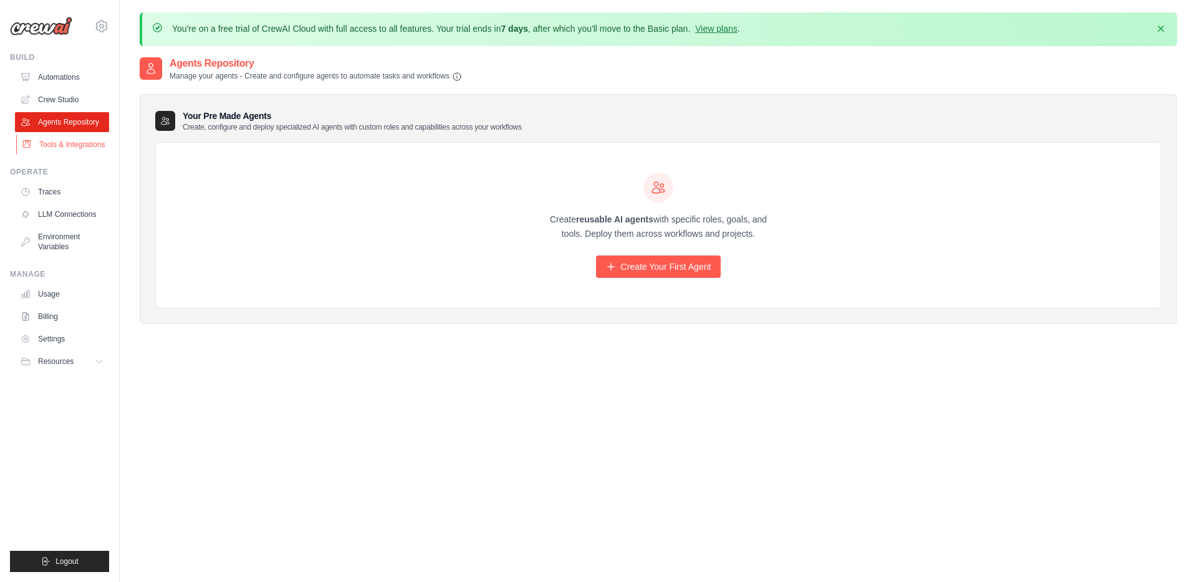
click at [51, 142] on link "Tools & Integrations" at bounding box center [63, 145] width 94 height 20
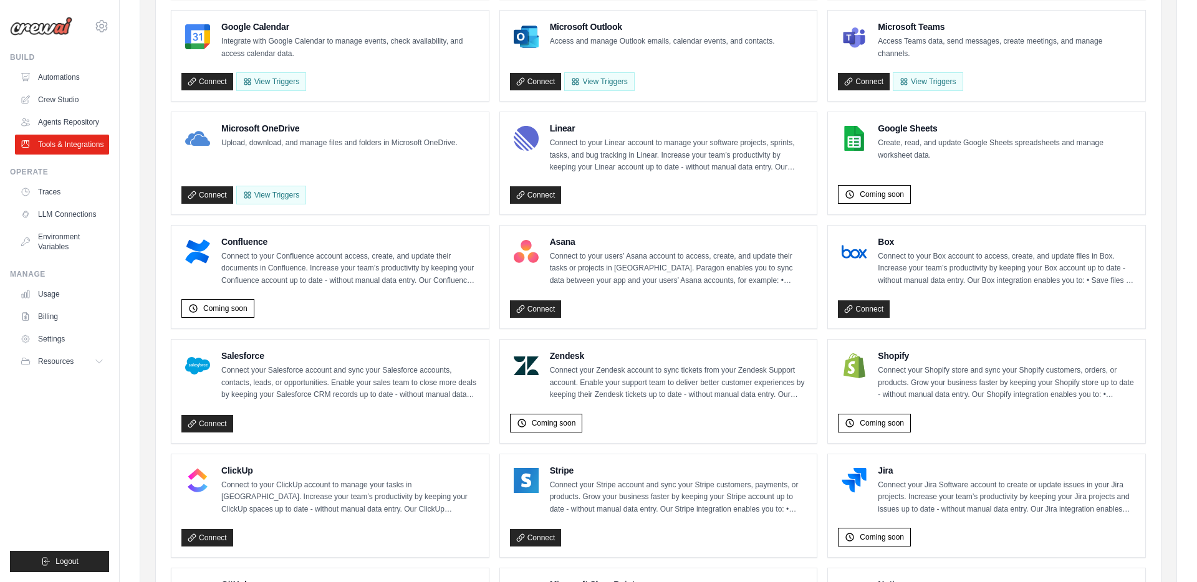
scroll to position [621, 0]
